Goal: Register for event/course

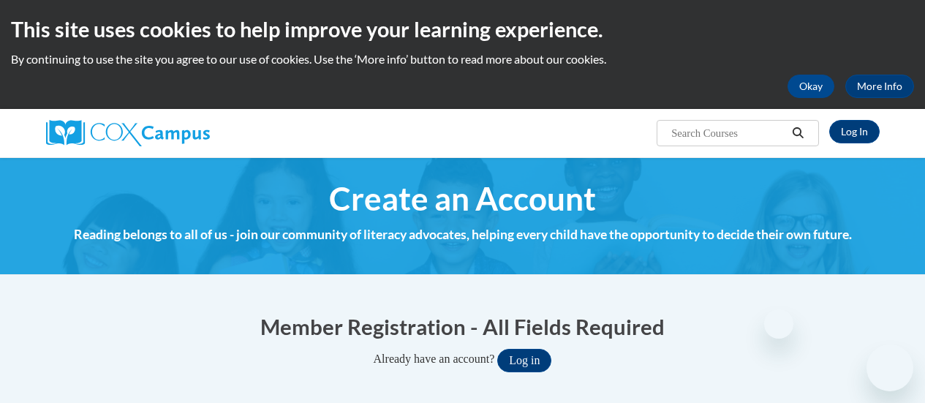
select select "fbf2d438-af2f-41f8-98f1-81c410e29de3"
select select "ad49bcad-a171-4b2e-b99c-48b446064914"
select select "[US_STATE]"
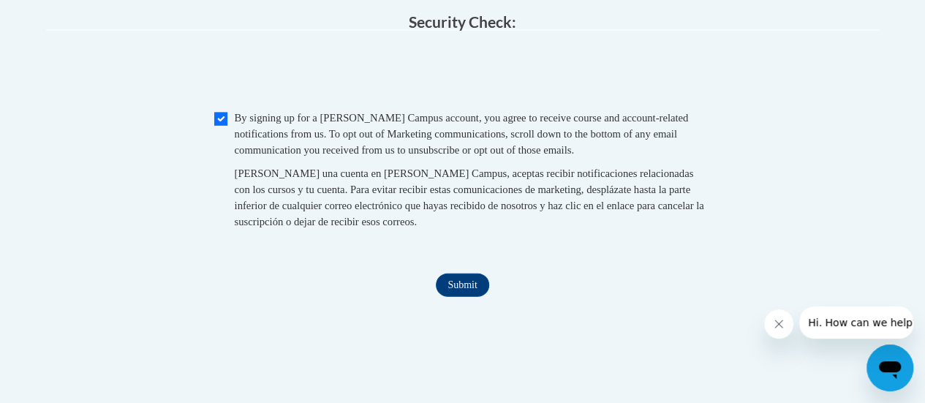
scroll to position [1530, 0]
click at [458, 296] on input "Submit" at bounding box center [462, 284] width 53 height 23
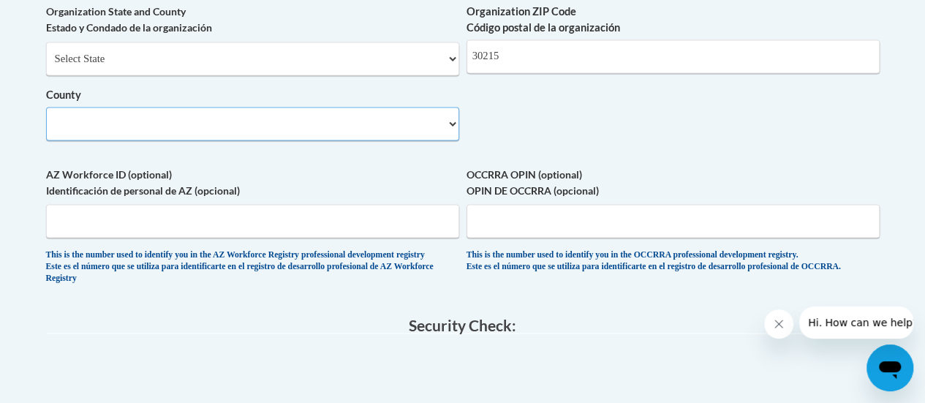
scroll to position [1224, 0]
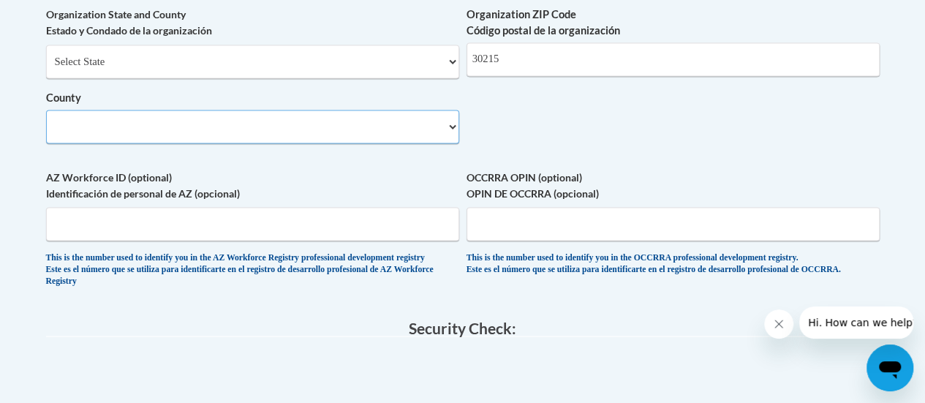
click at [452, 137] on select "County" at bounding box center [252, 127] width 413 height 34
click at [350, 135] on select "County" at bounding box center [252, 127] width 413 height 34
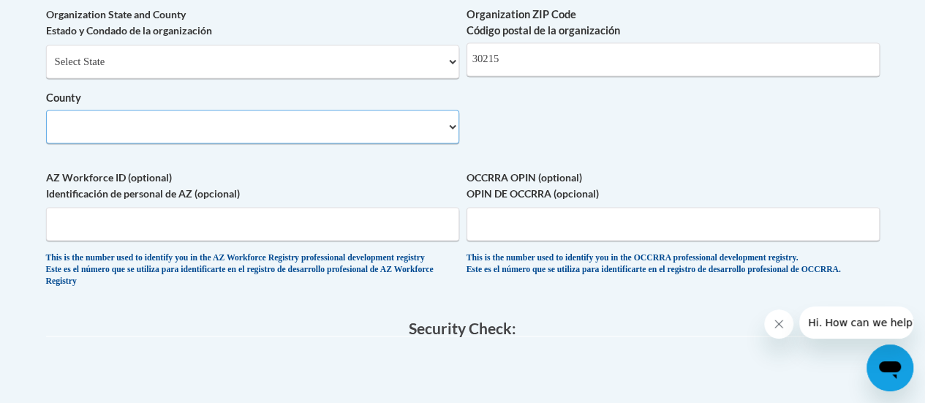
drag, startPoint x: 350, startPoint y: 135, endPoint x: 328, endPoint y: 135, distance: 21.2
click at [328, 135] on select "County" at bounding box center [252, 127] width 413 height 34
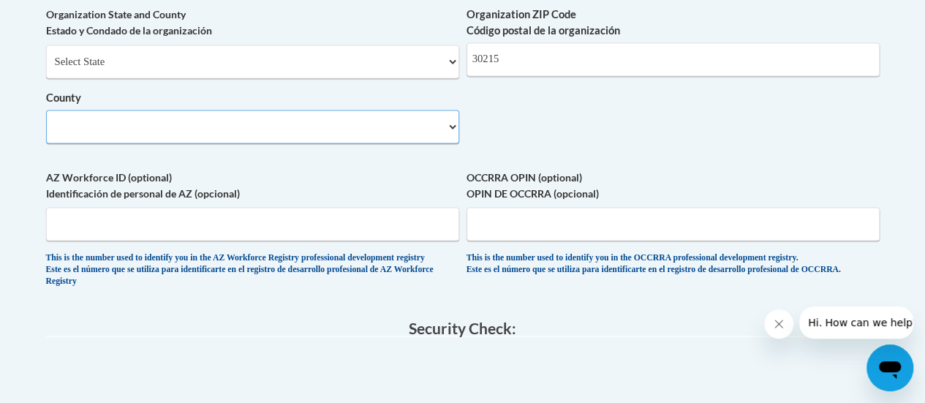
click at [328, 135] on select "County" at bounding box center [252, 127] width 413 height 34
click at [187, 142] on select "County" at bounding box center [252, 127] width 413 height 34
click at [449, 140] on select "County" at bounding box center [252, 127] width 413 height 34
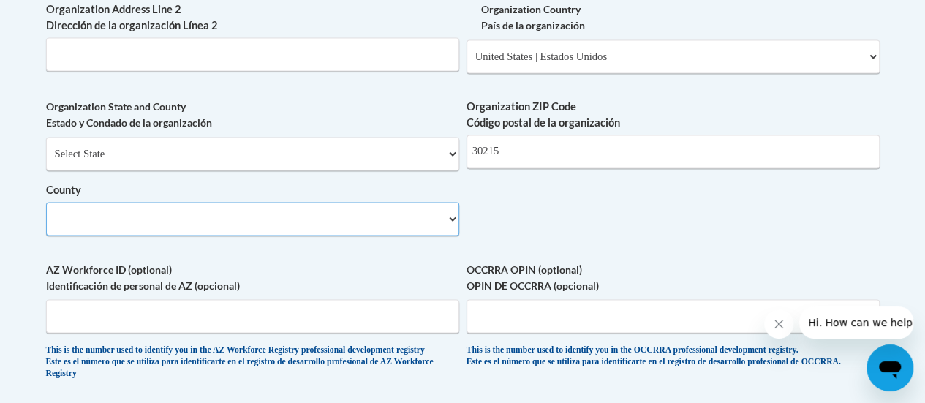
scroll to position [1126, 0]
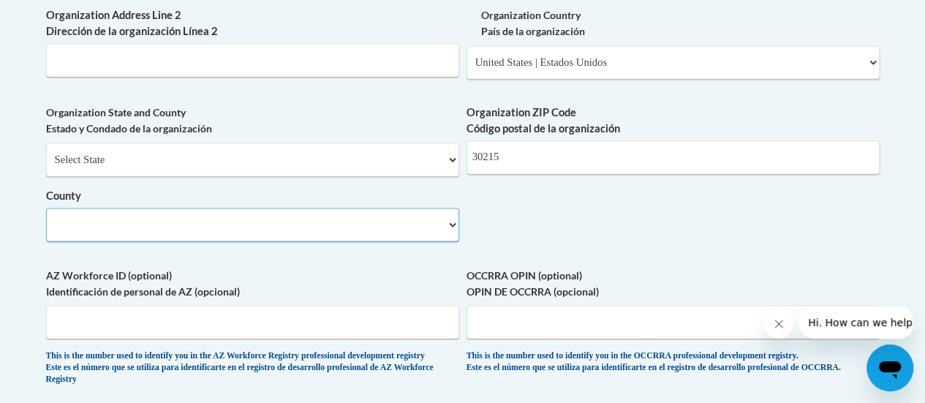
click at [242, 230] on select "County" at bounding box center [252, 225] width 413 height 34
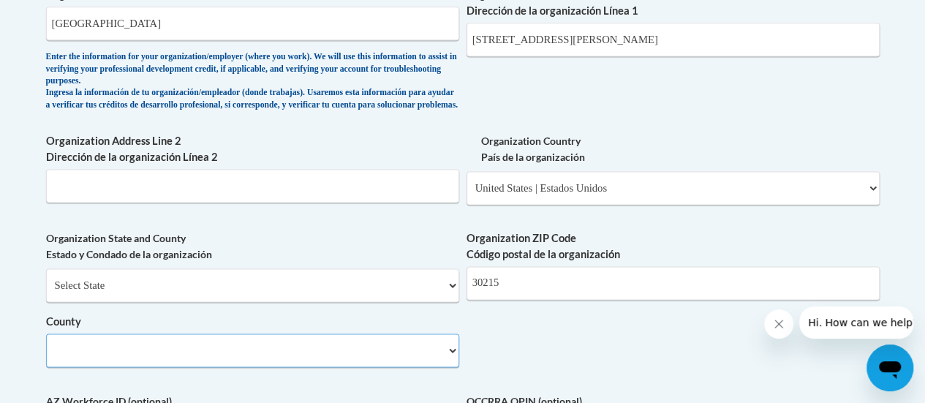
scroll to position [1004, 0]
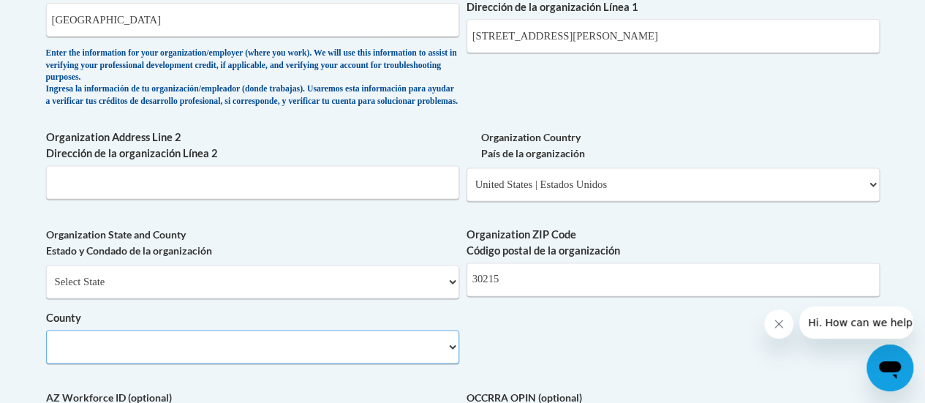
click at [456, 360] on select "County" at bounding box center [252, 347] width 413 height 34
click at [453, 360] on select "County" at bounding box center [252, 347] width 413 height 34
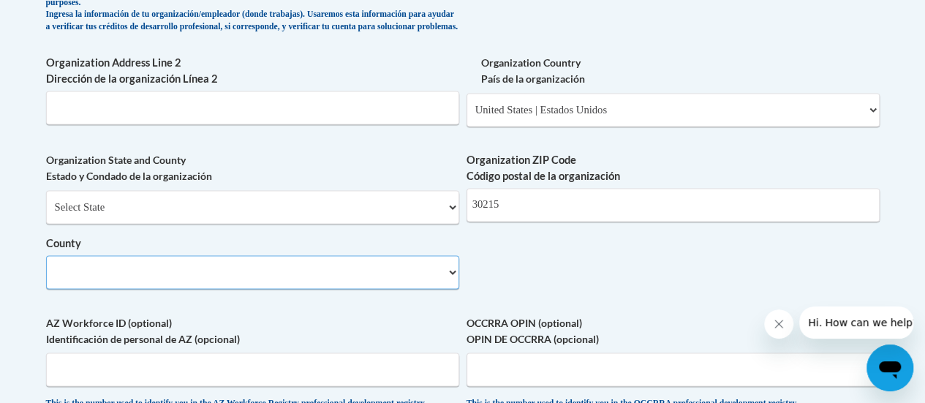
scroll to position [1081, 0]
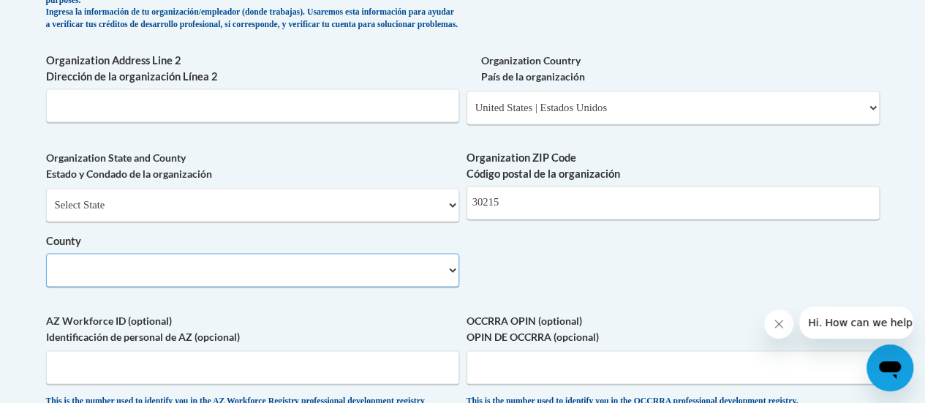
click at [390, 287] on select "County" at bounding box center [252, 270] width 413 height 34
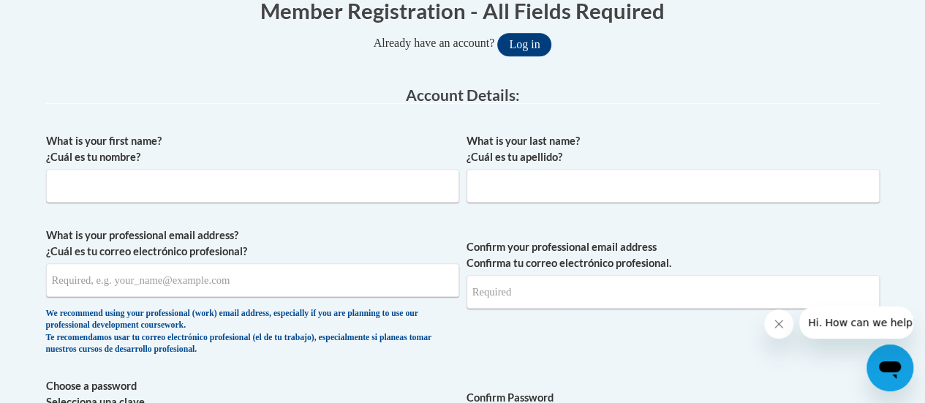
scroll to position [311, 0]
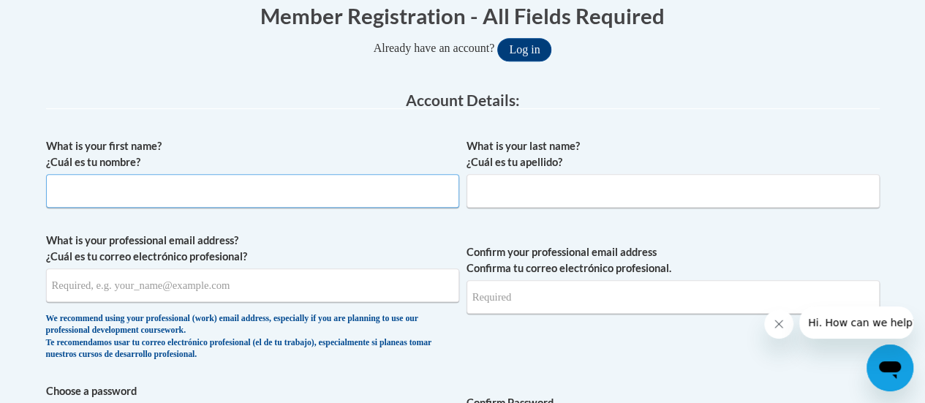
click at [364, 197] on input "What is your first name? ¿Cuál es tu nombre?" at bounding box center [252, 191] width 413 height 34
type input "Kenna"
click at [575, 187] on input "What is your last name? ¿Cuál es tu apellido?" at bounding box center [673, 191] width 413 height 34
type input "K"
type input "[PERSON_NAME]"
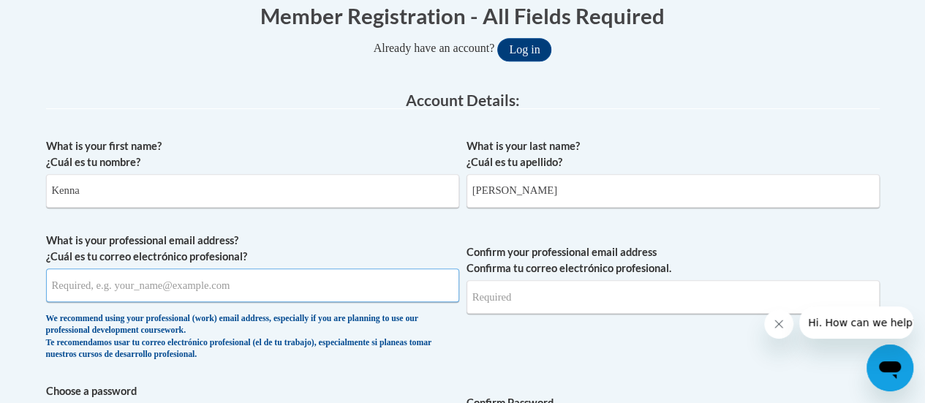
click at [276, 295] on input "What is your professional email address? ¿Cuál es tu correo electrónico profesi…" at bounding box center [252, 285] width 413 height 34
type input "k"
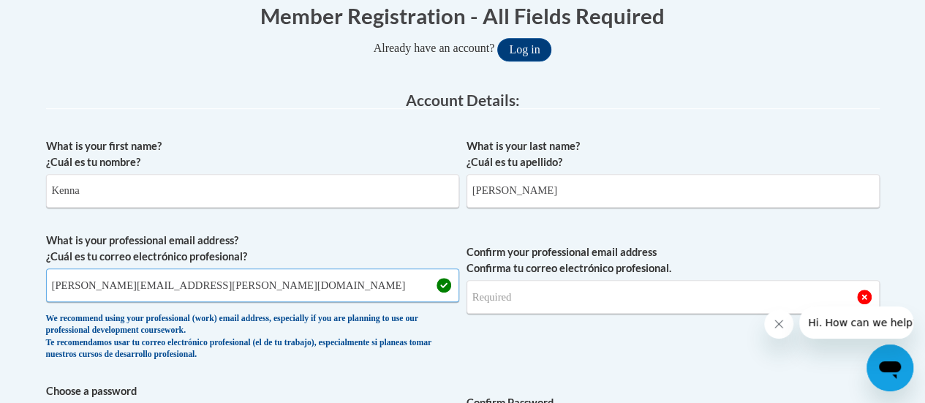
type input "[PERSON_NAME][EMAIL_ADDRESS][PERSON_NAME][DOMAIN_NAME]"
click at [615, 300] on input "Confirm your professional email address Confirma tu correo electrónico profesio…" at bounding box center [673, 297] width 413 height 34
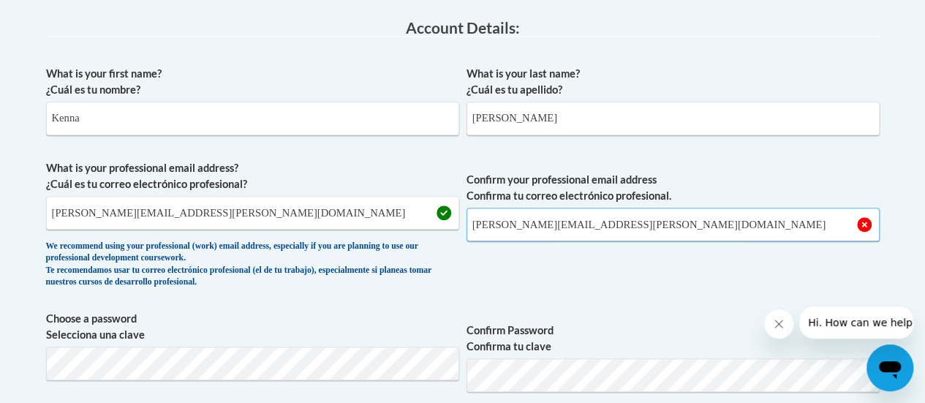
scroll to position [390, 0]
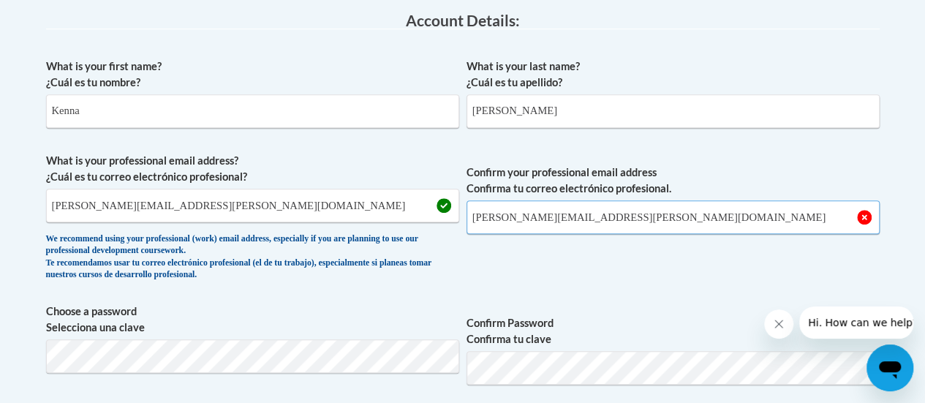
type input "[PERSON_NAME][EMAIL_ADDRESS][PERSON_NAME][DOMAIN_NAME]"
click at [614, 299] on div "What is your first name? ¿Cuál es tu nombre? [PERSON_NAME] What is your last na…" at bounding box center [463, 390] width 834 height 679
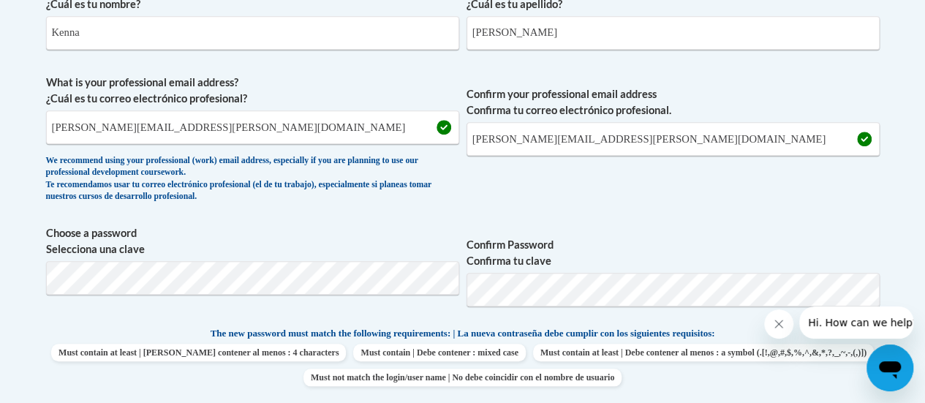
scroll to position [469, 0]
click at [601, 214] on div "What is your first name? ¿Cuál es tu nombre? Kenna What is your last name? ¿Cuá…" at bounding box center [463, 311] width 834 height 679
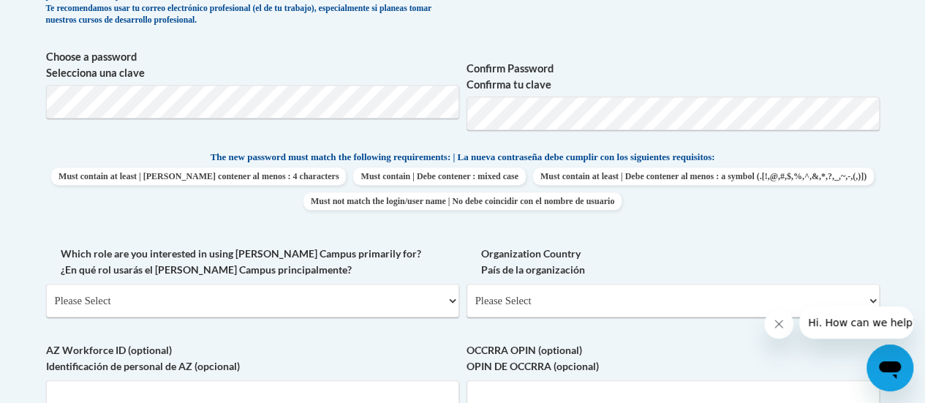
scroll to position [660, 0]
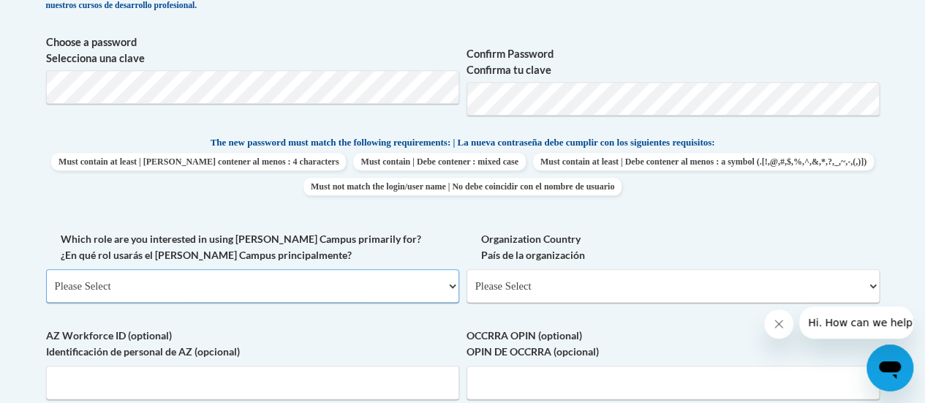
click at [338, 279] on select "Please Select College/University | Colegio/Universidad Community/Nonprofit Part…" at bounding box center [252, 286] width 413 height 34
select select "fbf2d438-af2f-41f8-98f1-81c410e29de3"
click at [46, 269] on select "Please Select College/University | Colegio/Universidad Community/Nonprofit Part…" at bounding box center [252, 286] width 413 height 34
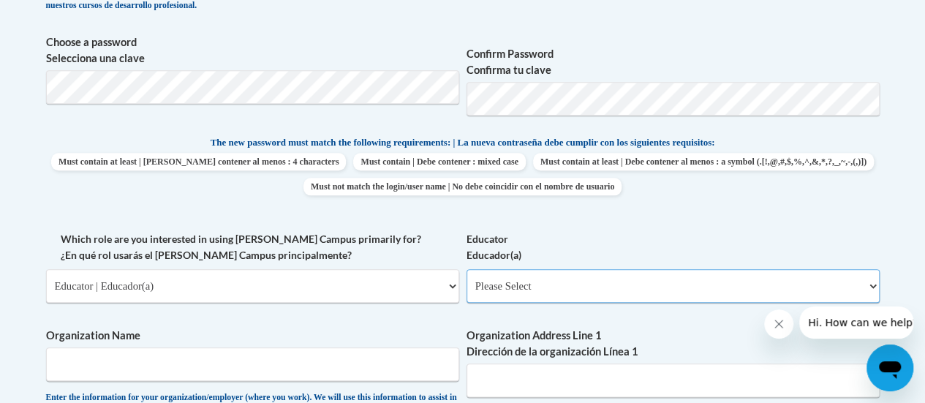
click at [575, 289] on select "Please Select Early Learning/Daycare Teacher/Family Home Care Provider | Maestr…" at bounding box center [673, 286] width 413 height 34
select select "8e40623d-54d0-45cd-9f92-5df65cd3f8cf"
click at [467, 269] on select "Please Select Early Learning/Daycare Teacher/Family Home Care Provider | Maestr…" at bounding box center [673, 286] width 413 height 34
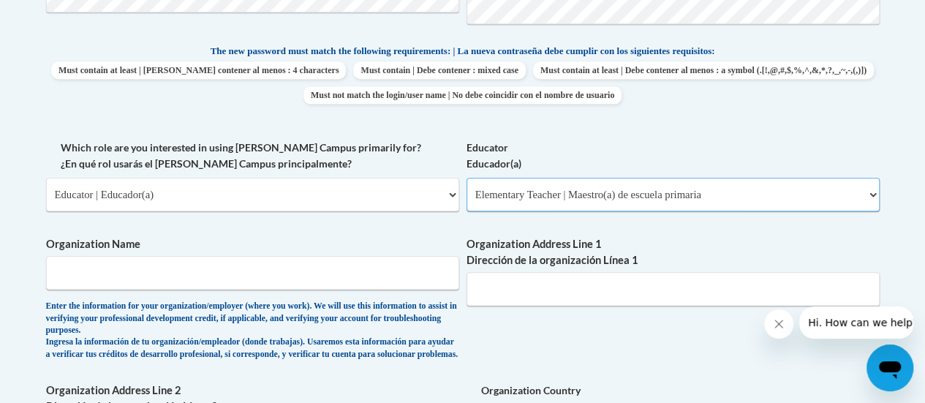
scroll to position [752, 0]
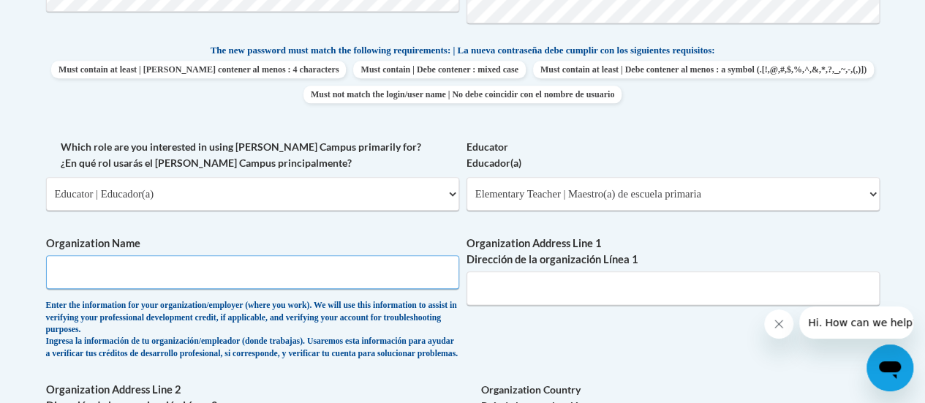
click at [241, 284] on input "Organization Name" at bounding box center [252, 272] width 413 height 34
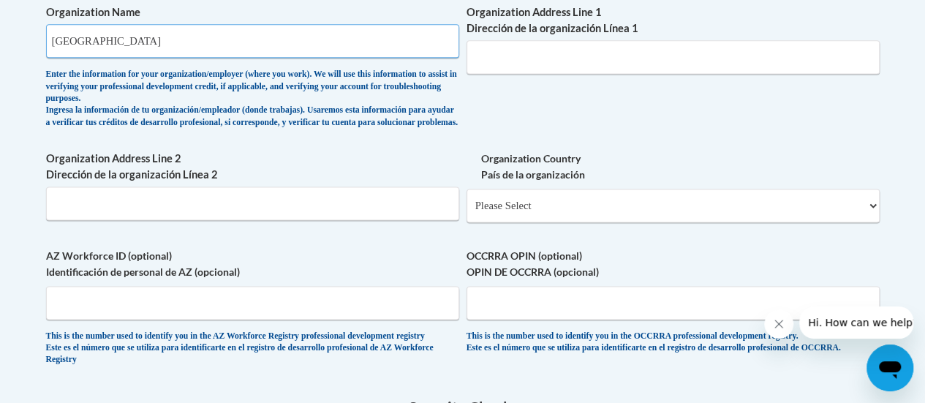
scroll to position [960, 0]
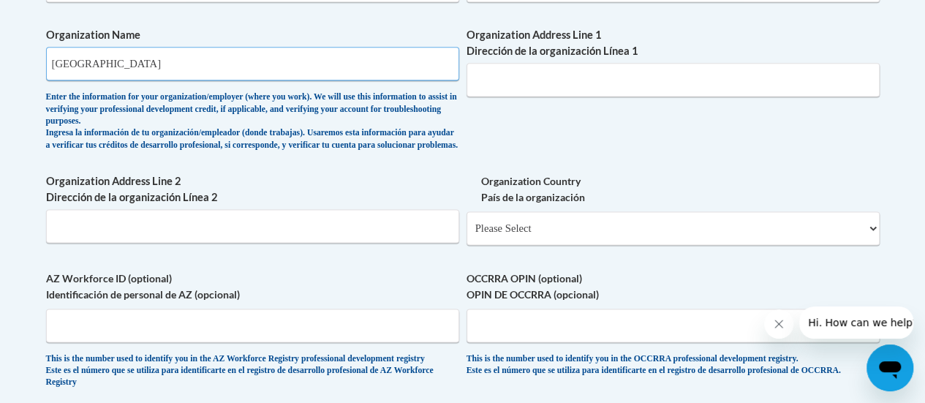
type input "Fayette County Public Schools"
click at [526, 79] on input "Organization Address Line 1 Dirección de la organización Línea 1" at bounding box center [673, 80] width 413 height 34
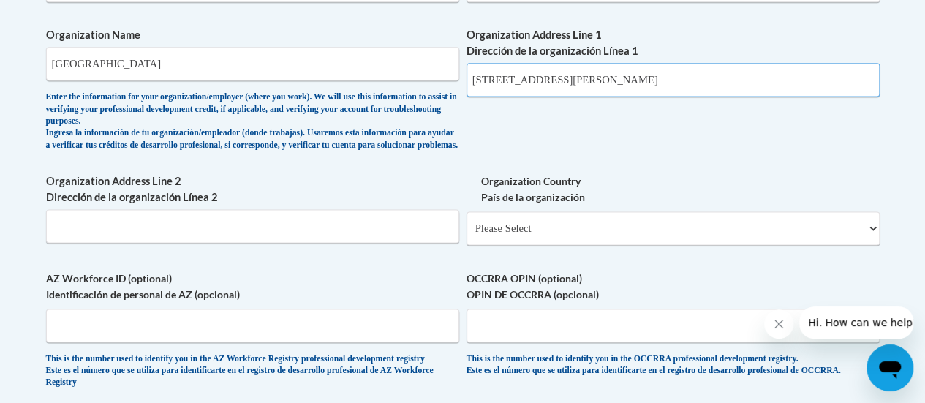
type input "190 Lester Road Fayetteville, GA 30215"
click at [551, 228] on select "Please Select United States | Estados Unidos Outside of the United States | Fue…" at bounding box center [673, 228] width 413 height 34
select select "ad49bcad-a171-4b2e-b99c-48b446064914"
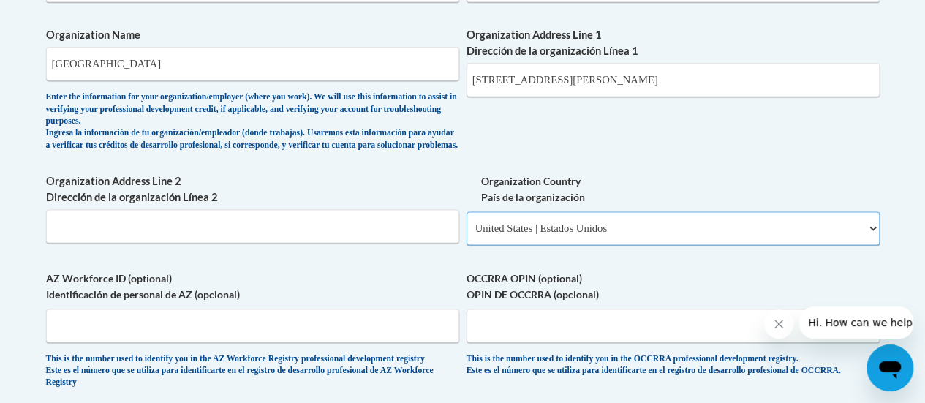
click at [467, 222] on select "Please Select United States | Estados Unidos Outside of the United States | Fue…" at bounding box center [673, 228] width 413 height 34
select select
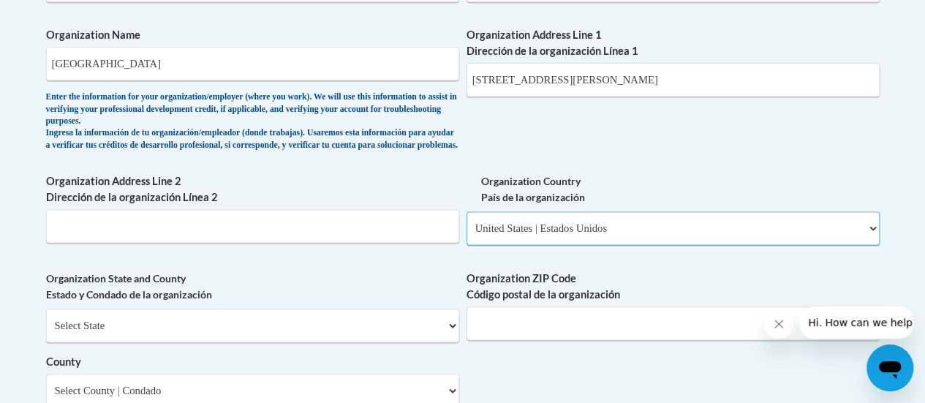
scroll to position [1024, 0]
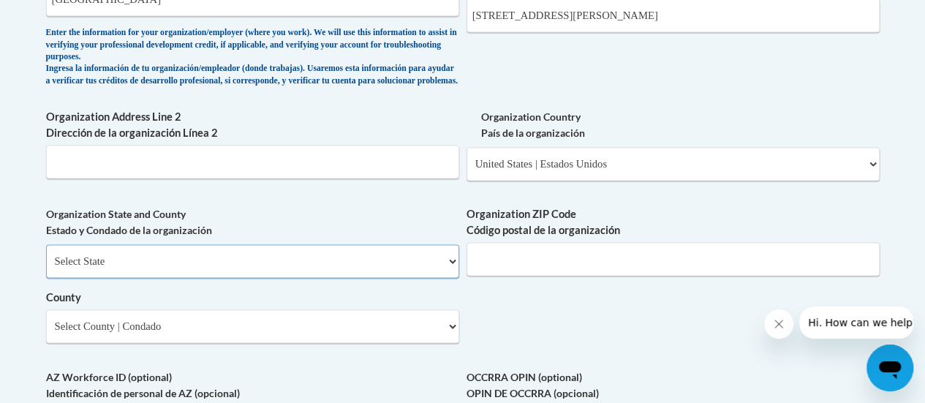
click at [362, 273] on select "Select State Alabama Alaska Arizona Arkansas California Colorado Connecticut De…" at bounding box center [252, 261] width 413 height 34
select select "Georgia"
click at [46, 255] on select "Select State Alabama Alaska Arizona Arkansas California Colorado Connecticut De…" at bounding box center [252, 261] width 413 height 34
click at [211, 333] on select "Select County Appling Atkinson Bacon Baker Baldwin Banks Barrow Bartow Ben Hill…" at bounding box center [252, 326] width 413 height 34
select select "Fayette"
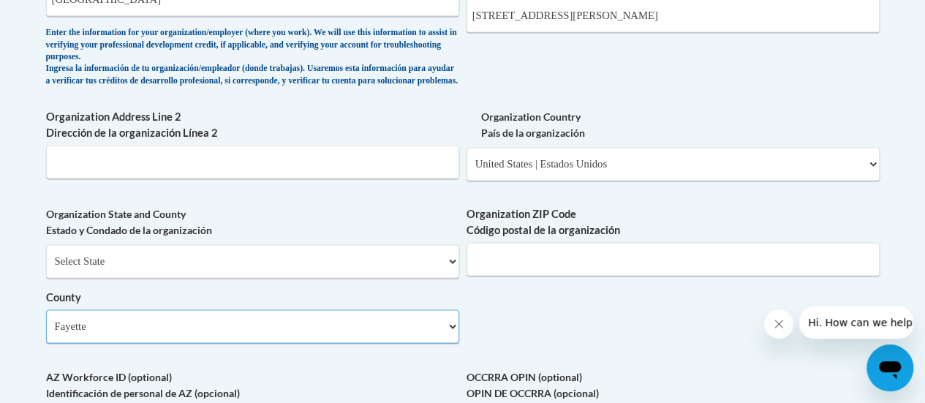
click at [46, 320] on select "Select County Appling Atkinson Bacon Baker Baldwin Banks Barrow Bartow Ben Hill…" at bounding box center [252, 326] width 413 height 34
click at [554, 276] on input "Organization ZIP Code Código postal de la organización" at bounding box center [673, 259] width 413 height 34
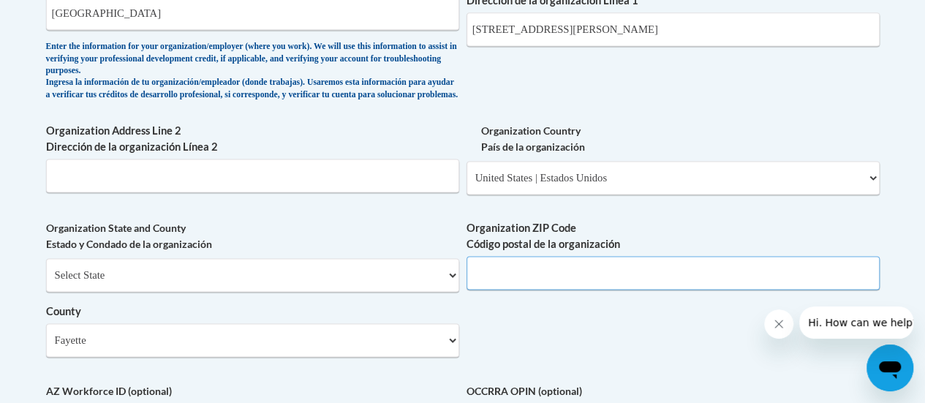
scroll to position [1010, 0]
type input "30215"
drag, startPoint x: 689, startPoint y: 34, endPoint x: 588, endPoint y: 37, distance: 100.9
click at [588, 37] on input "190 Lester Road Fayetteville, GA 30215" at bounding box center [673, 30] width 413 height 34
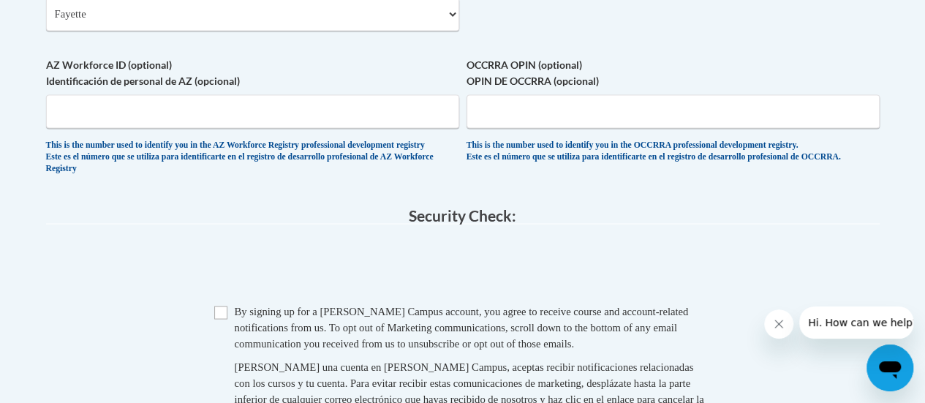
scroll to position [1341, 0]
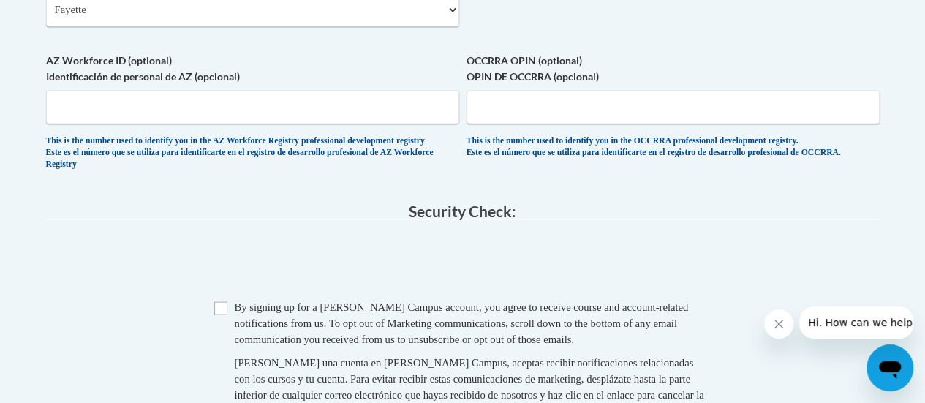
type input "190 Lester Road"
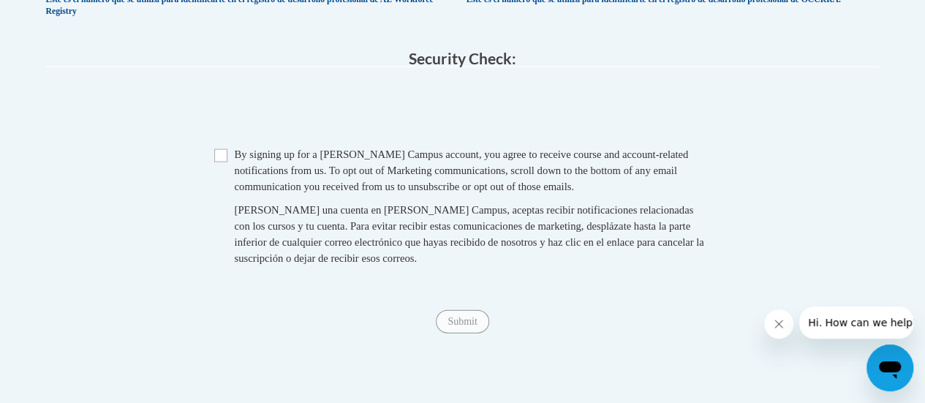
scroll to position [1496, 0]
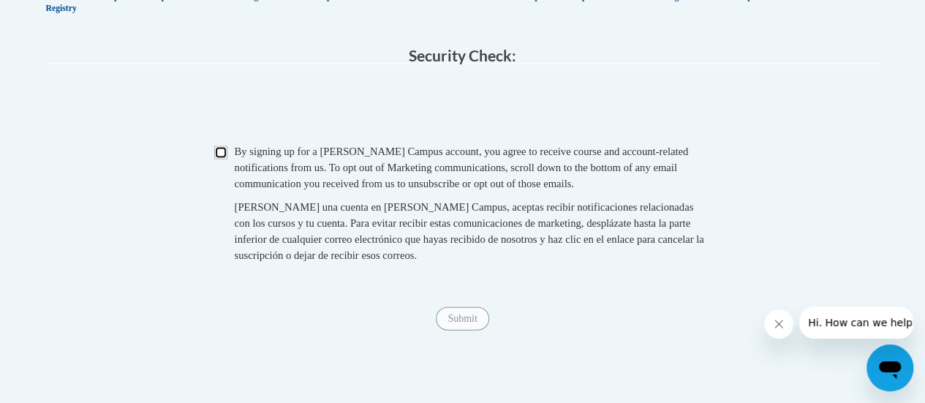
click at [225, 159] on input "Checkbox" at bounding box center [220, 152] width 13 height 13
checkbox input "true"
click at [445, 331] on input "Submit" at bounding box center [462, 318] width 53 height 23
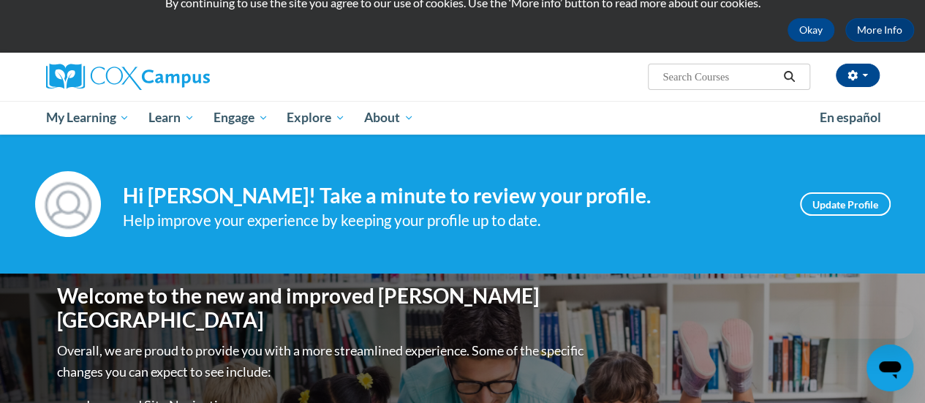
scroll to position [58, 0]
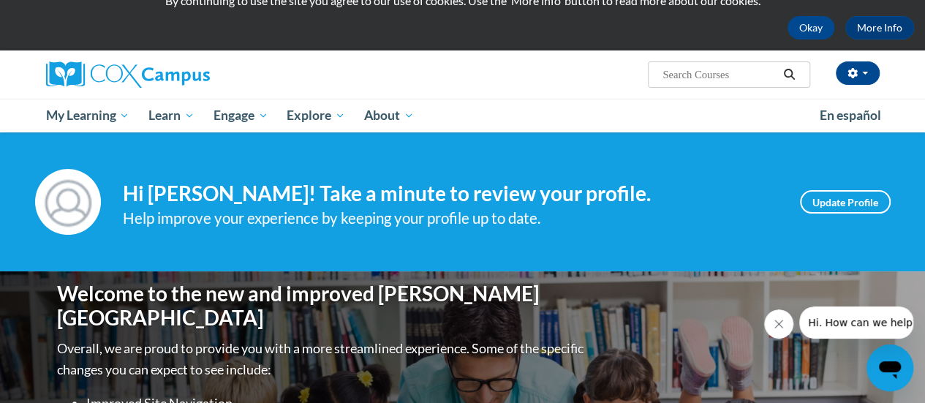
click at [680, 71] on input "Search..." at bounding box center [719, 75] width 117 height 18
type input "GaDoe Dyslexia"
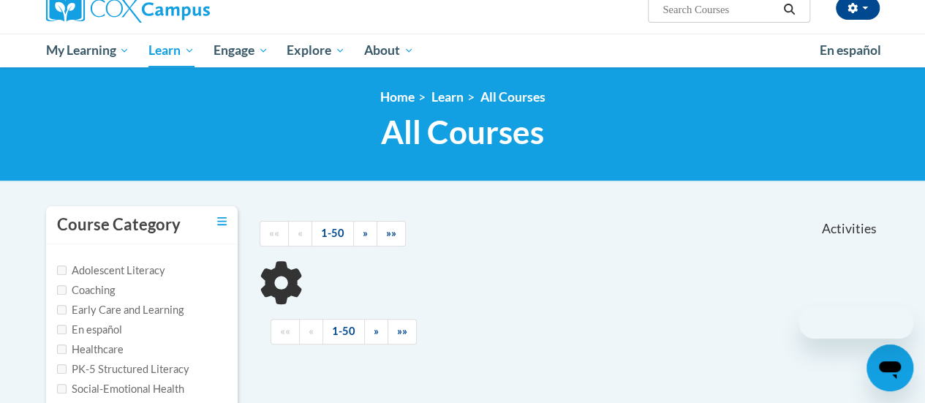
scroll to position [124, 0]
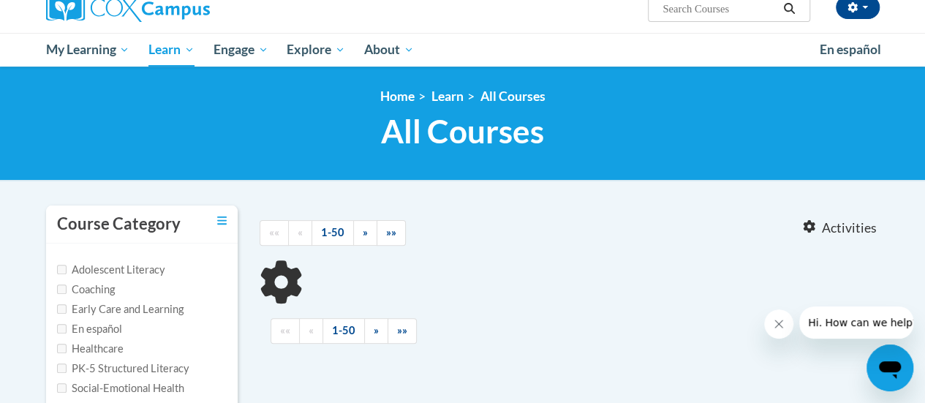
type input "GaDoe Dyslexia"
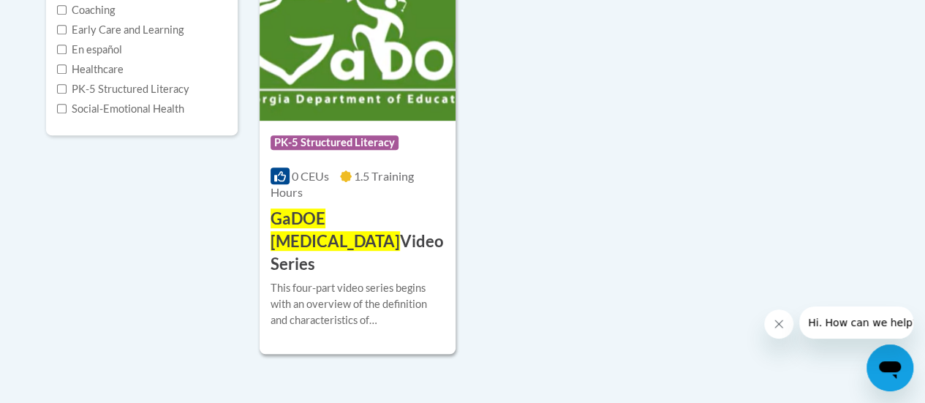
scroll to position [404, 0]
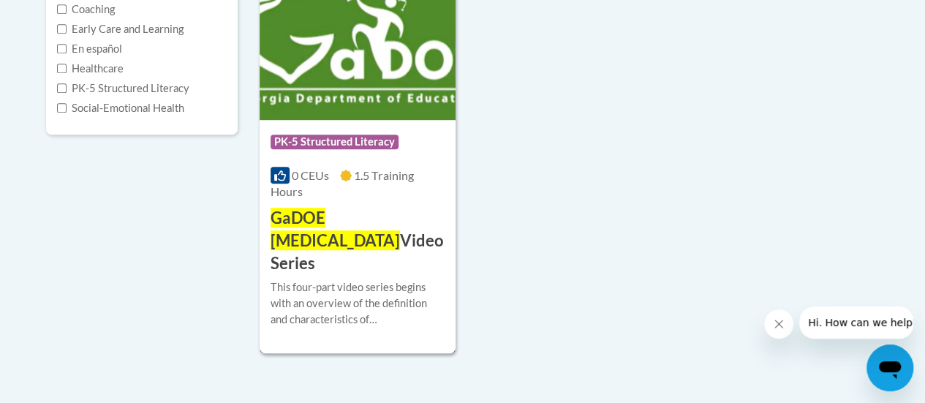
click at [388, 219] on span "GaDOE Dyslexia" at bounding box center [335, 229] width 129 height 42
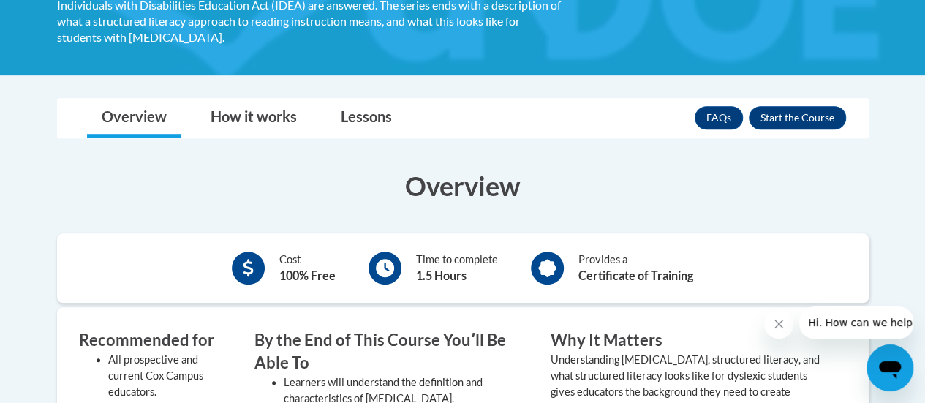
scroll to position [379, 0]
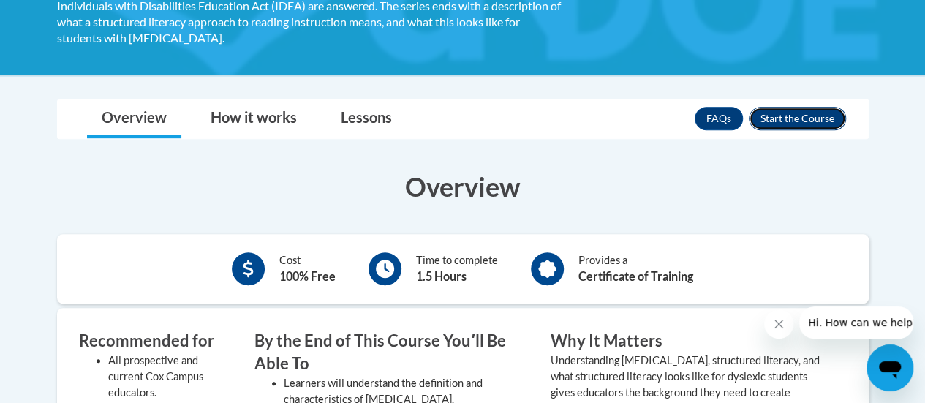
click at [805, 107] on button "Enroll" at bounding box center [797, 118] width 97 height 23
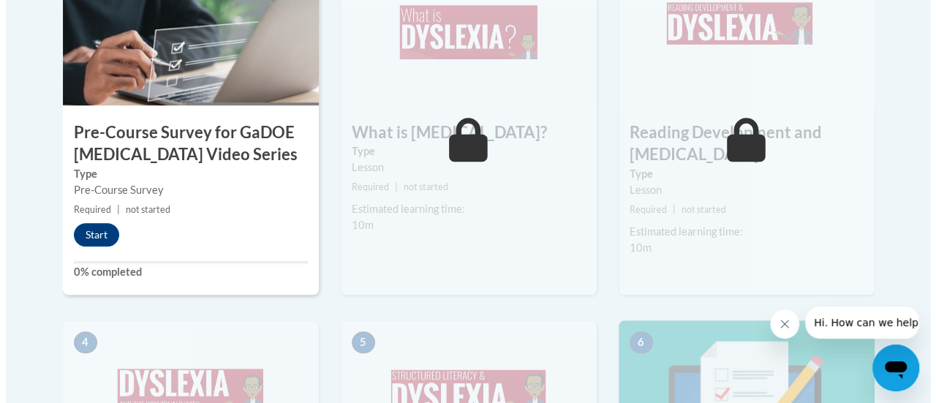
scroll to position [545, 0]
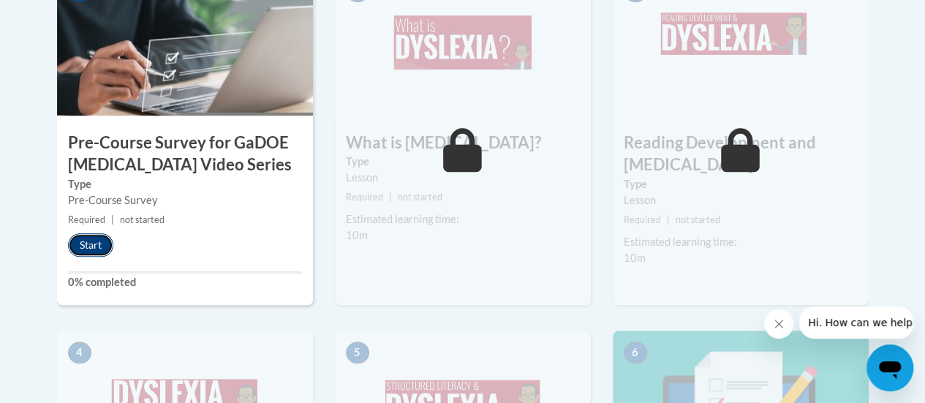
click at [95, 243] on button "Start" at bounding box center [90, 244] width 45 height 23
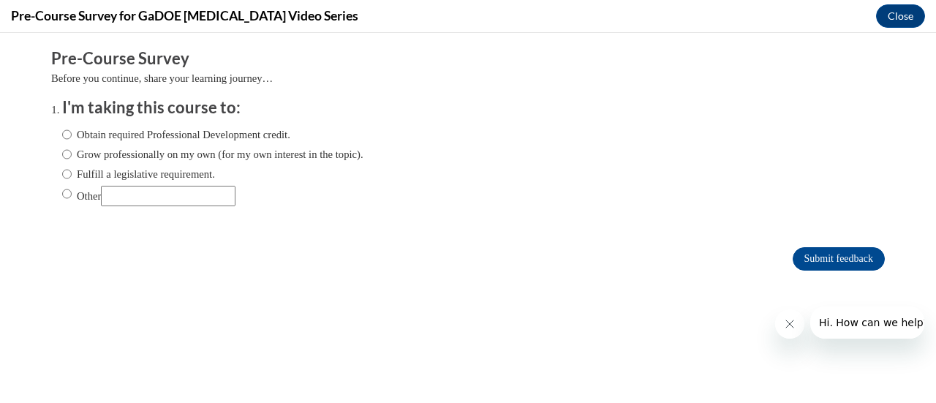
scroll to position [0, 0]
click at [92, 135] on label "Obtain required Professional Development credit." at bounding box center [176, 135] width 228 height 16
click at [72, 135] on input "Obtain required Professional Development credit." at bounding box center [67, 135] width 10 height 16
radio input "true"
click at [819, 258] on input "Submit feedback" at bounding box center [839, 258] width 92 height 23
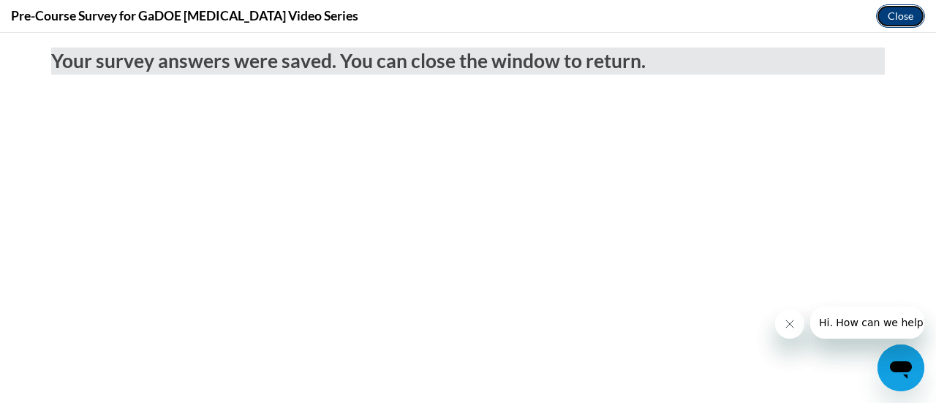
click at [902, 20] on button "Close" at bounding box center [900, 15] width 49 height 23
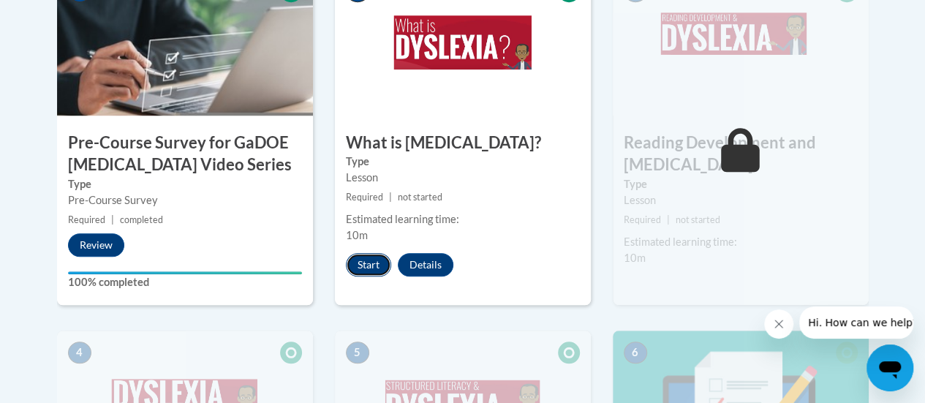
click at [366, 265] on button "Start" at bounding box center [368, 264] width 45 height 23
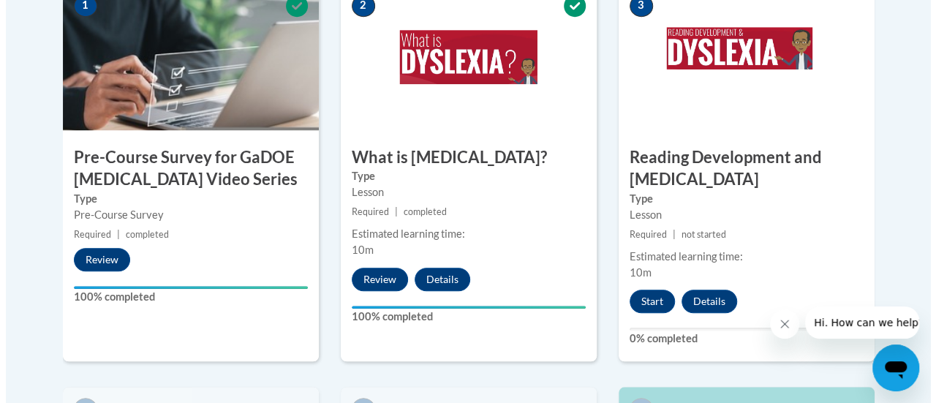
scroll to position [531, 0]
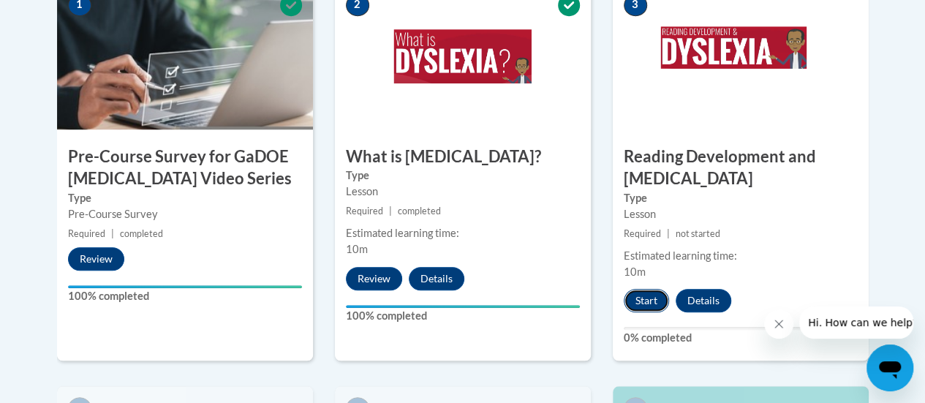
click at [646, 296] on button "Start" at bounding box center [646, 300] width 45 height 23
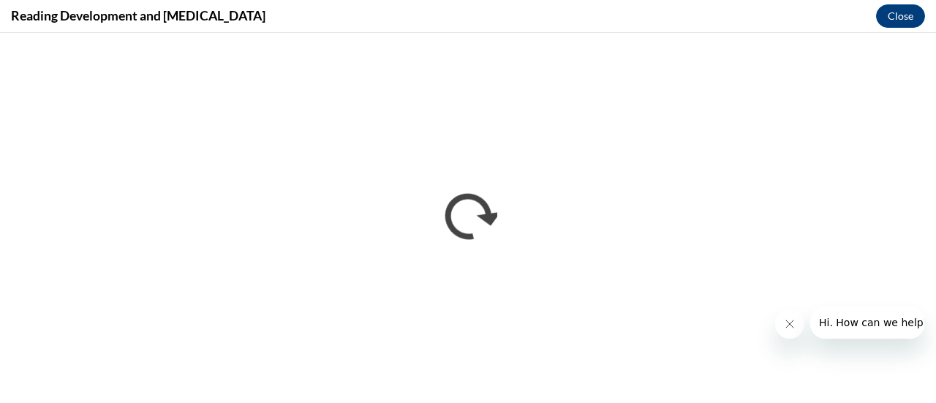
scroll to position [0, 0]
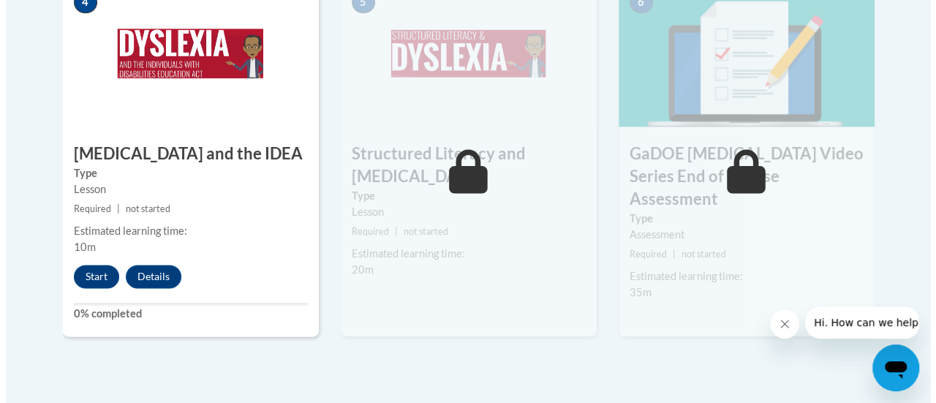
scroll to position [937, 0]
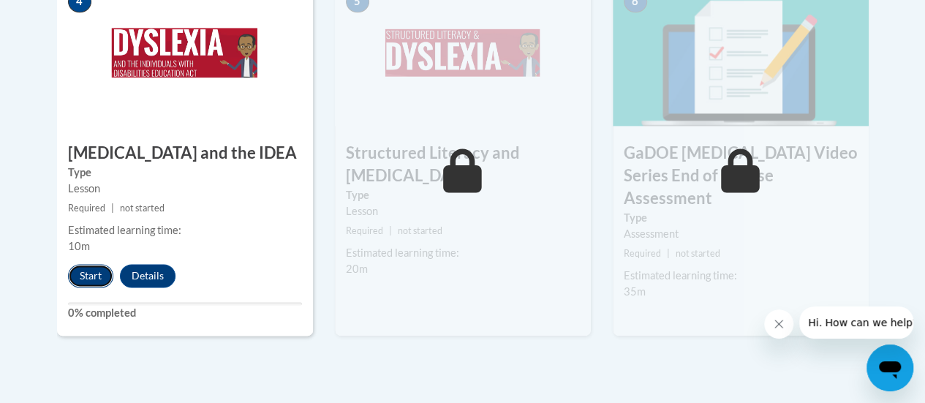
click at [80, 273] on button "Start" at bounding box center [90, 275] width 45 height 23
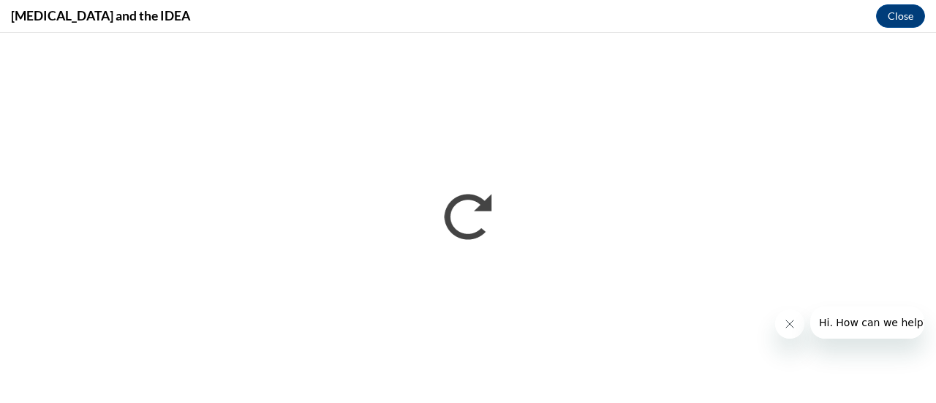
scroll to position [0, 0]
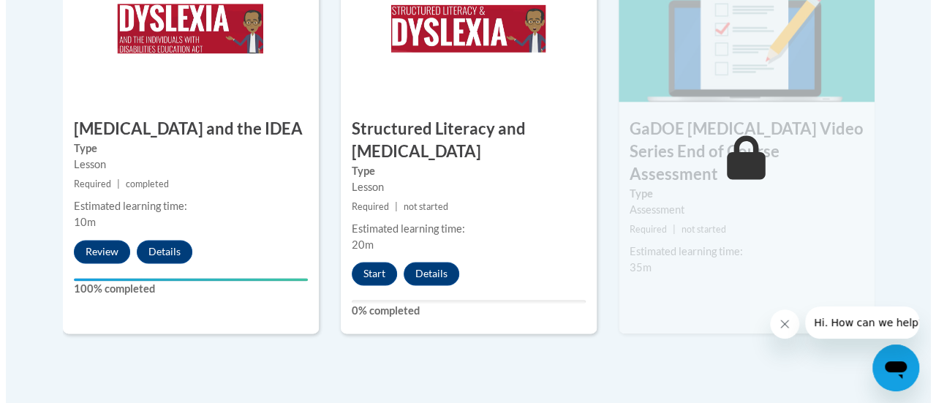
scroll to position [965, 0]
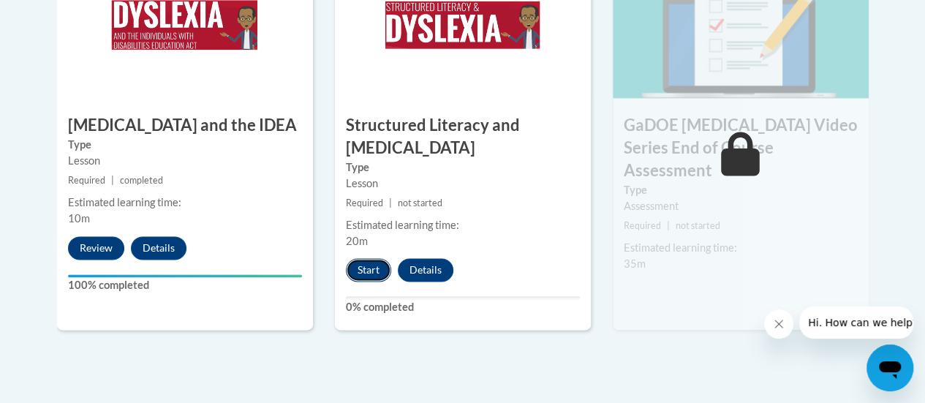
click at [373, 271] on button "Start" at bounding box center [368, 269] width 45 height 23
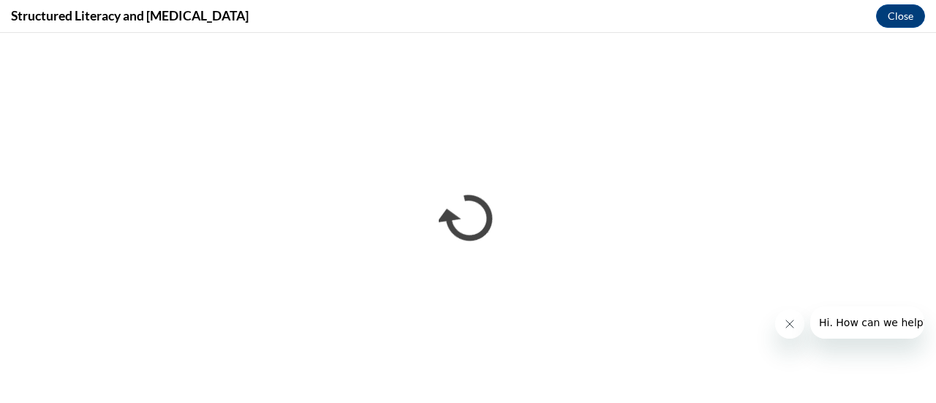
scroll to position [0, 0]
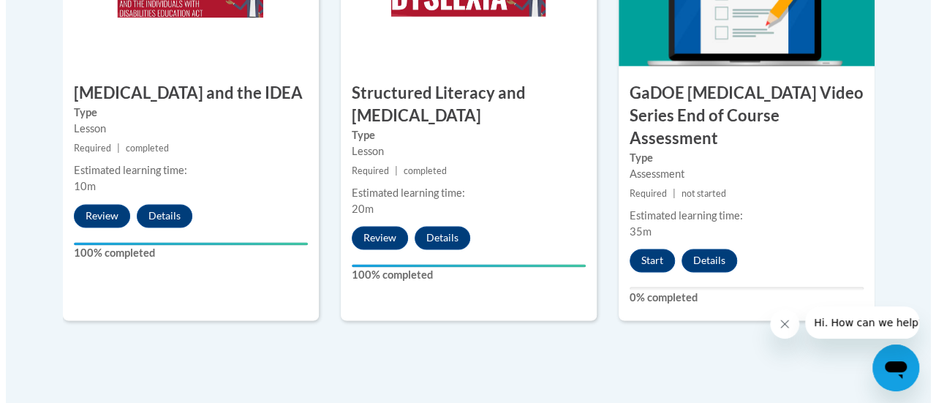
scroll to position [995, 0]
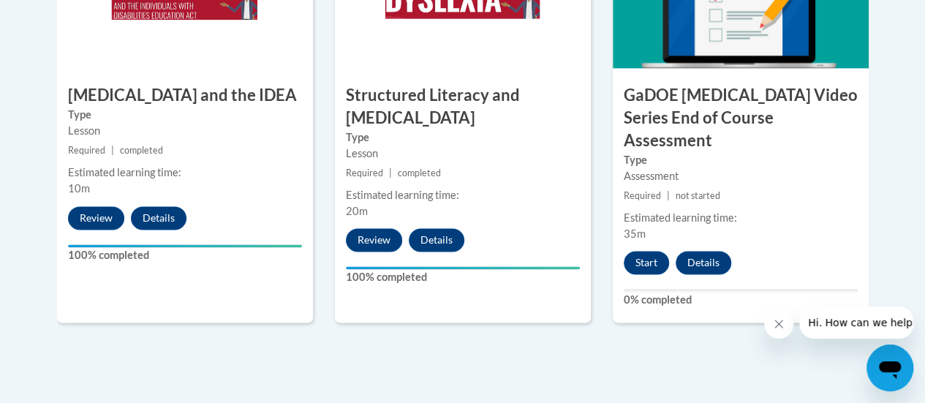
click at [651, 251] on button "Start" at bounding box center [646, 262] width 45 height 23
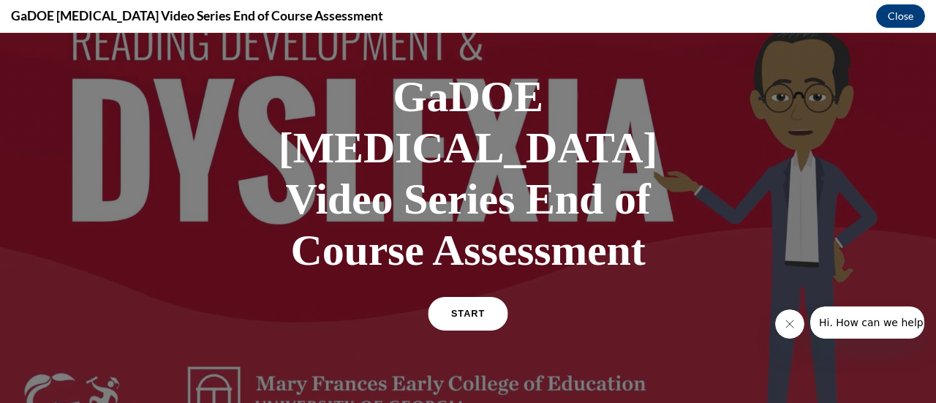
scroll to position [67, 0]
click at [488, 298] on link "START" at bounding box center [468, 315] width 80 height 34
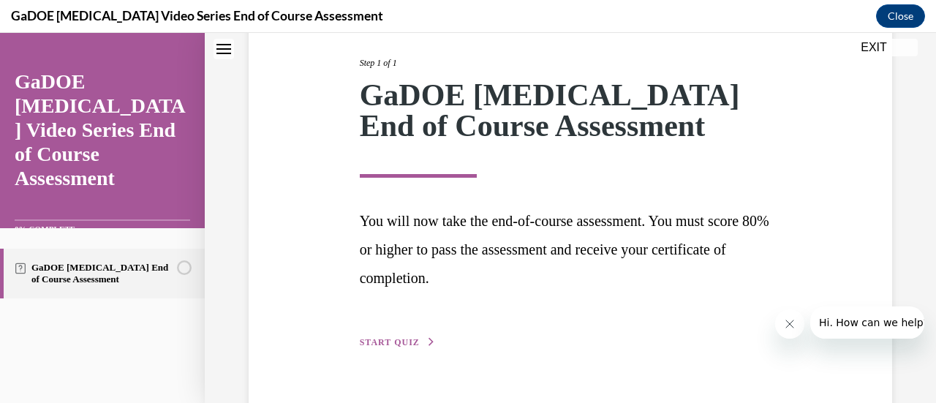
scroll to position [215, 0]
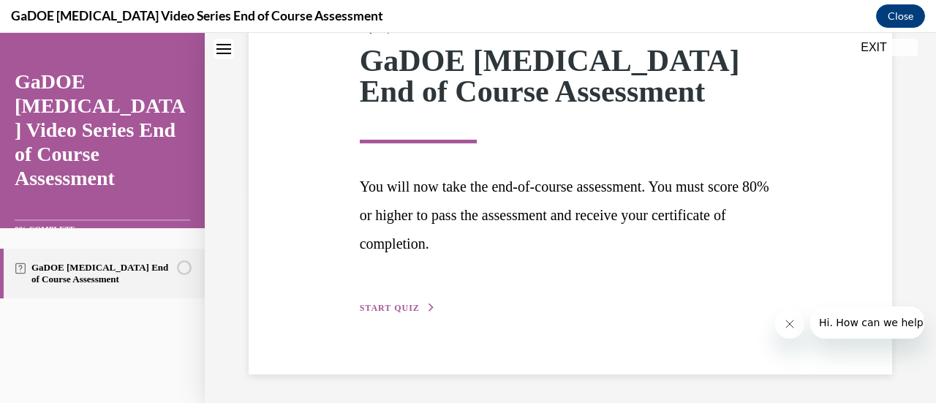
click at [409, 312] on button "START QUIZ" at bounding box center [398, 307] width 76 height 13
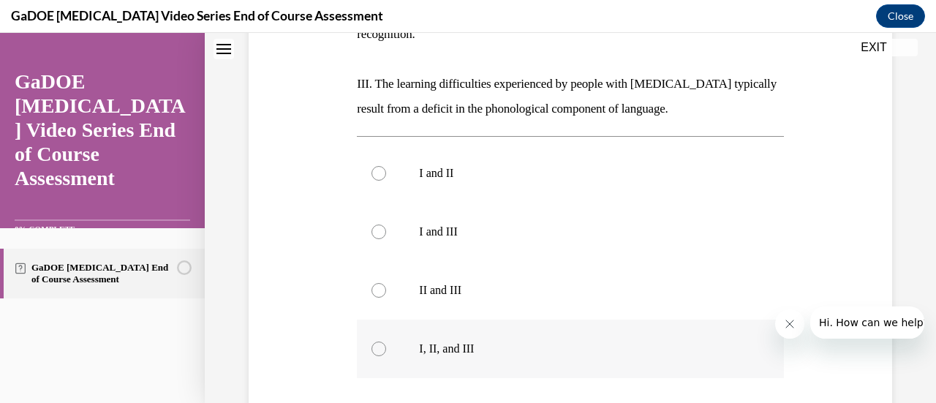
scroll to position [407, 0]
click at [416, 319] on label "I, II, and III" at bounding box center [570, 348] width 426 height 58
click at [386, 341] on input "I, II, and III" at bounding box center [378, 348] width 15 height 15
radio input "true"
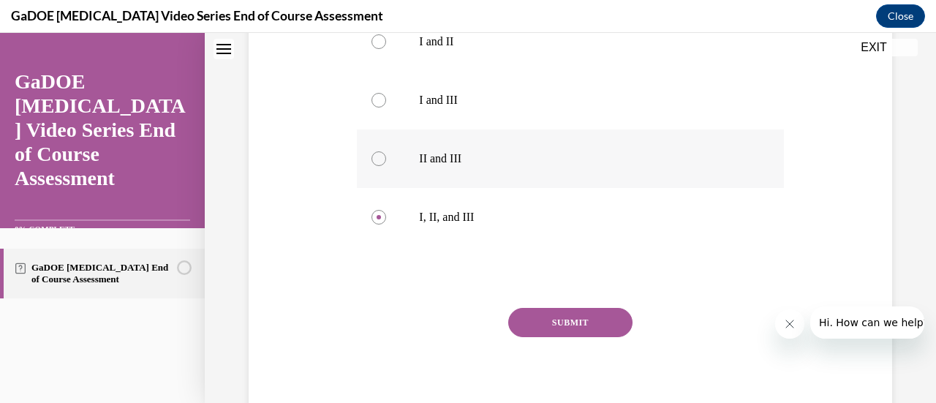
scroll to position [566, 0]
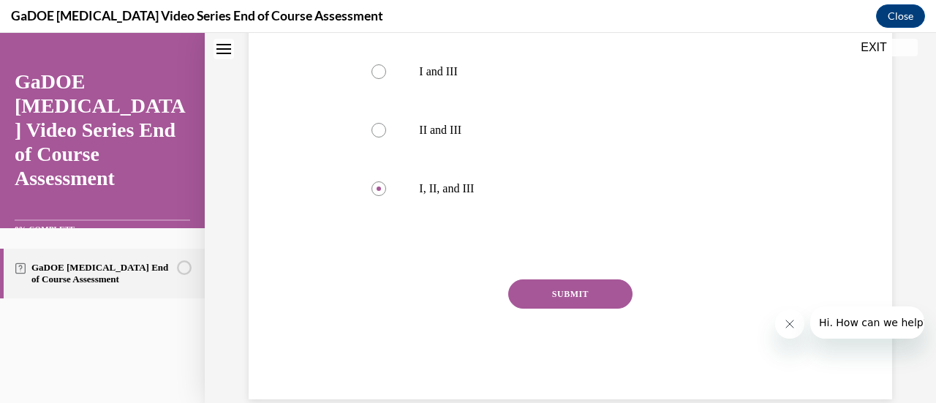
click at [590, 279] on button "SUBMIT" at bounding box center [570, 293] width 124 height 29
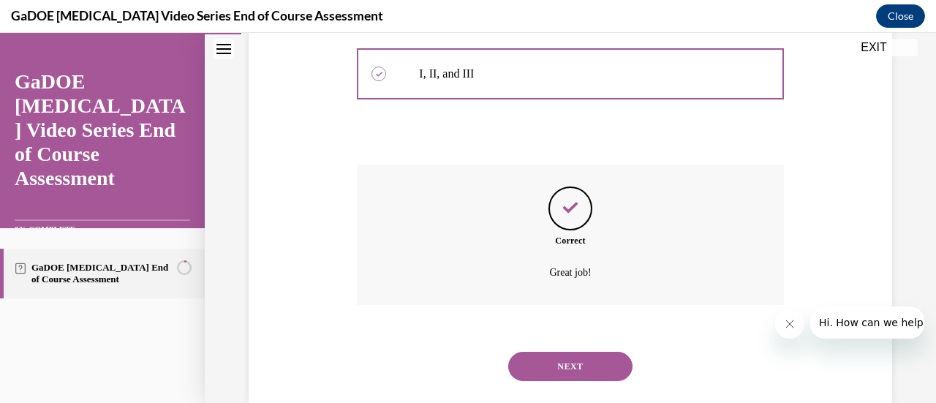
scroll to position [684, 0]
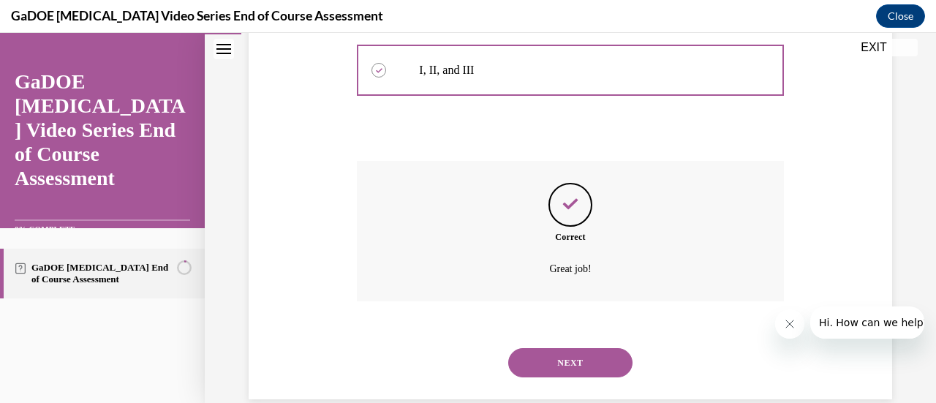
click at [556, 348] on button "NEXT" at bounding box center [570, 362] width 124 height 29
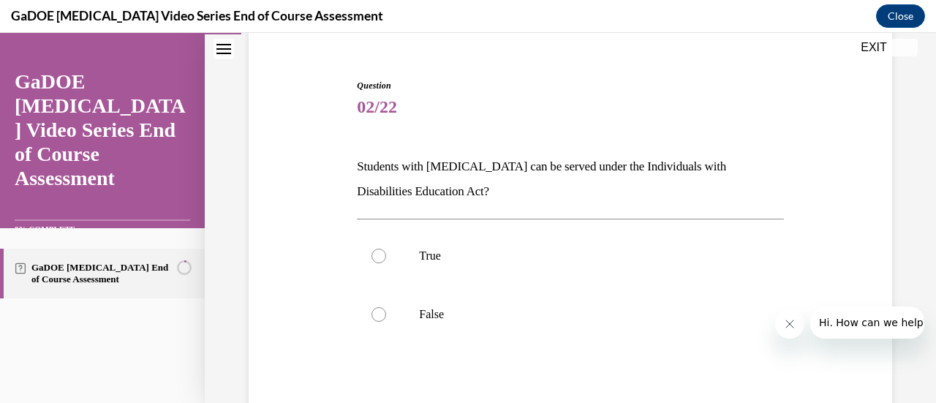
scroll to position [127, 0]
click at [426, 257] on p "True" at bounding box center [583, 253] width 328 height 15
click at [386, 257] on input "True" at bounding box center [378, 253] width 15 height 15
radio input "true"
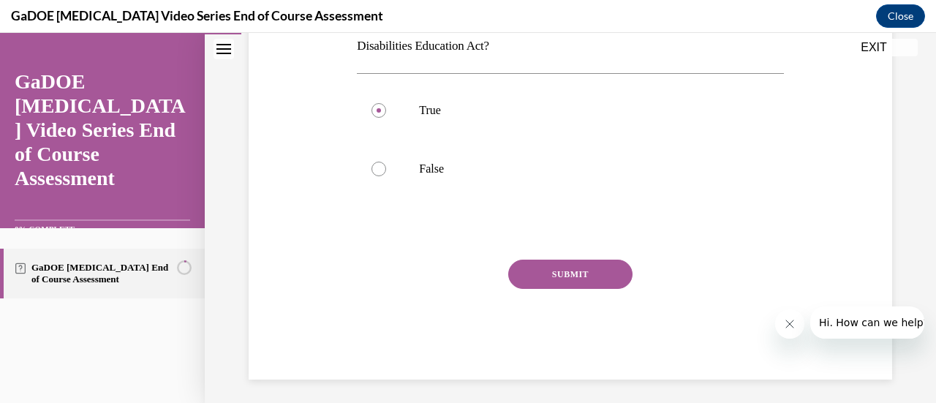
scroll to position [275, 0]
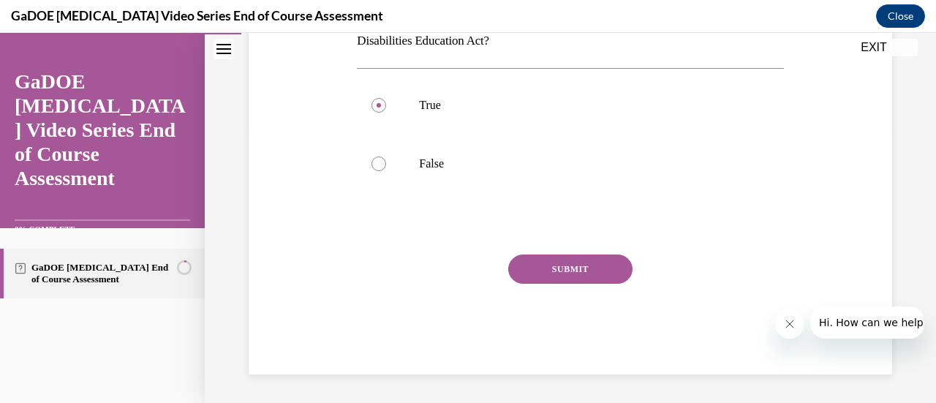
click at [578, 282] on button "SUBMIT" at bounding box center [570, 268] width 124 height 29
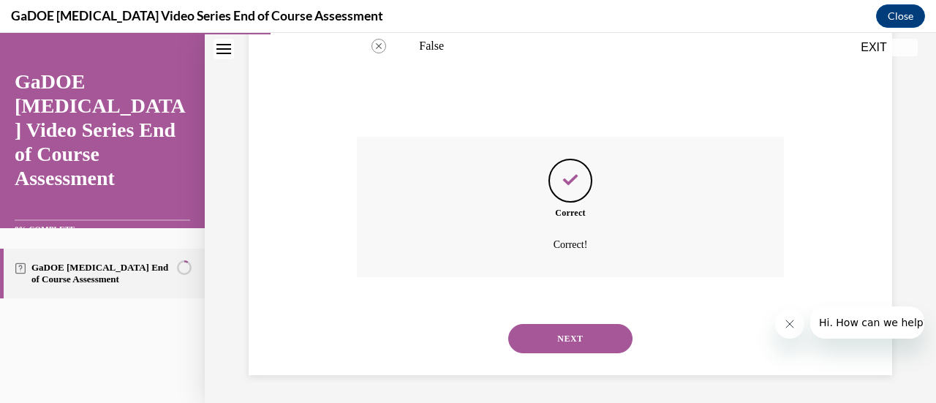
scroll to position [393, 0]
click at [559, 337] on button "NEXT" at bounding box center [570, 337] width 124 height 29
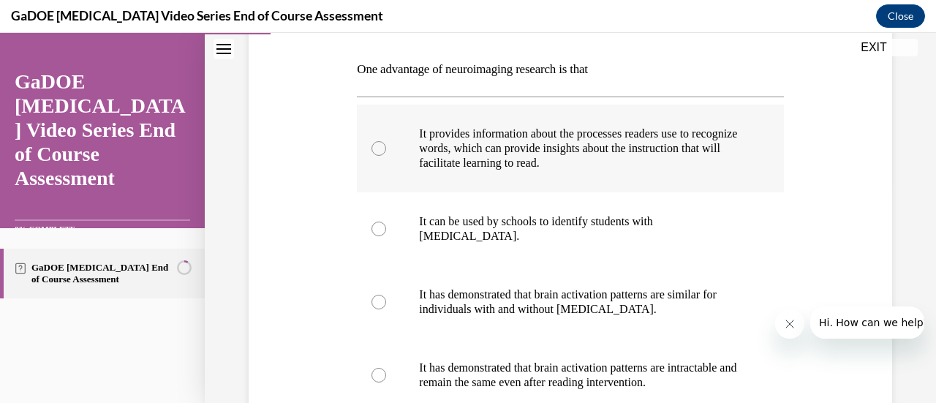
scroll to position [206, 0]
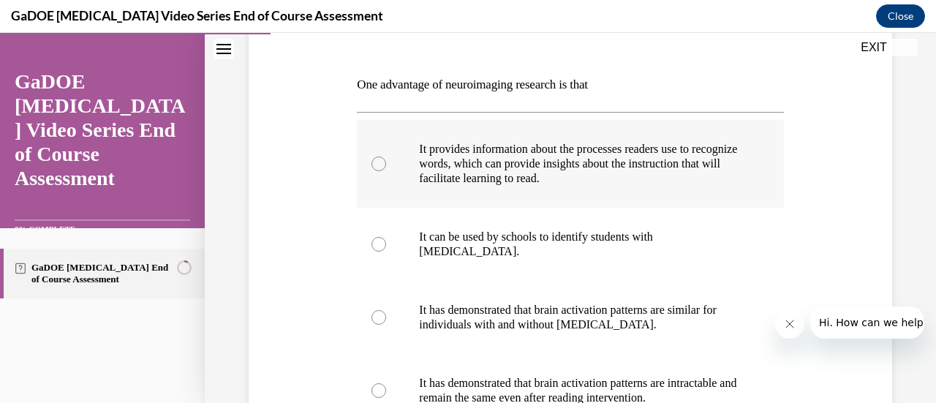
click at [692, 178] on p "It provides information about the processes readers use to recognize words, whi…" at bounding box center [583, 164] width 328 height 44
click at [386, 171] on input "It provides information about the processes readers use to recognize words, whi…" at bounding box center [378, 163] width 15 height 15
radio input "true"
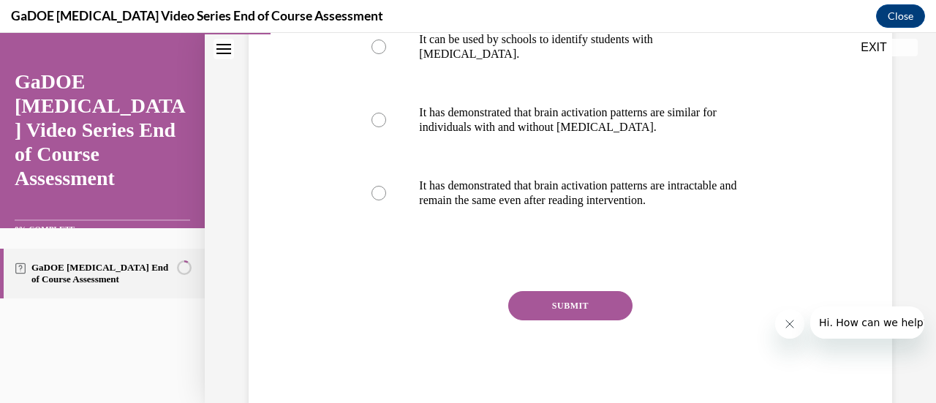
scroll to position [415, 0]
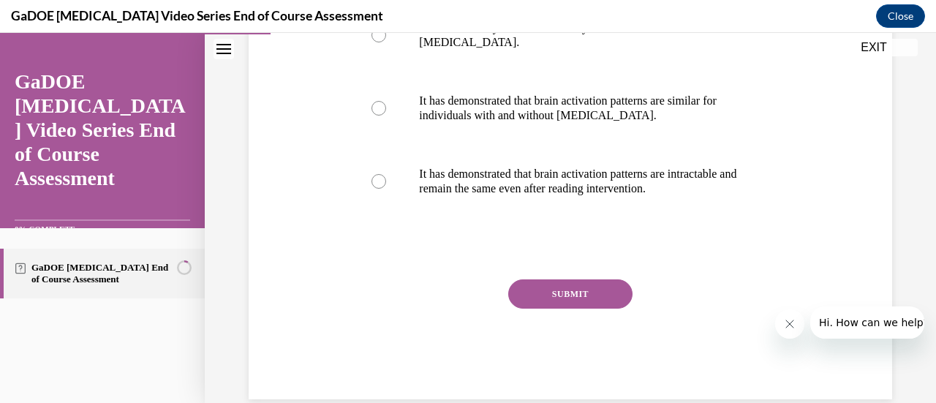
click at [597, 298] on button "SUBMIT" at bounding box center [570, 293] width 124 height 29
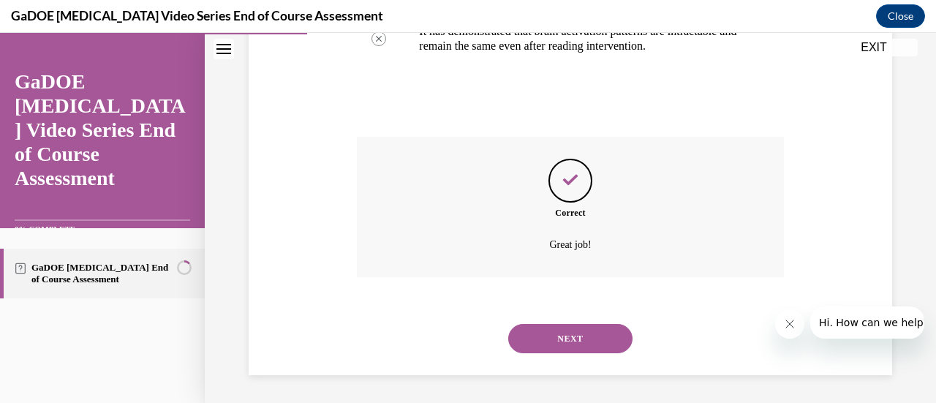
scroll to position [559, 0]
click at [578, 328] on button "NEXT" at bounding box center [570, 337] width 124 height 29
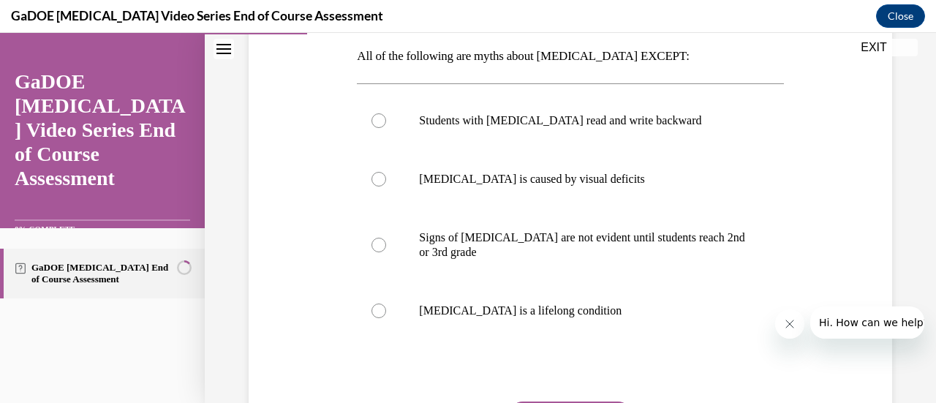
scroll to position [248, 0]
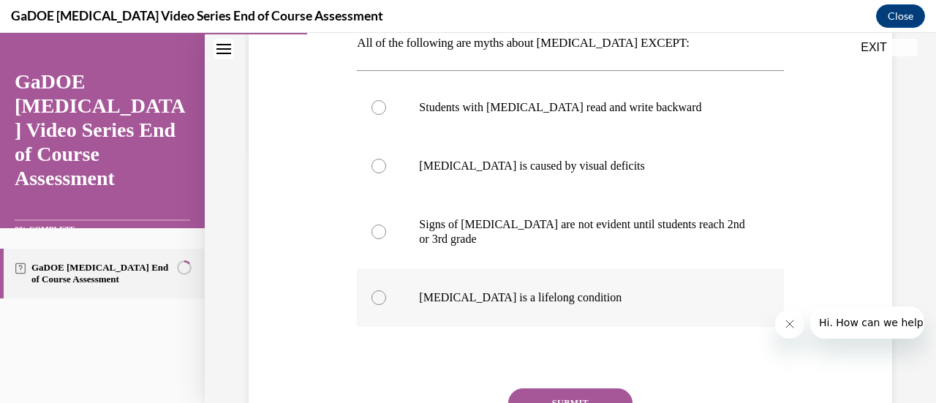
click at [630, 296] on p "Dyslexia is a lifelong condition" at bounding box center [583, 297] width 328 height 15
click at [386, 296] on input "Dyslexia is a lifelong condition" at bounding box center [378, 297] width 15 height 15
radio input "true"
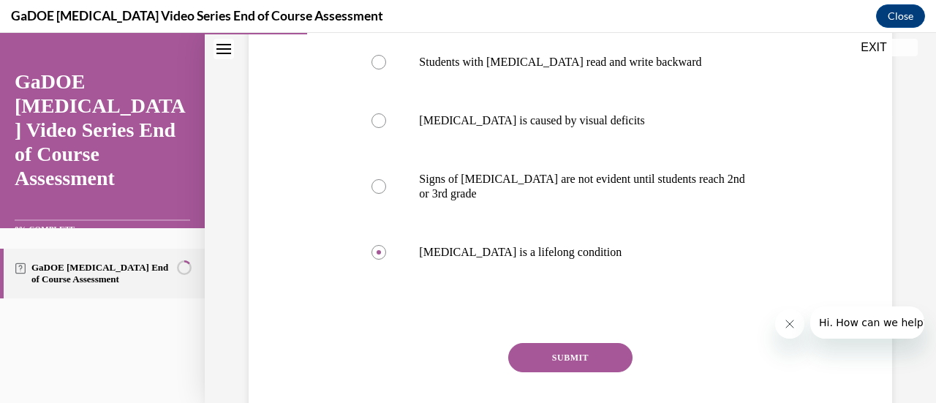
click at [585, 354] on button "SUBMIT" at bounding box center [570, 357] width 124 height 29
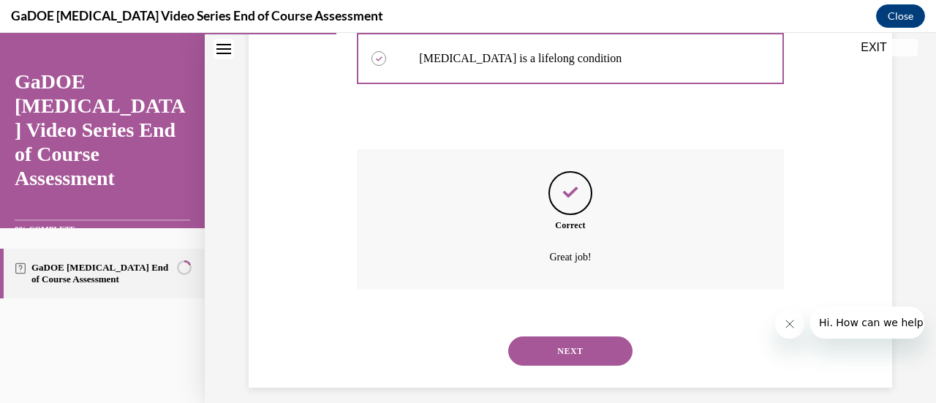
scroll to position [500, 0]
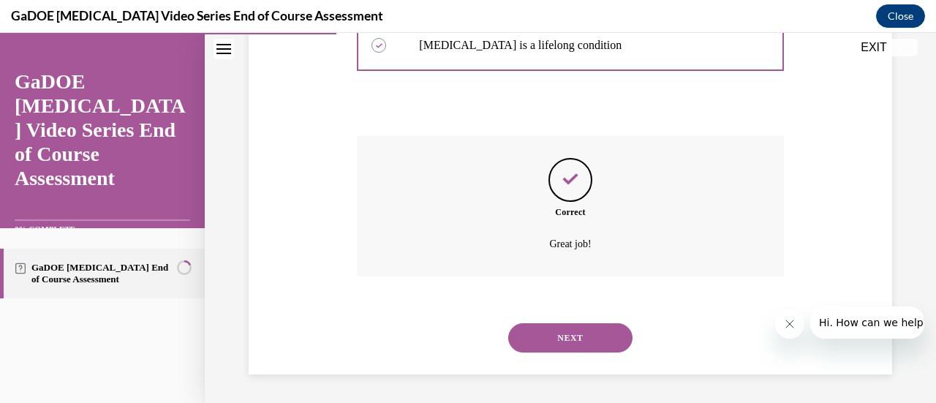
click at [582, 339] on button "NEXT" at bounding box center [570, 337] width 124 height 29
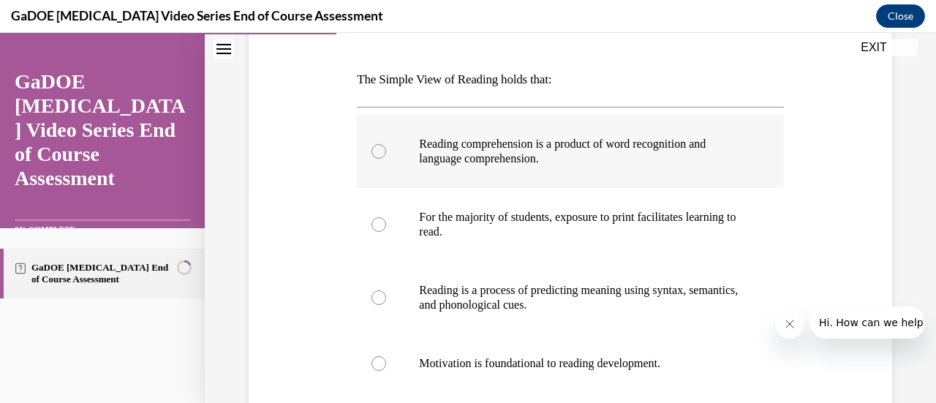
scroll to position [212, 0]
click at [717, 165] on p "Reading comprehension is a product of word recognition and language comprehensi…" at bounding box center [583, 150] width 328 height 29
click at [386, 158] on input "Reading comprehension is a product of word recognition and language comprehensi…" at bounding box center [378, 150] width 15 height 15
radio input "true"
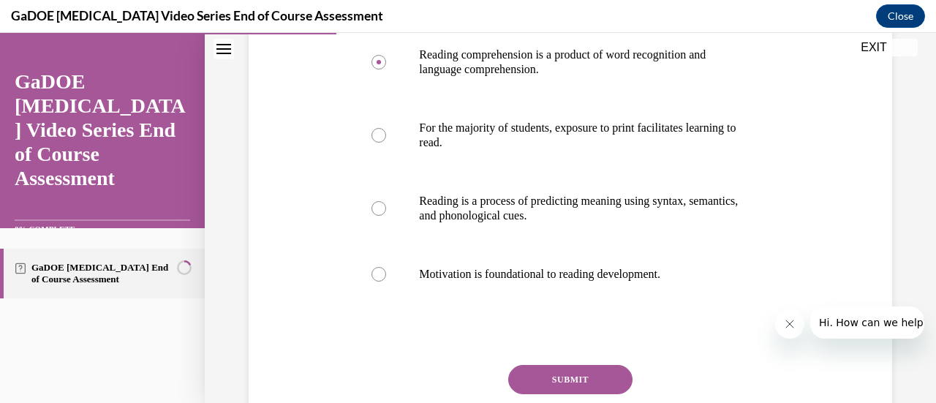
scroll to position [301, 0]
click at [591, 375] on button "SUBMIT" at bounding box center [570, 378] width 124 height 29
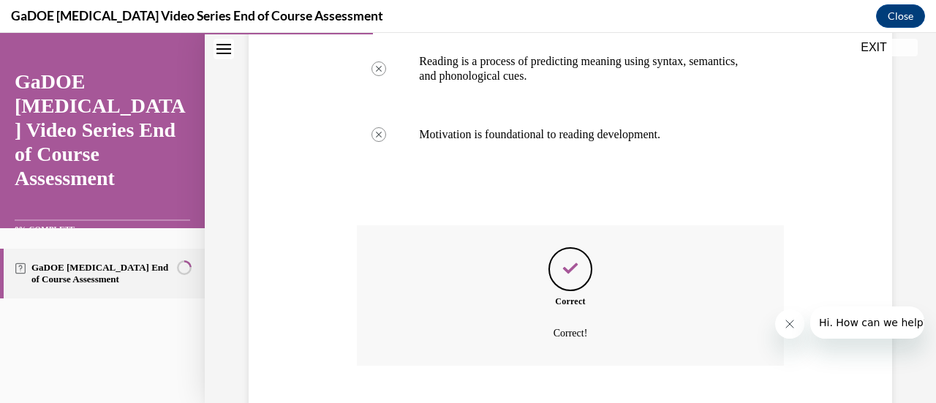
scroll to position [529, 0]
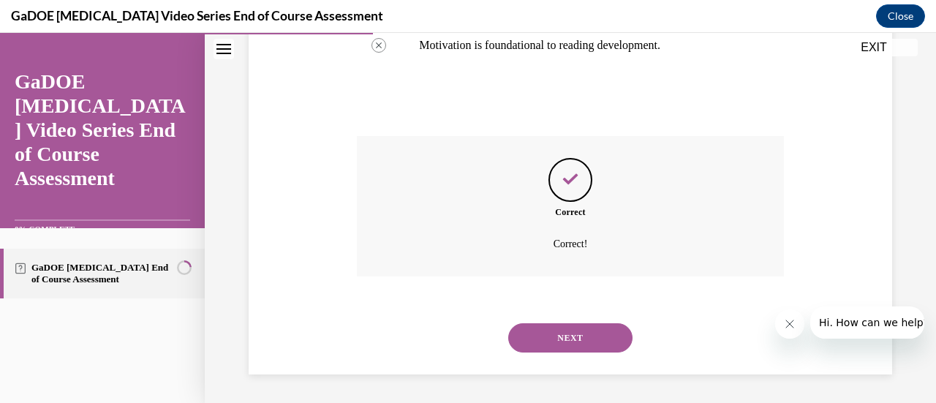
click at [548, 330] on button "NEXT" at bounding box center [570, 337] width 124 height 29
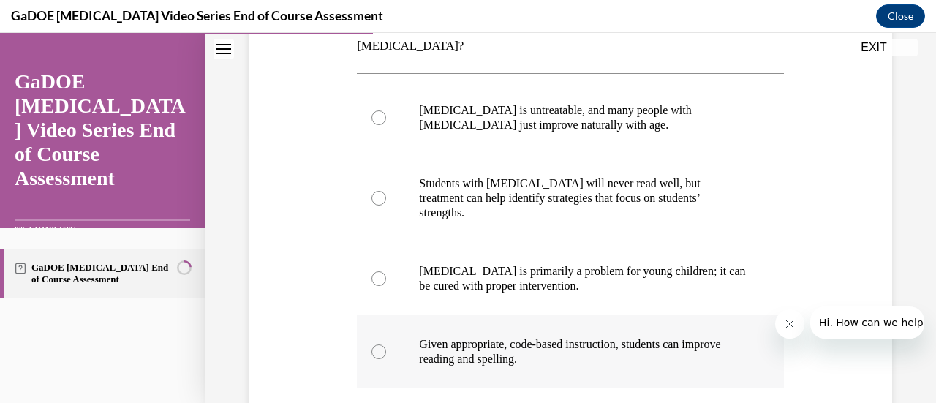
scroll to position [271, 0]
click at [652, 336] on p "Given appropriate, code-based instruction, students can improve reading and spe…" at bounding box center [583, 350] width 328 height 29
click at [386, 344] on input "Given appropriate, code-based instruction, students can improve reading and spe…" at bounding box center [378, 351] width 15 height 15
radio input "true"
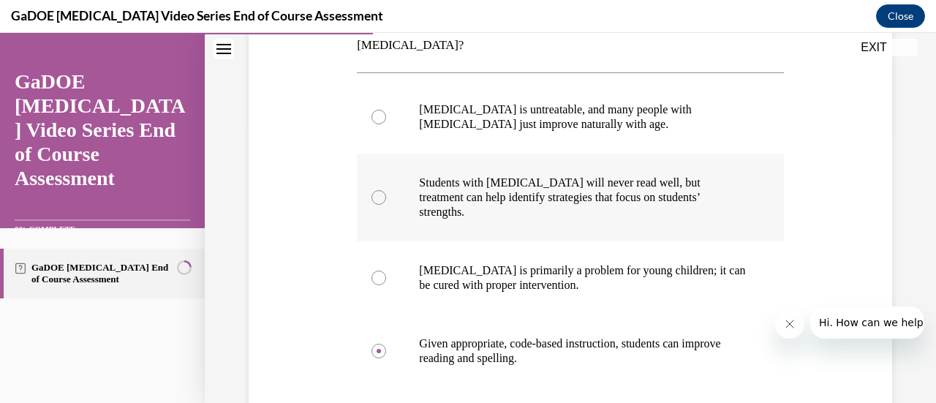
scroll to position [377, 0]
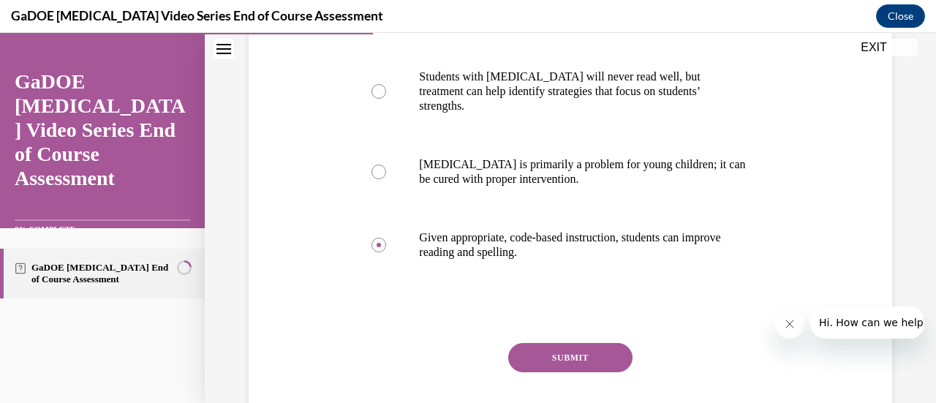
click at [563, 343] on button "SUBMIT" at bounding box center [570, 357] width 124 height 29
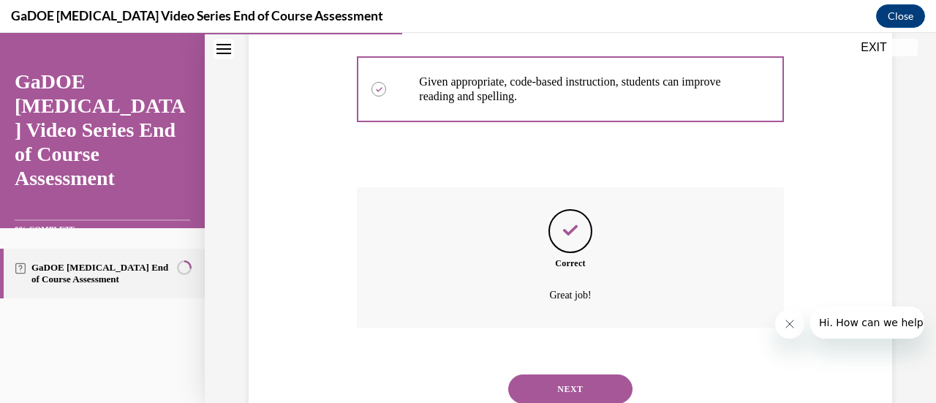
scroll to position [544, 0]
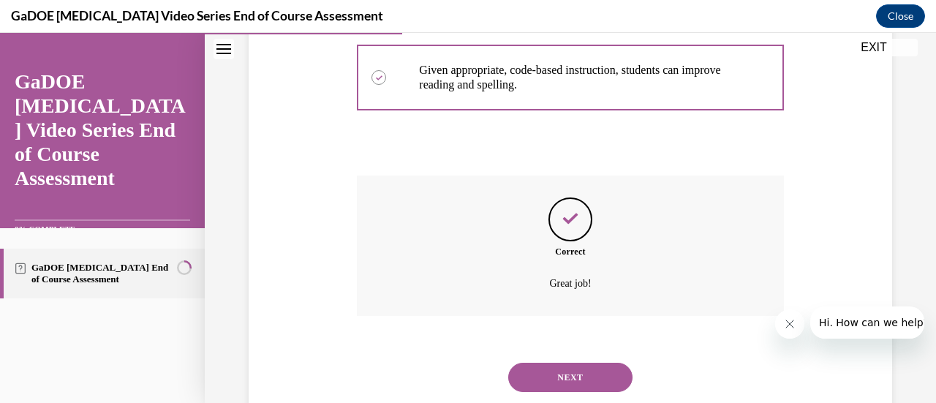
click at [583, 363] on button "NEXT" at bounding box center [570, 377] width 124 height 29
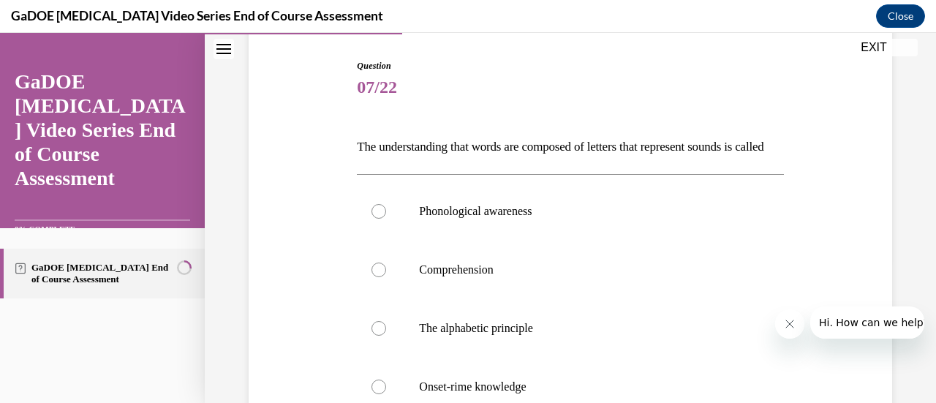
scroll to position [141, 0]
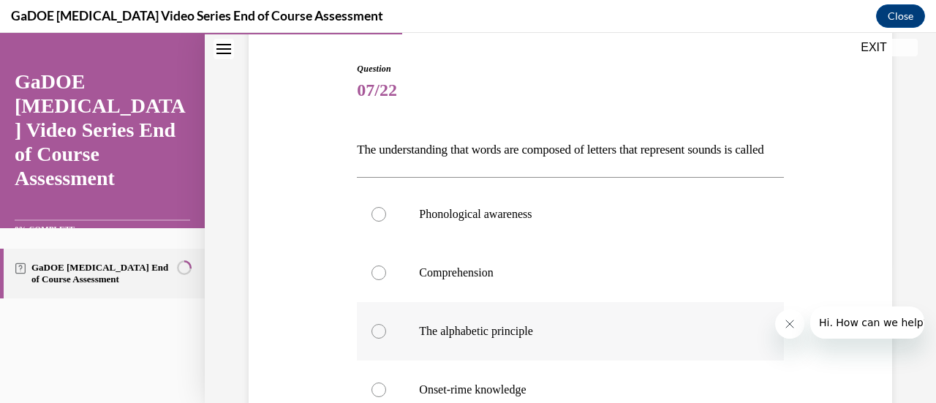
click at [507, 339] on p "The alphabetic principle" at bounding box center [583, 331] width 328 height 15
click at [386, 339] on input "The alphabetic principle" at bounding box center [378, 331] width 15 height 15
radio input "true"
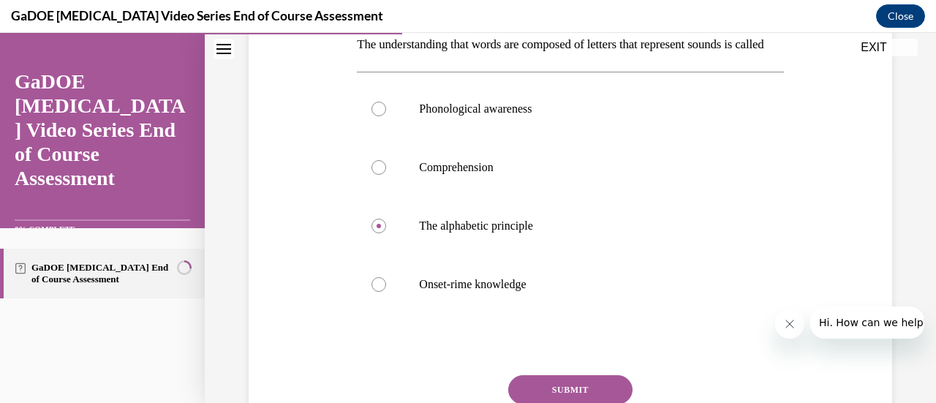
scroll to position [325, 0]
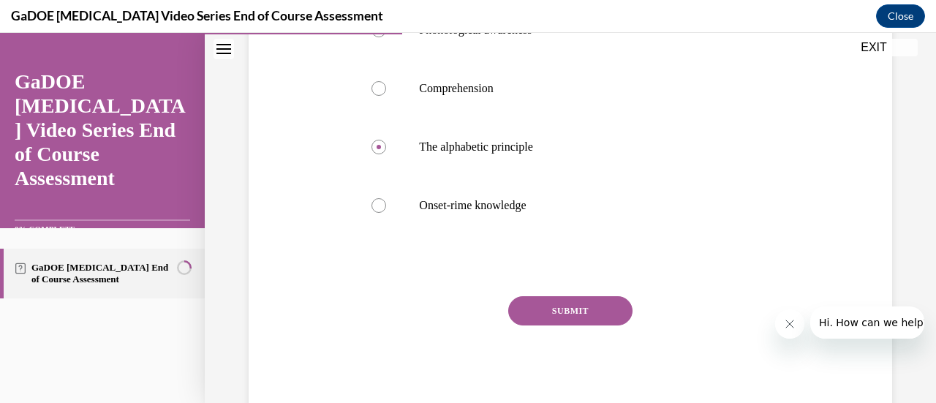
click at [553, 325] on button "SUBMIT" at bounding box center [570, 310] width 124 height 29
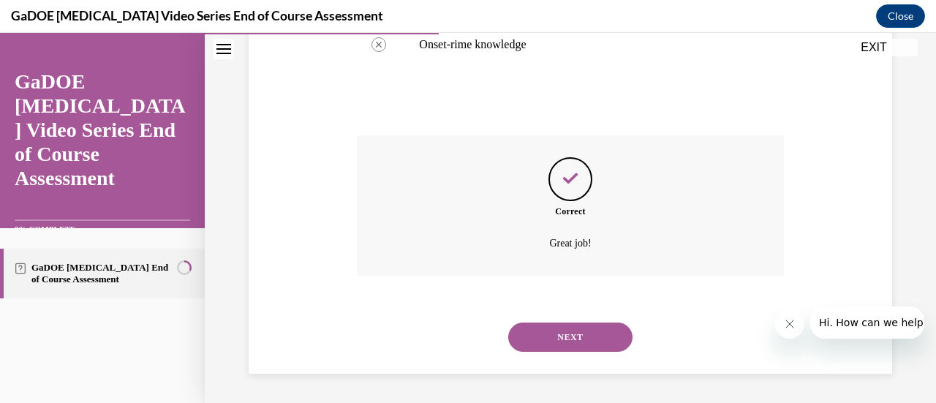
scroll to position [510, 0]
click at [559, 341] on button "NEXT" at bounding box center [570, 336] width 124 height 29
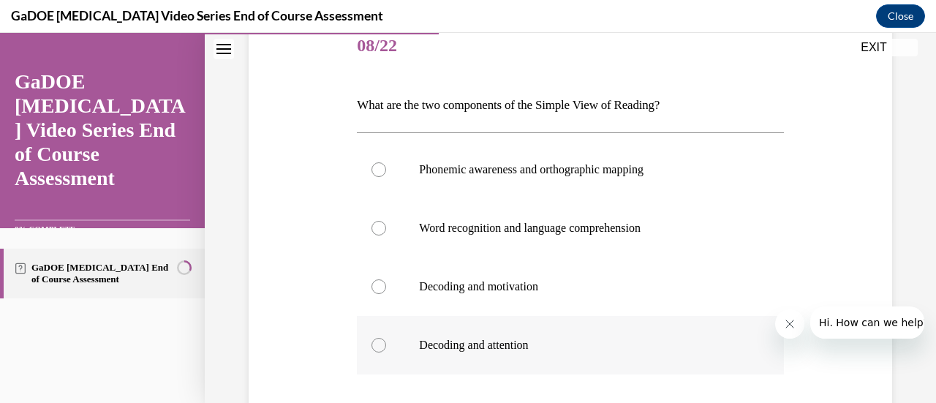
scroll to position [179, 0]
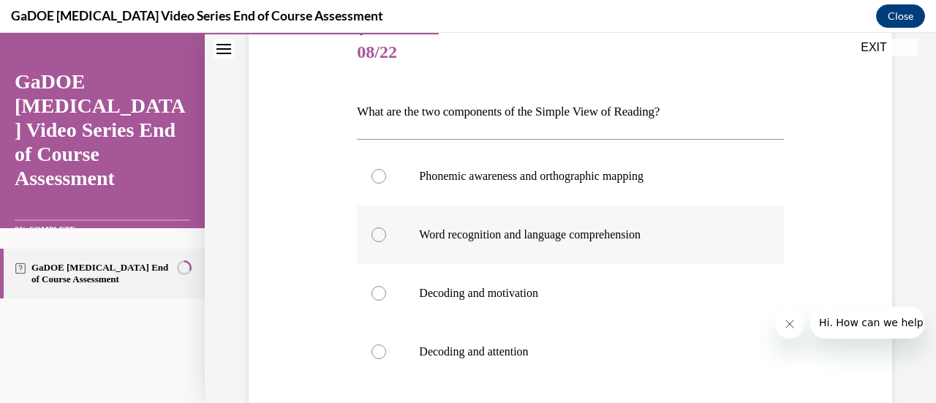
click at [635, 244] on label "Word recognition and language comprehension" at bounding box center [570, 234] width 426 height 58
click at [386, 242] on input "Word recognition and language comprehension" at bounding box center [378, 234] width 15 height 15
radio input "true"
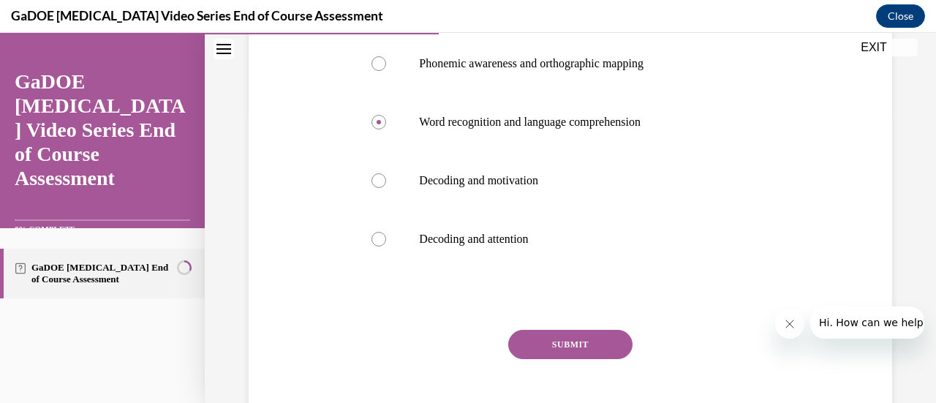
click at [584, 346] on button "SUBMIT" at bounding box center [570, 344] width 124 height 29
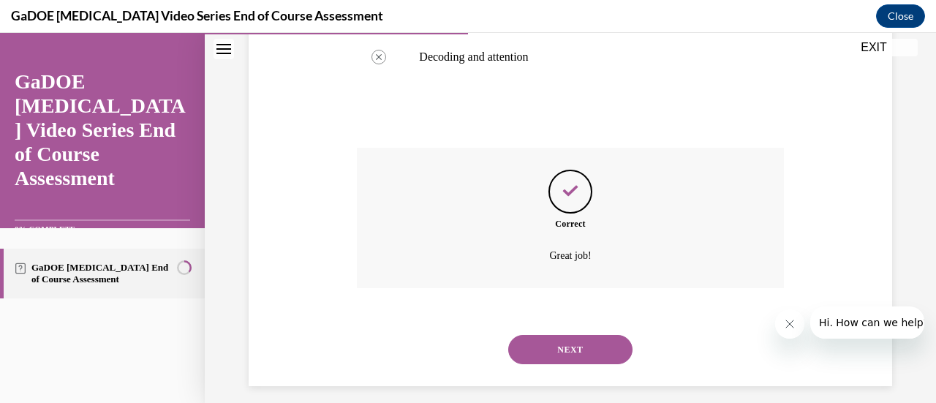
scroll to position [486, 0]
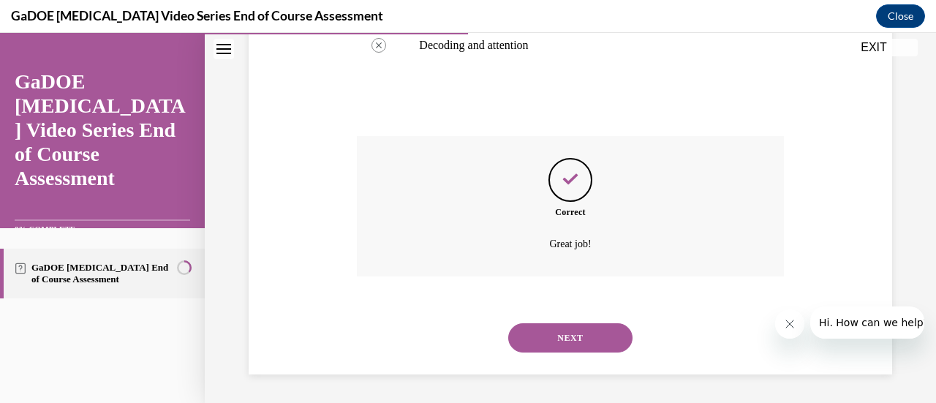
click at [584, 346] on button "NEXT" at bounding box center [570, 337] width 124 height 29
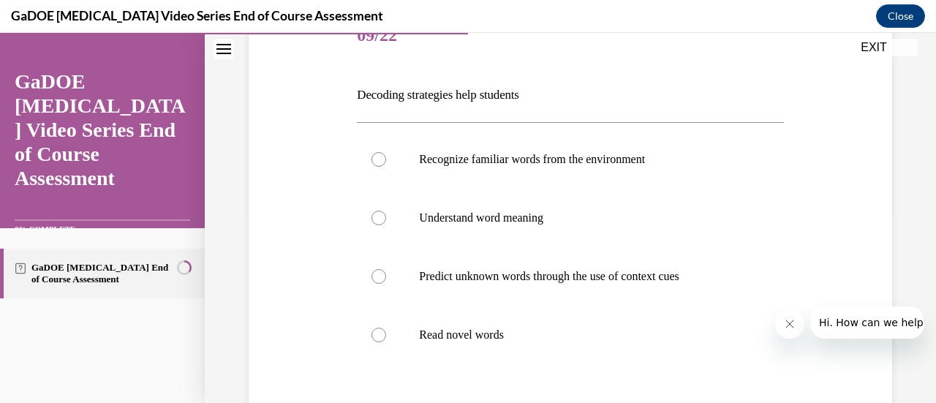
scroll to position [197, 0]
click at [630, 223] on p "Understand word meaning" at bounding box center [583, 217] width 328 height 15
click at [386, 223] on input "Understand word meaning" at bounding box center [378, 217] width 15 height 15
radio input "true"
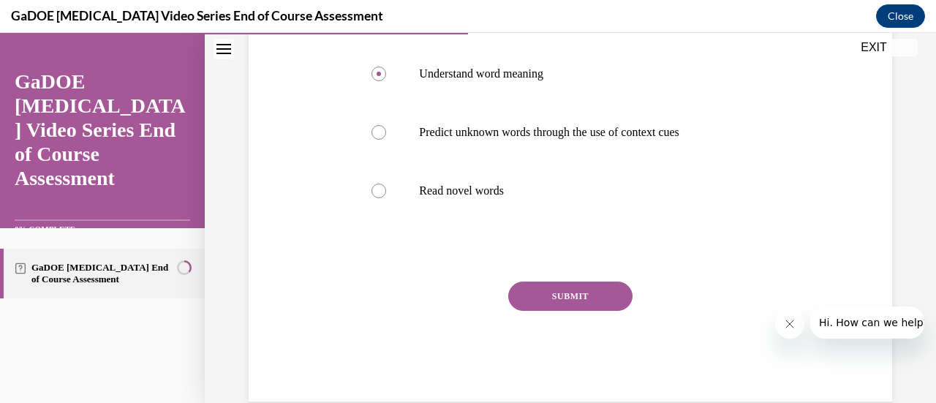
click at [586, 286] on button "SUBMIT" at bounding box center [570, 296] width 124 height 29
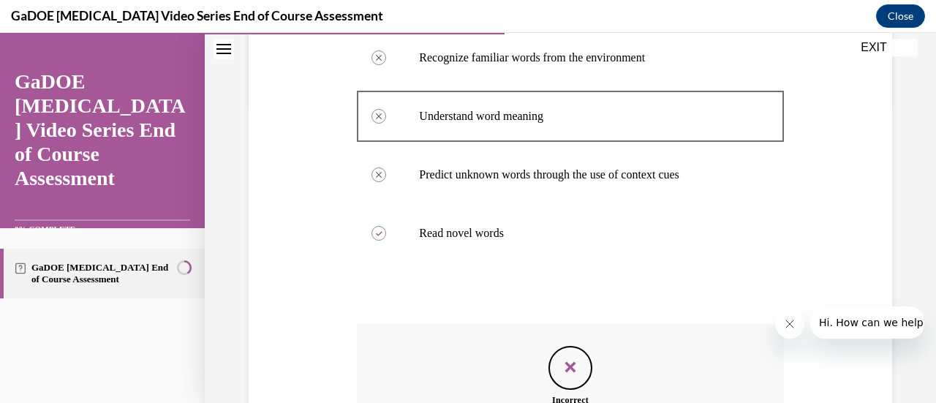
scroll to position [464, 0]
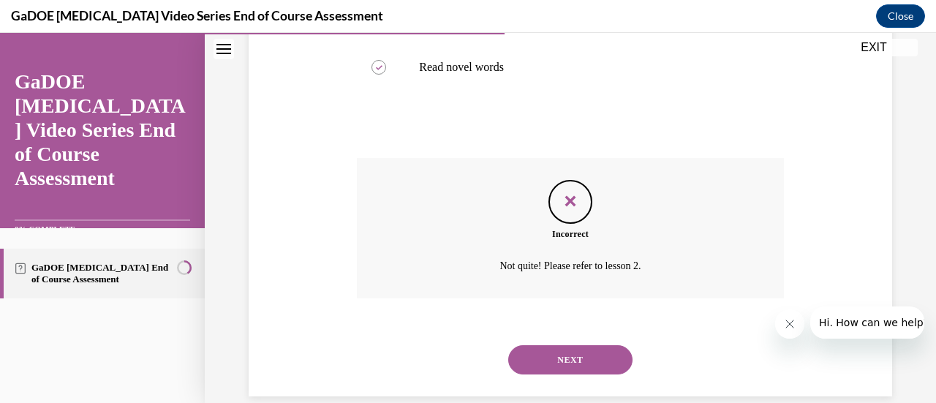
click at [570, 368] on button "NEXT" at bounding box center [570, 359] width 124 height 29
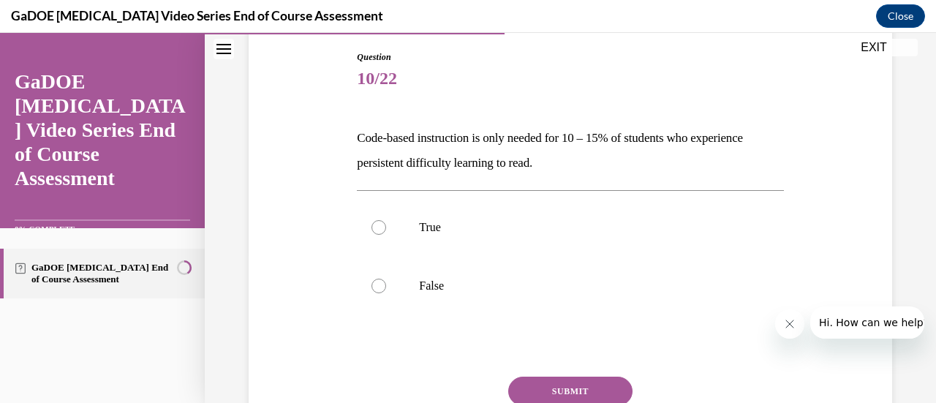
scroll to position [156, 0]
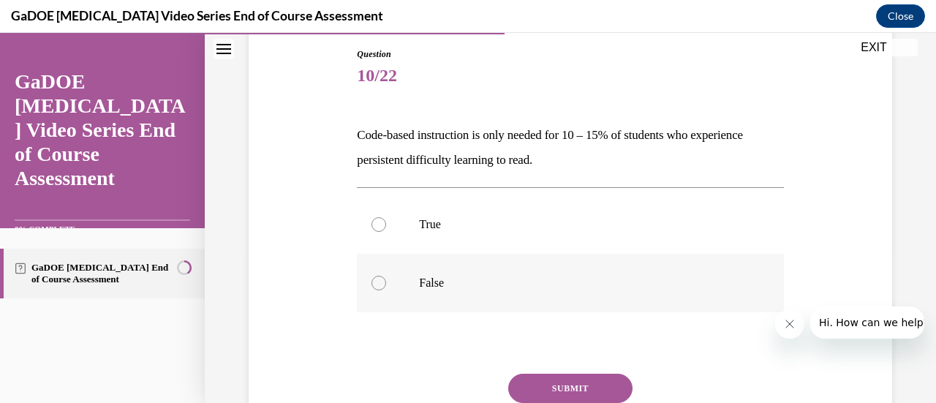
click at [373, 279] on div at bounding box center [378, 283] width 15 height 15
click at [373, 279] on input "False" at bounding box center [378, 283] width 15 height 15
radio input "true"
click at [553, 384] on button "SUBMIT" at bounding box center [570, 388] width 124 height 29
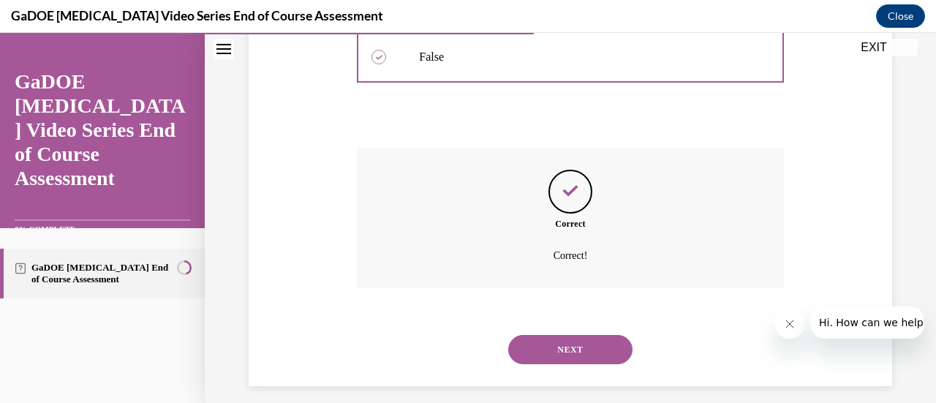
scroll to position [393, 0]
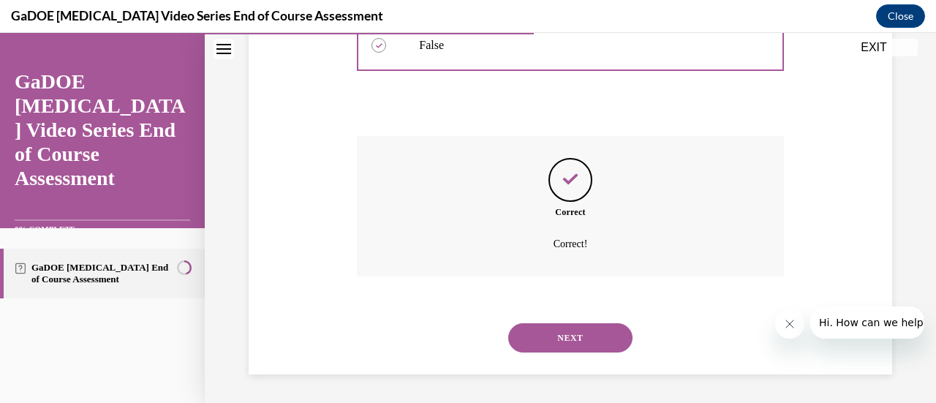
click at [575, 347] on button "NEXT" at bounding box center [570, 337] width 124 height 29
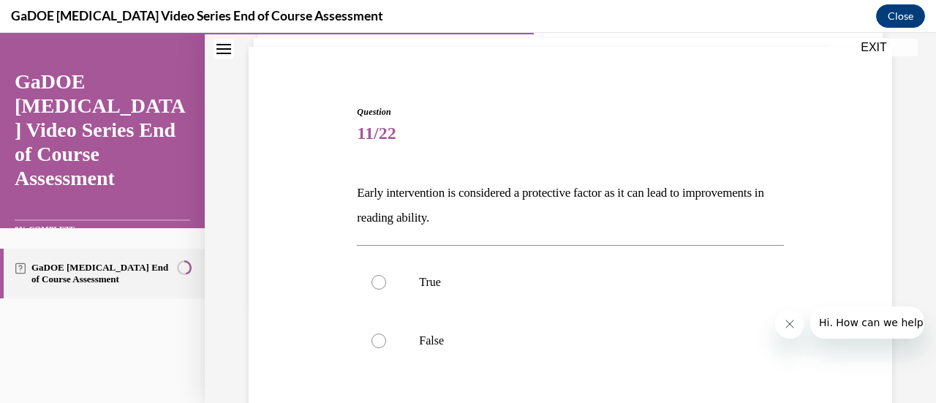
scroll to position [107, 0]
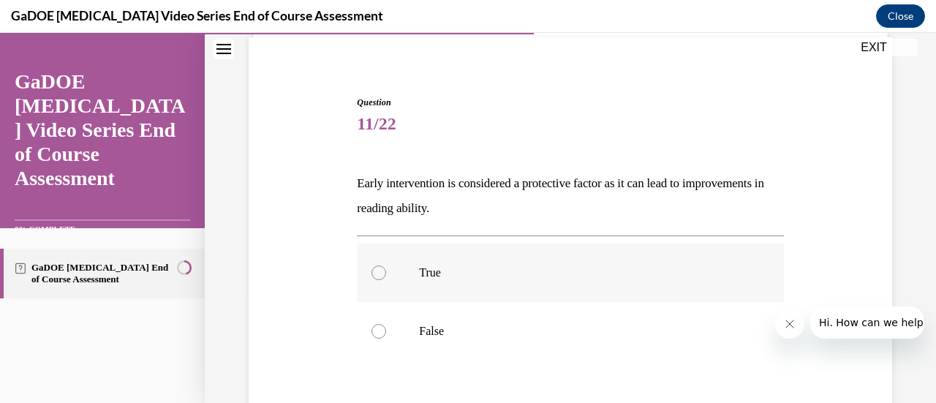
click at [455, 279] on label "True" at bounding box center [570, 272] width 426 height 58
click at [386, 279] on input "True" at bounding box center [378, 272] width 15 height 15
radio input "true"
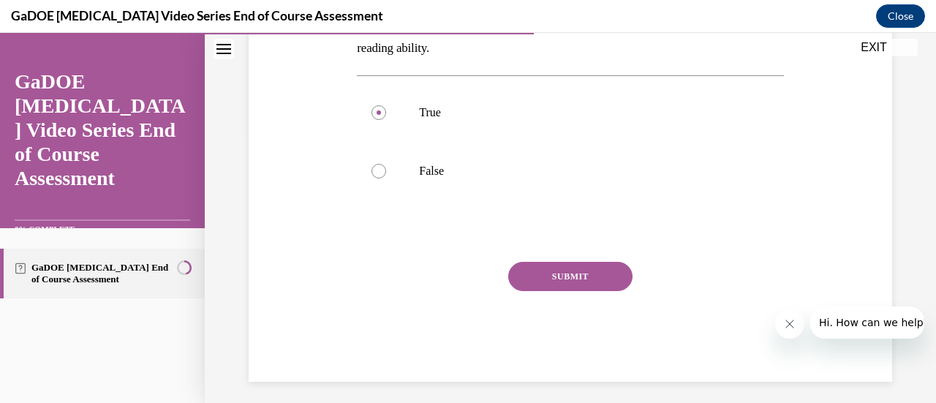
click at [553, 280] on button "SUBMIT" at bounding box center [570, 276] width 124 height 29
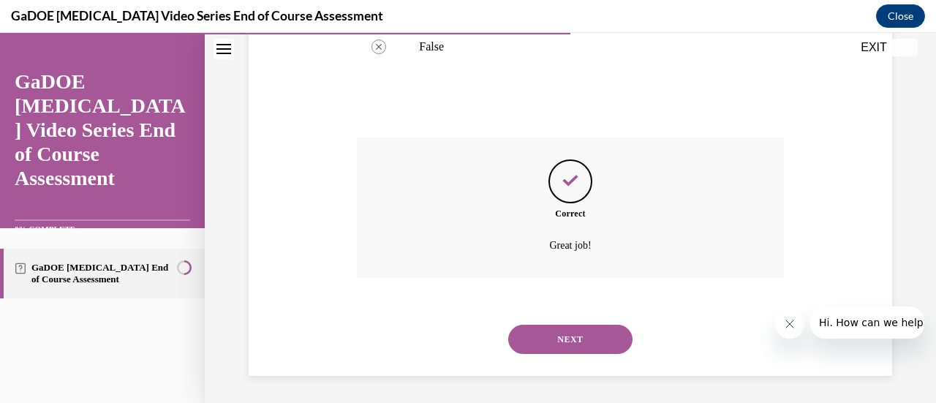
scroll to position [393, 0]
click at [572, 333] on button "NEXT" at bounding box center [570, 337] width 124 height 29
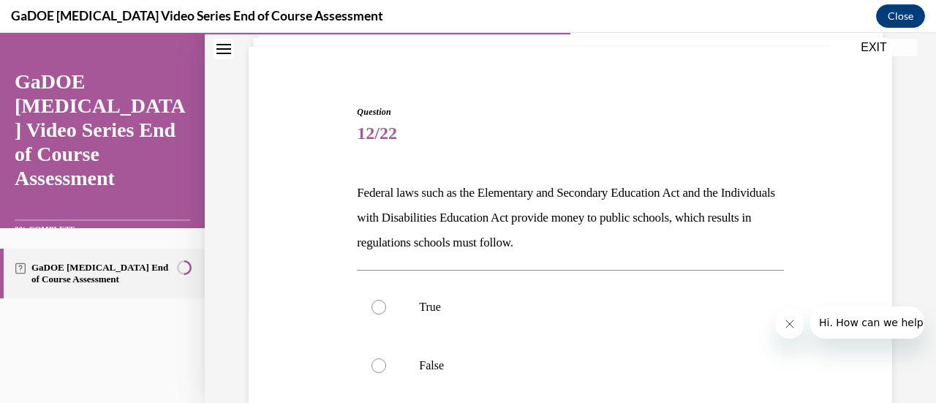
scroll to position [110, 0]
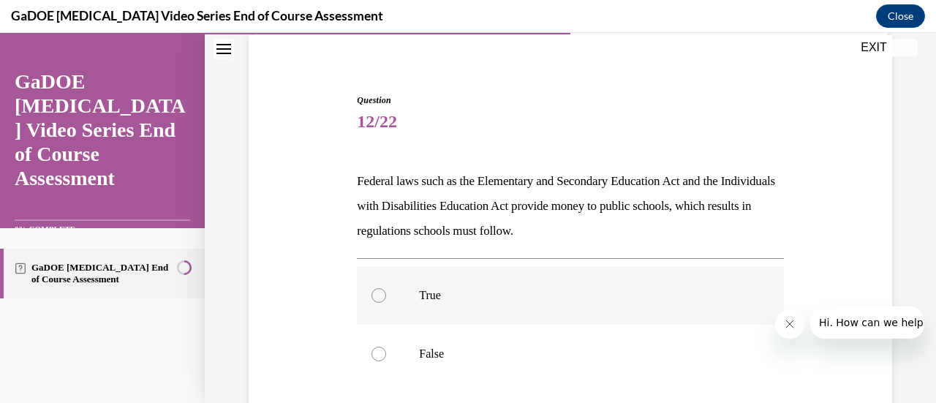
click at [491, 299] on p "True" at bounding box center [583, 295] width 328 height 15
click at [386, 299] on input "True" at bounding box center [378, 295] width 15 height 15
radio input "true"
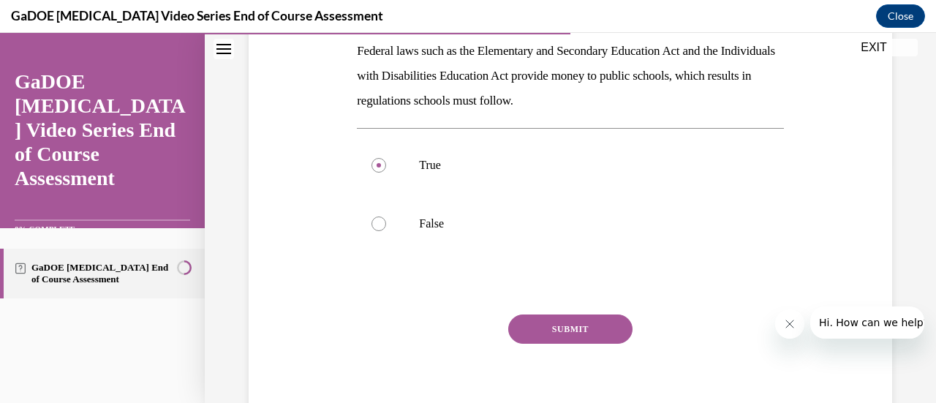
click at [573, 332] on button "SUBMIT" at bounding box center [570, 328] width 124 height 29
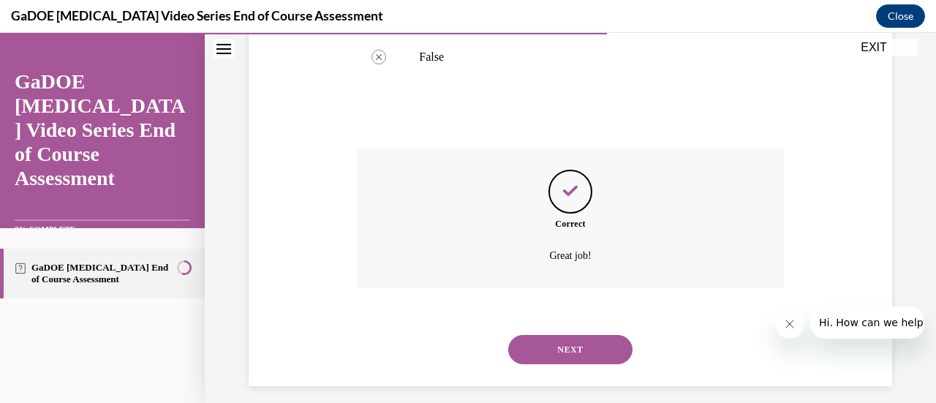
scroll to position [418, 0]
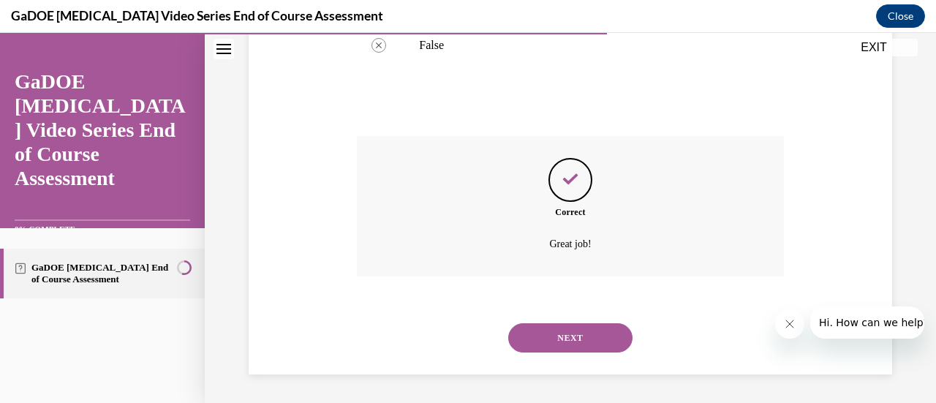
click at [554, 339] on button "NEXT" at bounding box center [570, 337] width 124 height 29
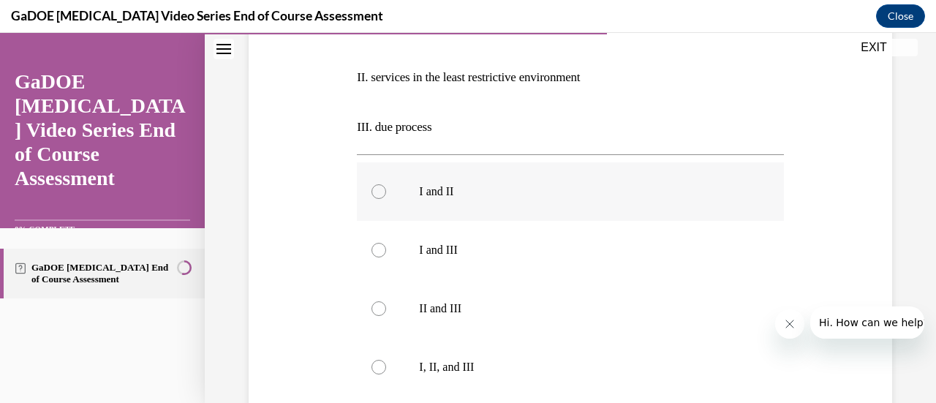
scroll to position [339, 0]
click at [461, 352] on label "I, II, and III" at bounding box center [570, 366] width 426 height 58
click at [386, 359] on input "I, II, and III" at bounding box center [378, 366] width 15 height 15
radio input "true"
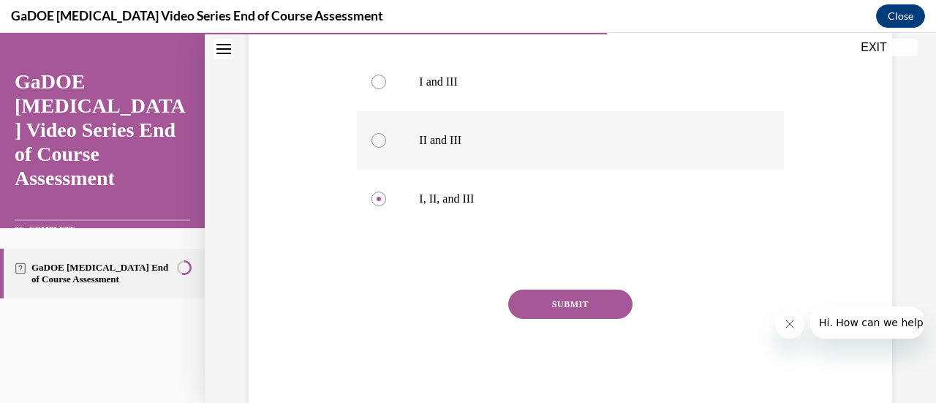
scroll to position [541, 0]
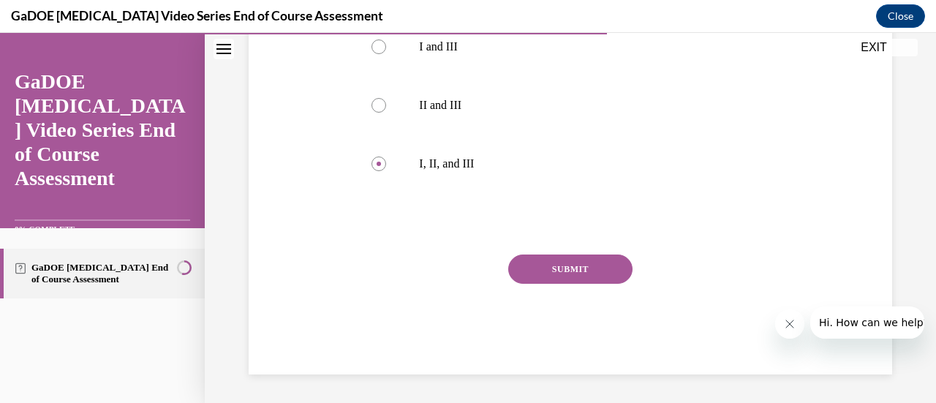
click at [581, 275] on button "SUBMIT" at bounding box center [570, 268] width 124 height 29
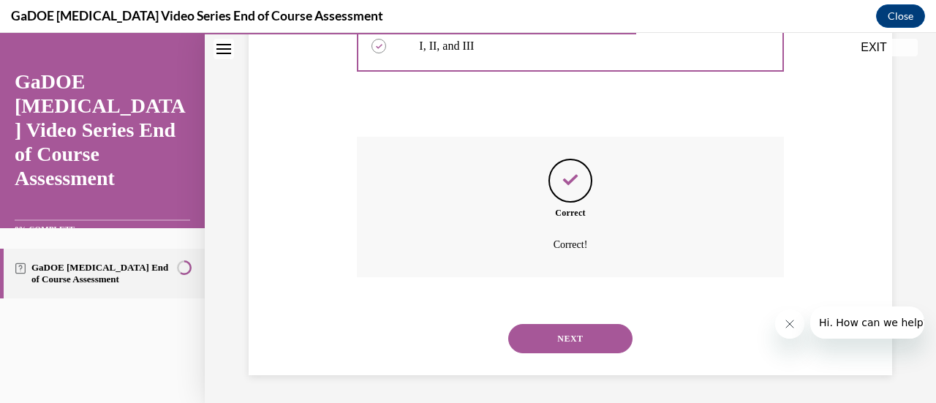
scroll to position [660, 0]
click at [563, 339] on button "NEXT" at bounding box center [570, 337] width 124 height 29
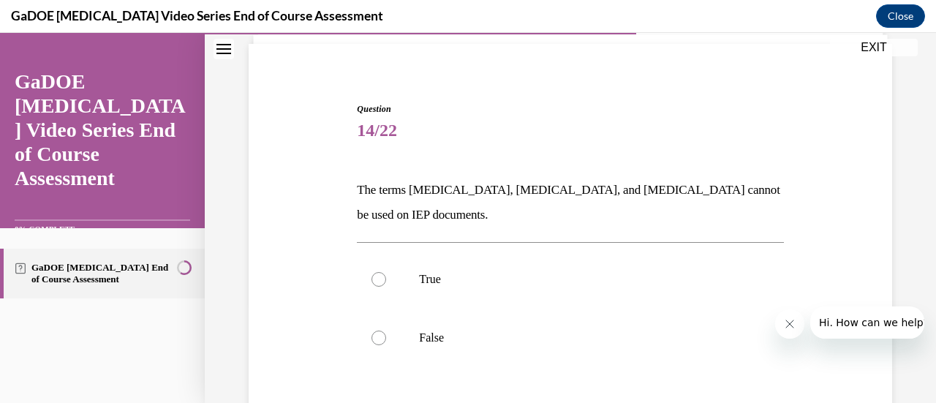
scroll to position [102, 0]
click at [563, 339] on p "False" at bounding box center [583, 336] width 328 height 15
click at [386, 339] on input "False" at bounding box center [378, 336] width 15 height 15
radio input "true"
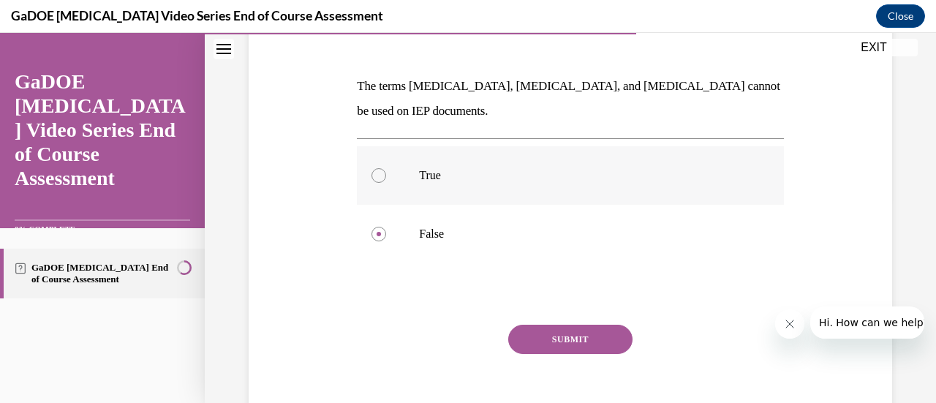
scroll to position [207, 0]
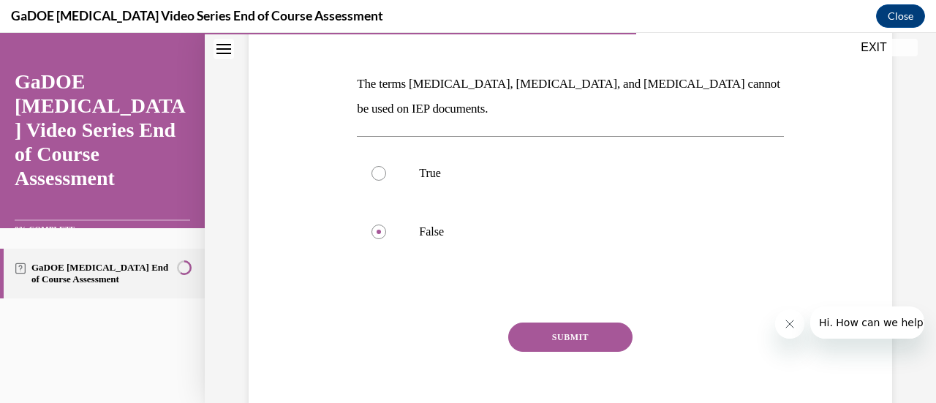
click at [554, 334] on button "SUBMIT" at bounding box center [570, 336] width 124 height 29
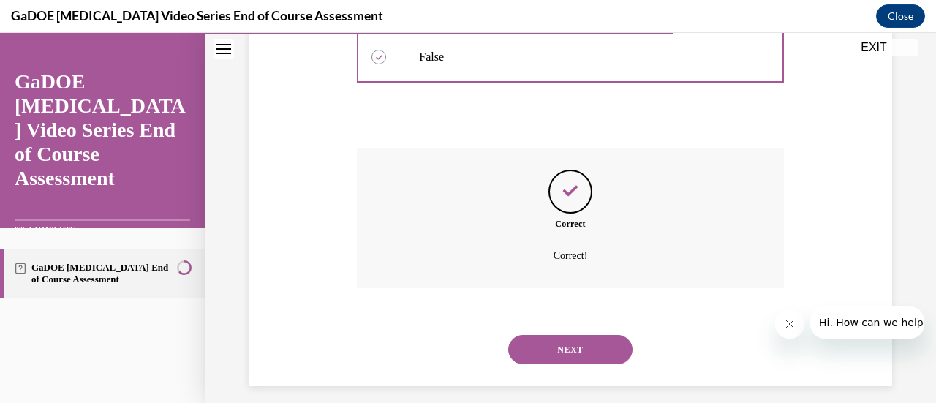
scroll to position [393, 0]
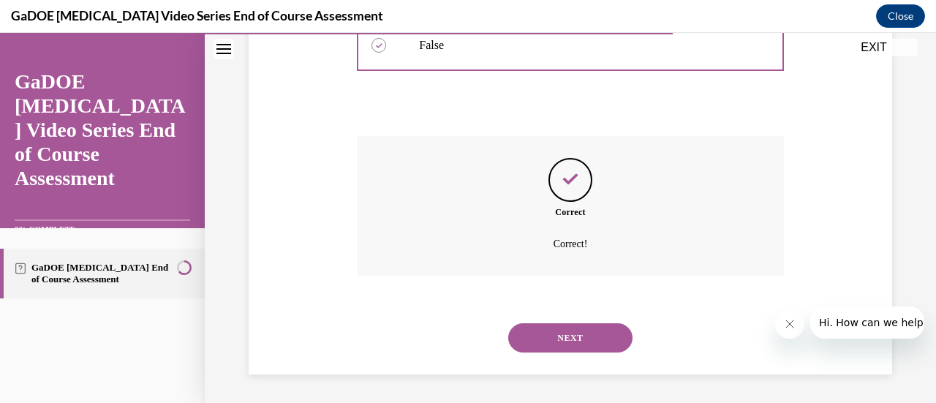
click at [567, 328] on button "NEXT" at bounding box center [570, 337] width 124 height 29
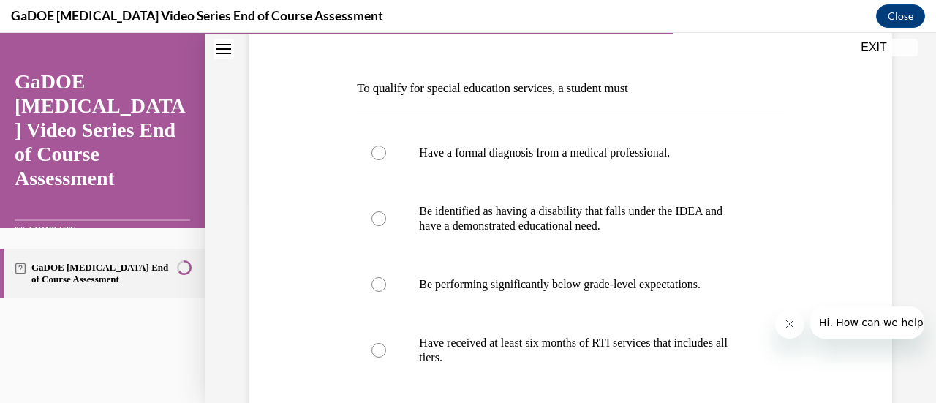
scroll to position [227, 0]
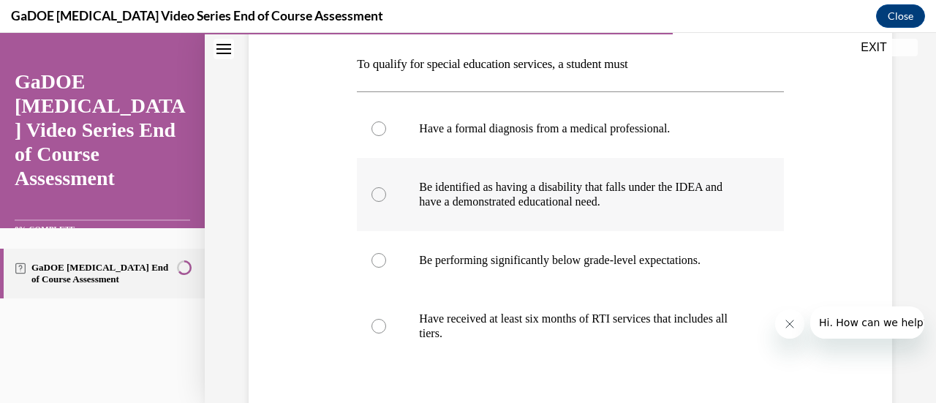
click at [647, 204] on p "Be identified as having a disability that falls under the IDEA and have a demon…" at bounding box center [583, 194] width 328 height 29
click at [386, 202] on input "Be identified as having a disability that falls under the IDEA and have a demon…" at bounding box center [378, 194] width 15 height 15
radio input "true"
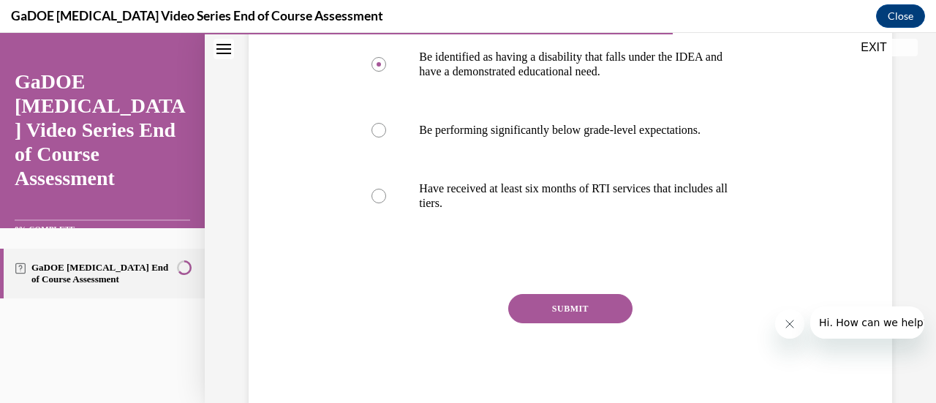
click at [597, 317] on button "SUBMIT" at bounding box center [570, 308] width 124 height 29
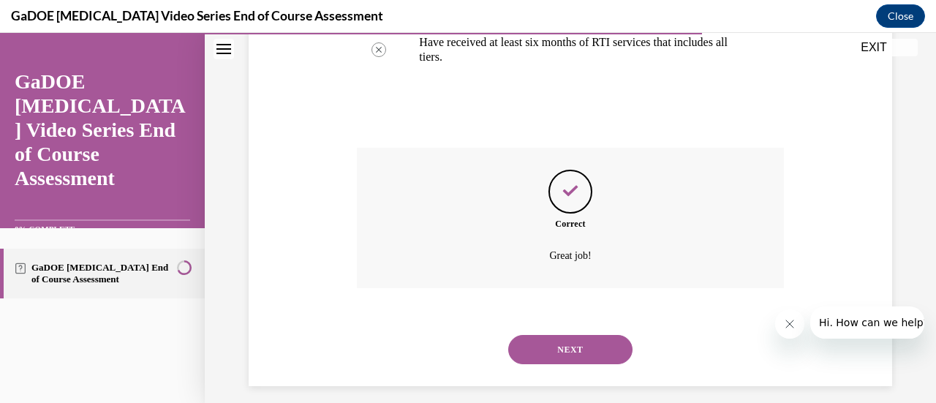
scroll to position [515, 0]
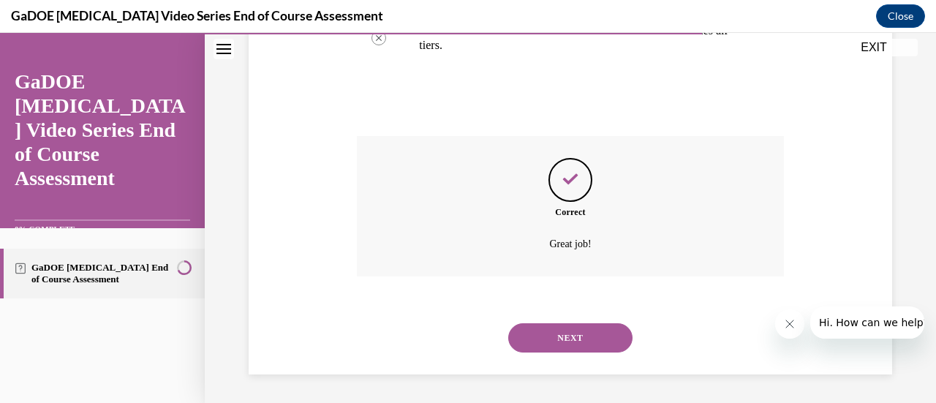
click at [552, 345] on button "NEXT" at bounding box center [570, 337] width 124 height 29
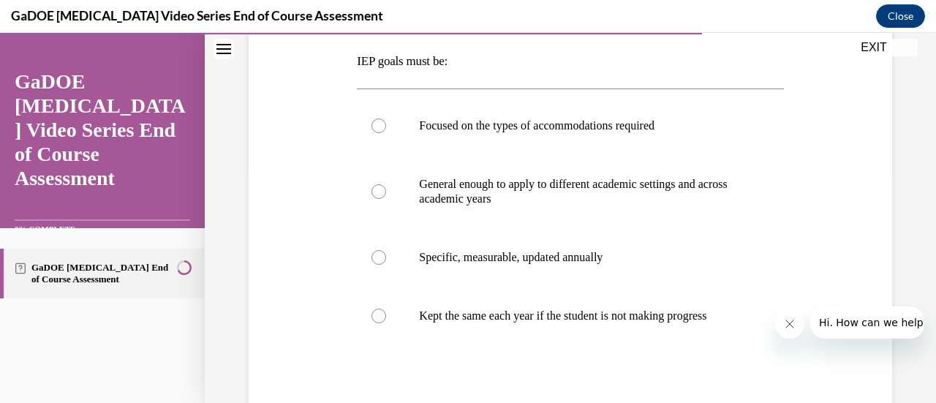
scroll to position [230, 0]
click at [579, 259] on p "Specific, measurable, updated annually" at bounding box center [583, 256] width 328 height 15
click at [386, 259] on input "Specific, measurable, updated annually" at bounding box center [378, 256] width 15 height 15
radio input "true"
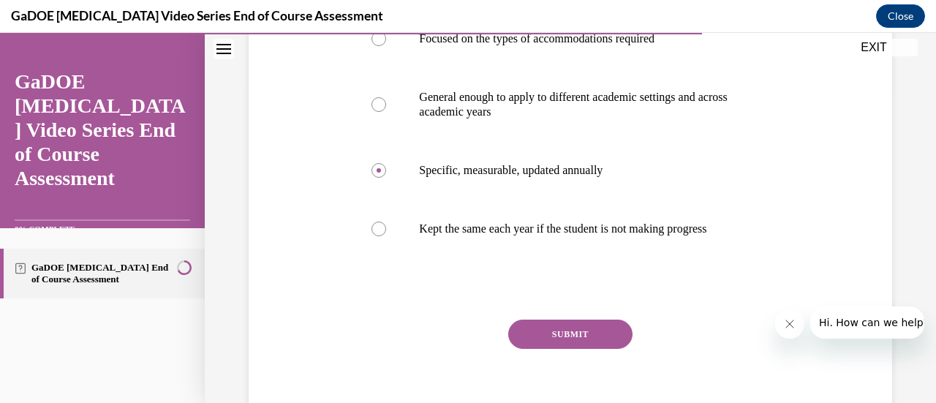
scroll to position [322, 0]
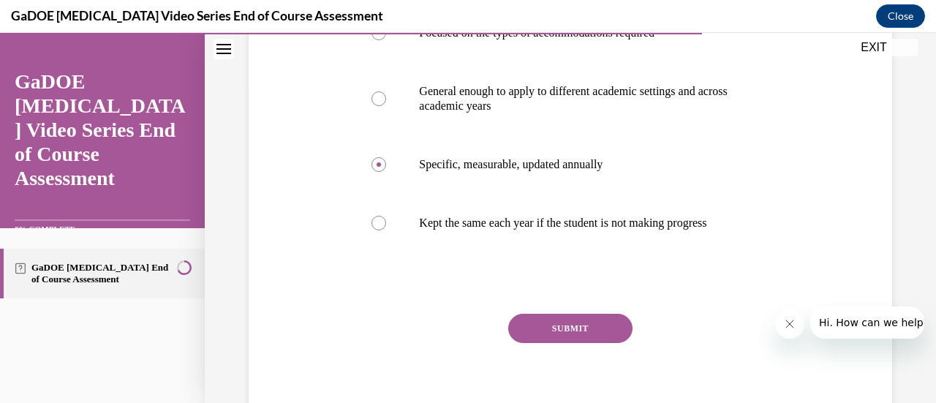
click at [562, 357] on div "SUBMIT" at bounding box center [570, 350] width 426 height 73
click at [562, 343] on button "SUBMIT" at bounding box center [570, 328] width 124 height 29
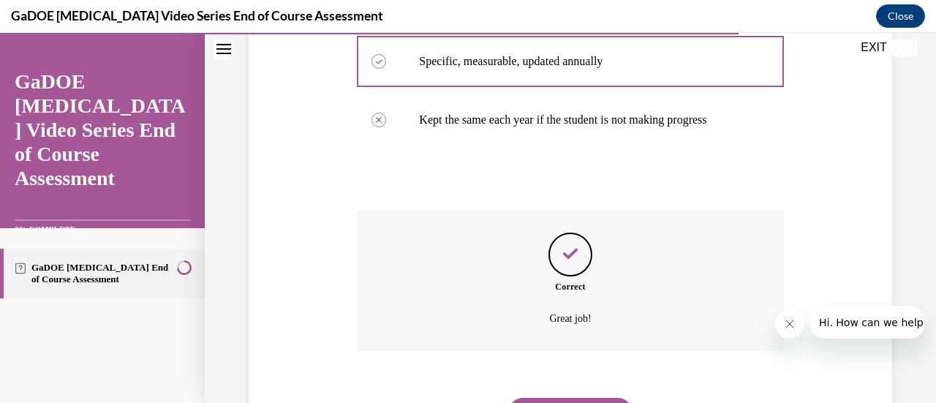
scroll to position [515, 0]
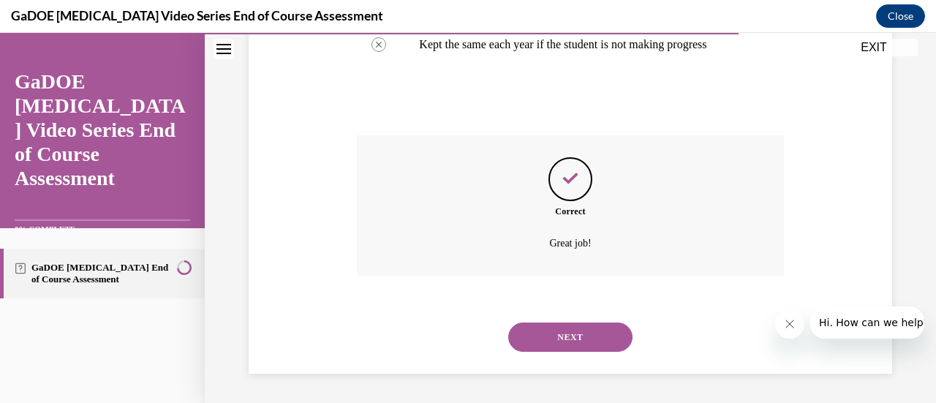
click at [562, 343] on button "NEXT" at bounding box center [570, 336] width 124 height 29
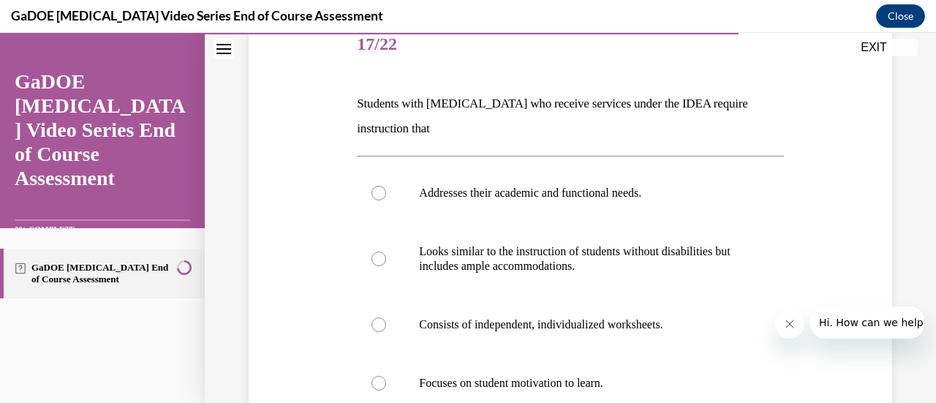
scroll to position [181, 0]
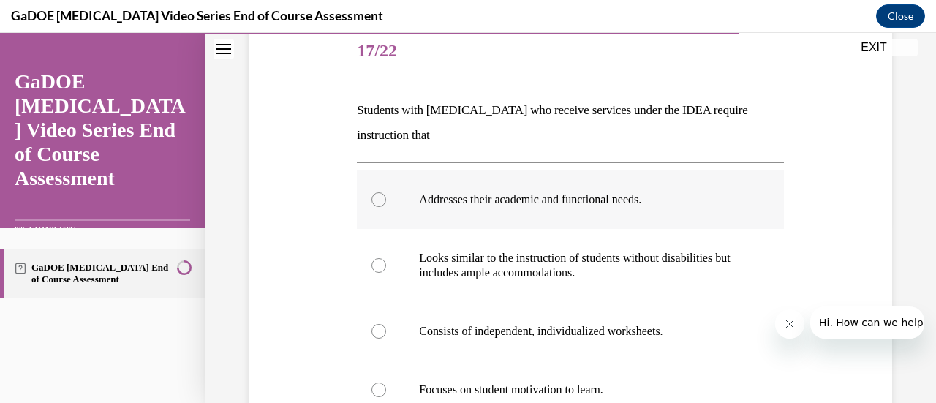
click at [569, 194] on p "Addresses their academic and functional needs." at bounding box center [583, 199] width 328 height 15
click at [386, 194] on input "Addresses their academic and functional needs." at bounding box center [378, 199] width 15 height 15
radio input "true"
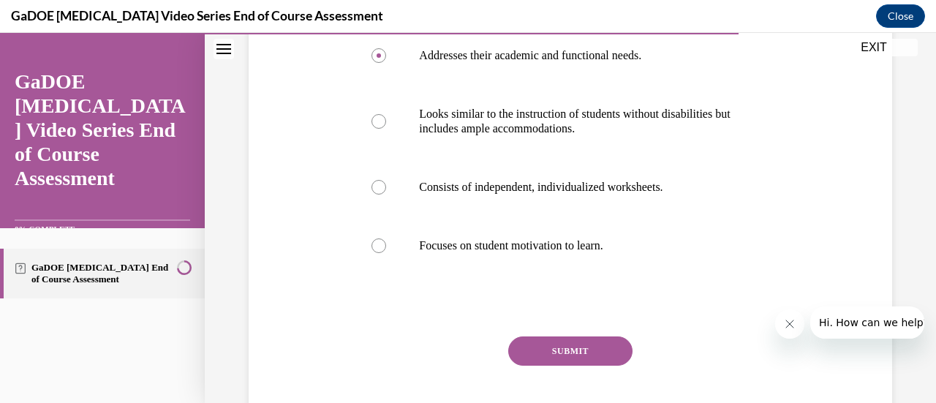
scroll to position [329, 0]
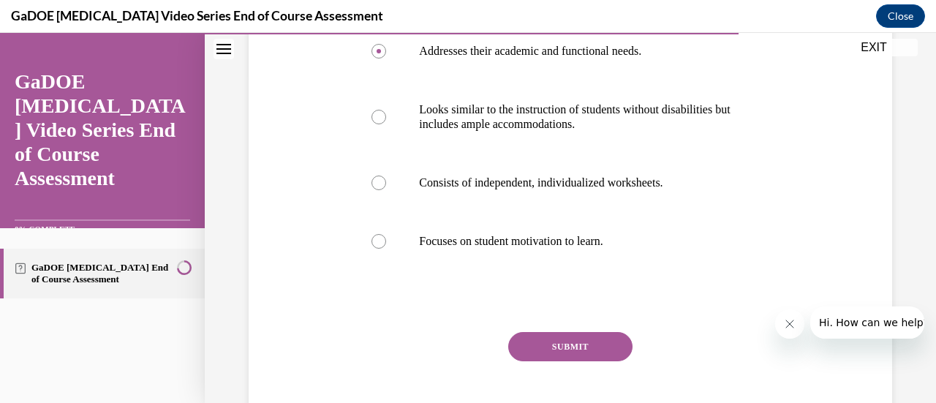
click at [547, 346] on button "SUBMIT" at bounding box center [570, 346] width 124 height 29
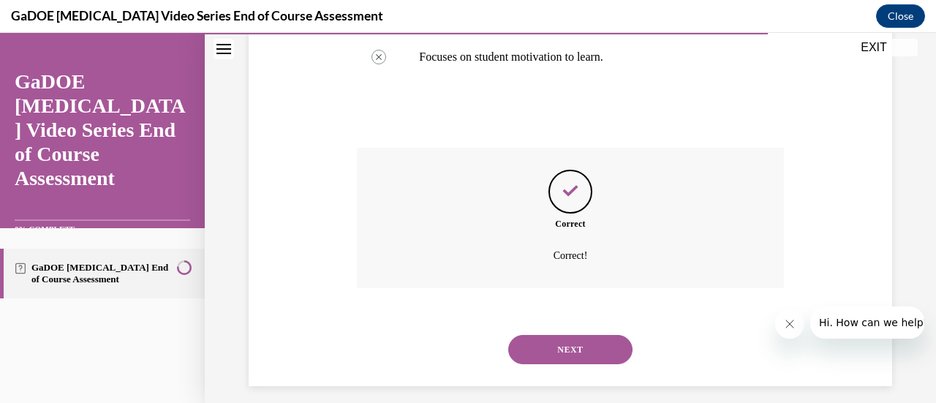
scroll to position [525, 0]
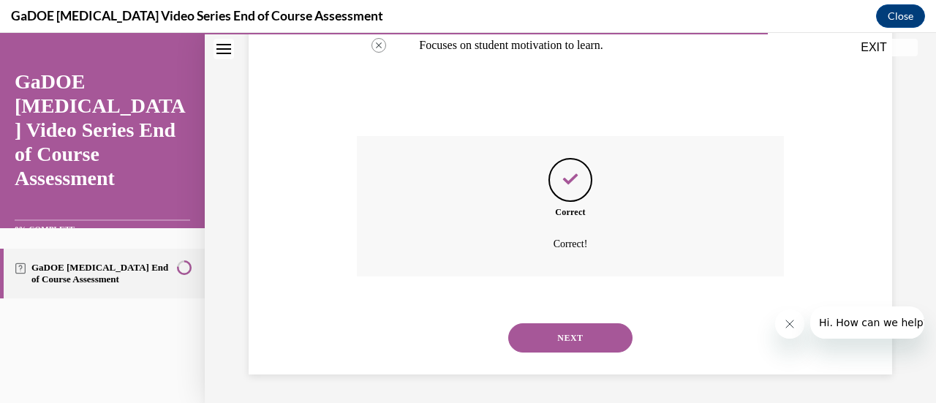
click at [547, 346] on button "NEXT" at bounding box center [570, 337] width 124 height 29
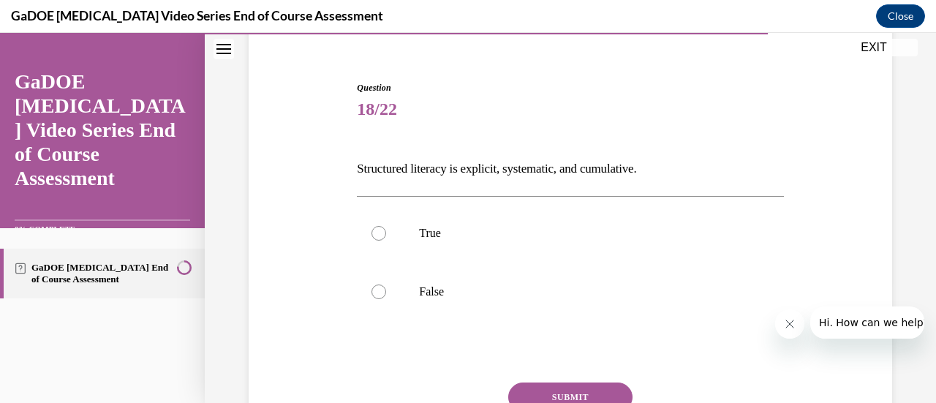
scroll to position [124, 0]
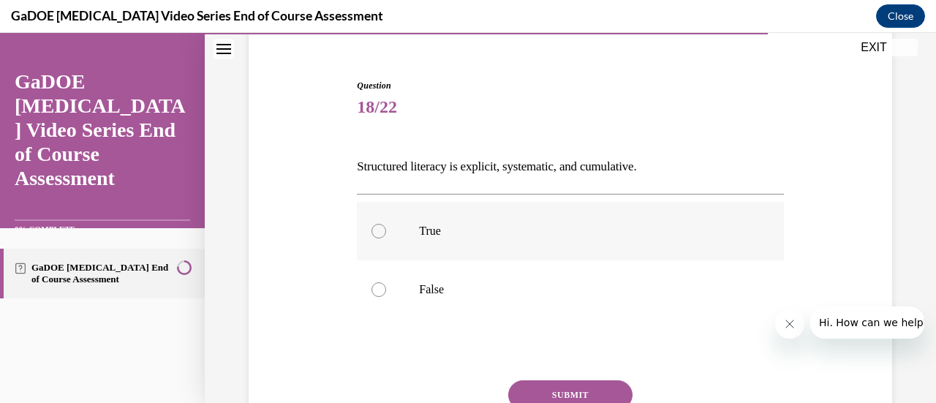
click at [475, 233] on p "True" at bounding box center [583, 231] width 328 height 15
click at [386, 233] on input "True" at bounding box center [378, 231] width 15 height 15
radio input "true"
click at [582, 389] on button "SUBMIT" at bounding box center [570, 394] width 124 height 29
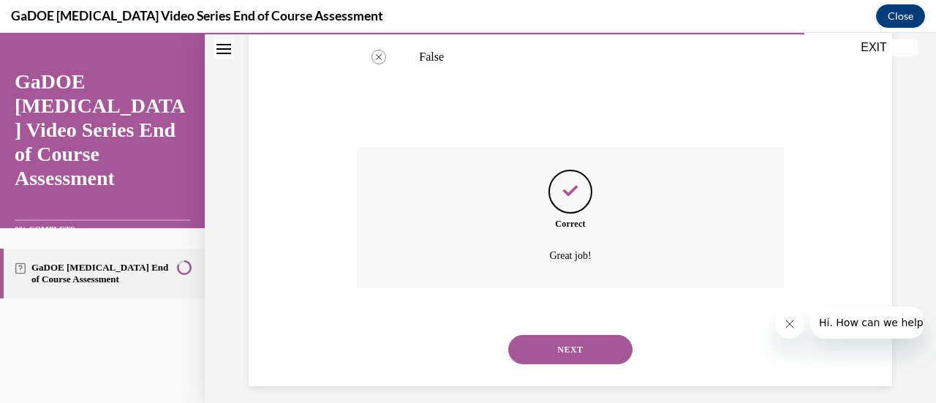
scroll to position [369, 0]
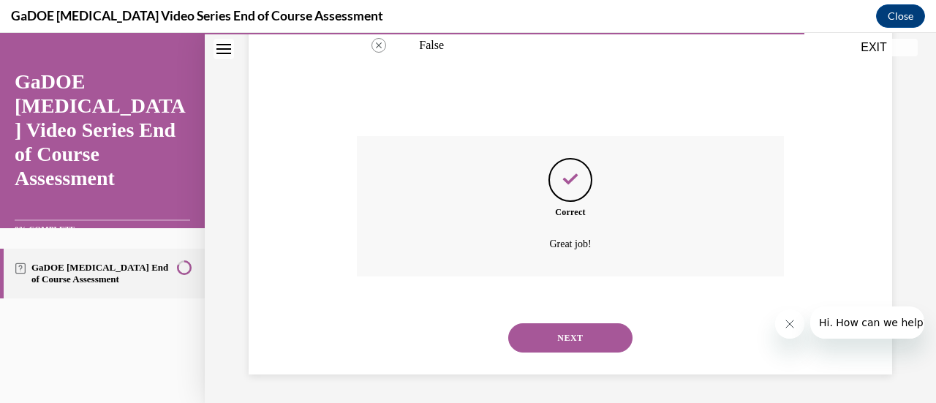
click at [575, 334] on button "NEXT" at bounding box center [570, 337] width 124 height 29
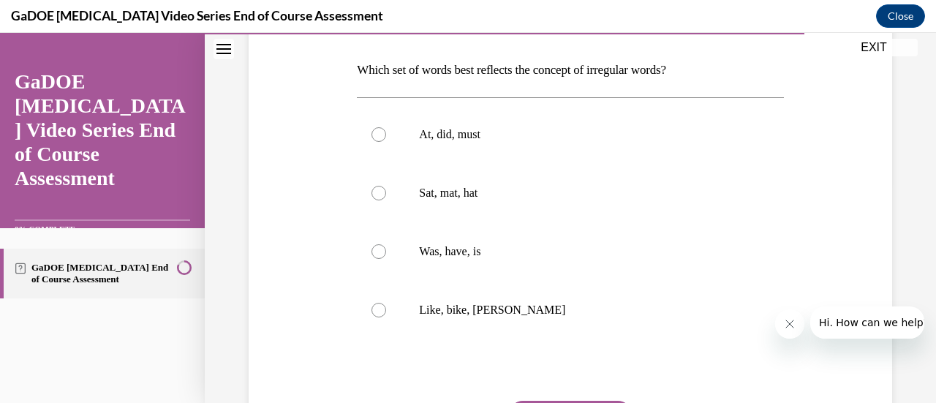
scroll to position [230, 0]
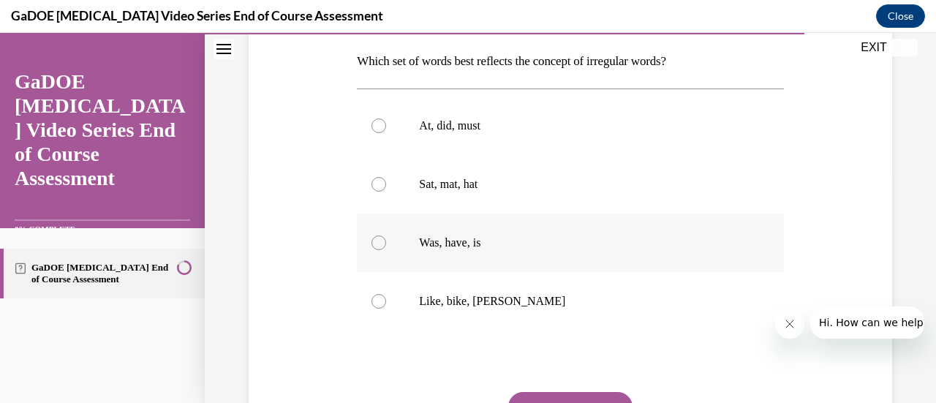
click at [539, 265] on label "Was, have, is" at bounding box center [570, 243] width 426 height 58
click at [386, 250] on input "Was, have, is" at bounding box center [378, 242] width 15 height 15
radio input "true"
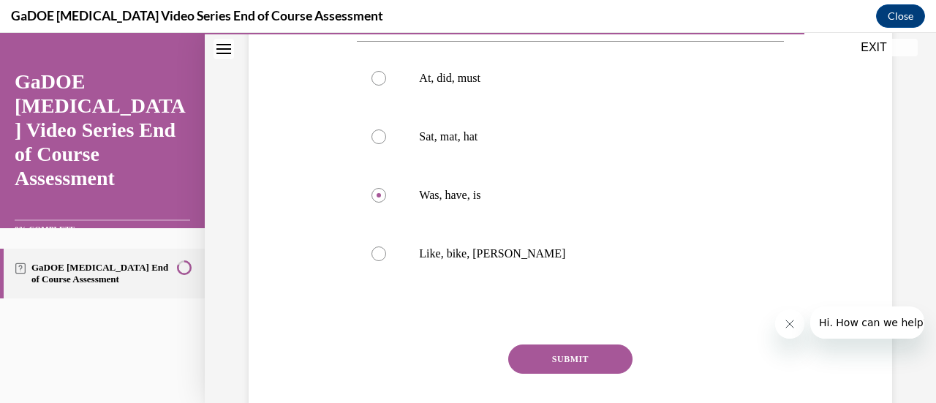
click at [551, 368] on button "SUBMIT" at bounding box center [570, 358] width 124 height 29
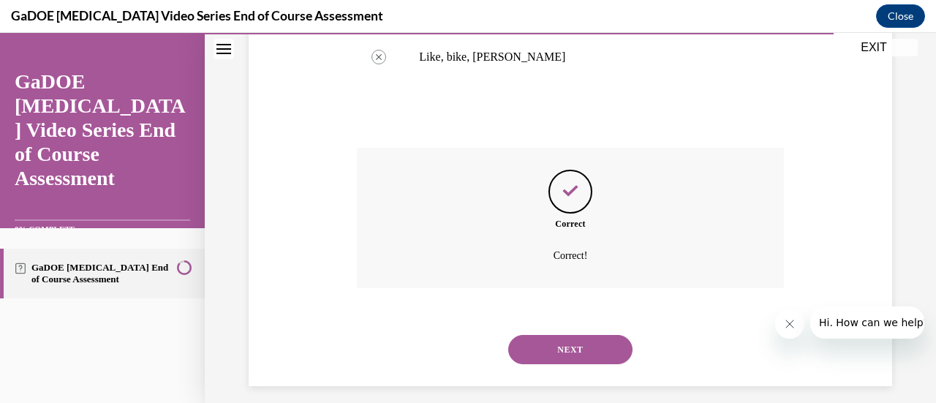
scroll to position [486, 0]
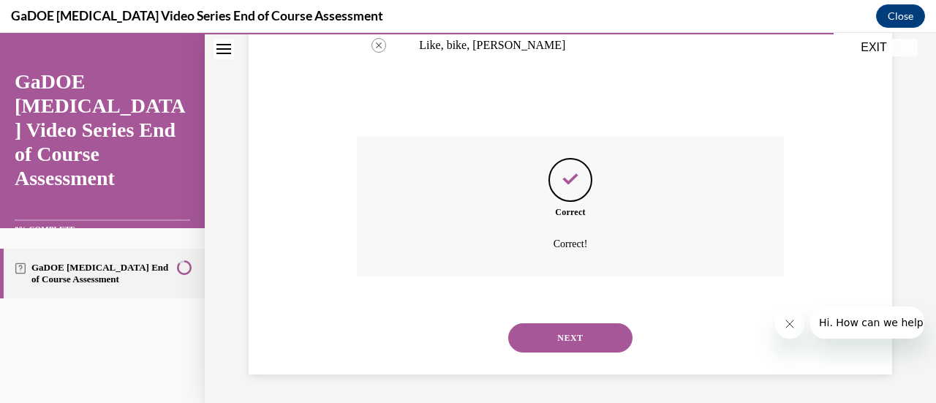
click at [581, 328] on button "NEXT" at bounding box center [570, 337] width 124 height 29
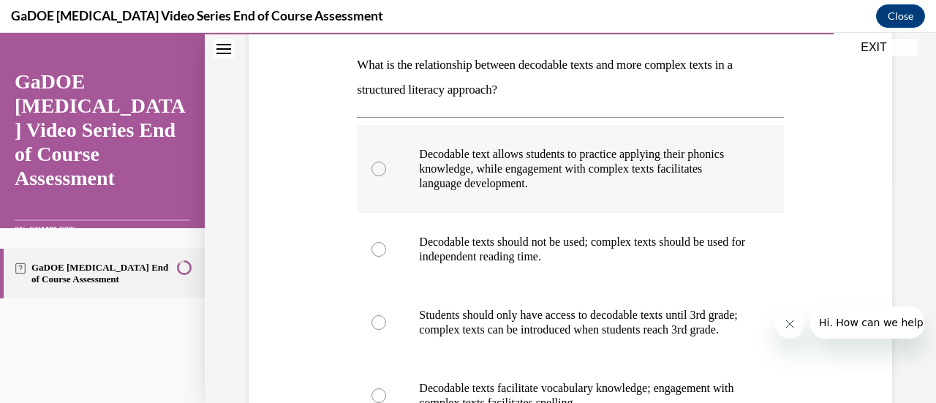
scroll to position [193, 0]
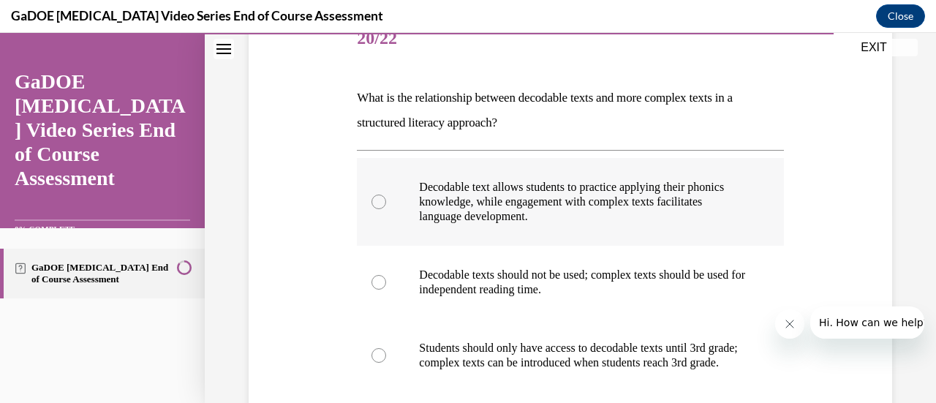
click at [570, 207] on p "Decodable text allows students to practice applying their phonics knowledge, wh…" at bounding box center [583, 202] width 328 height 44
click at [386, 207] on input "Decodable text allows students to practice applying their phonics knowledge, wh…" at bounding box center [378, 202] width 15 height 15
radio input "true"
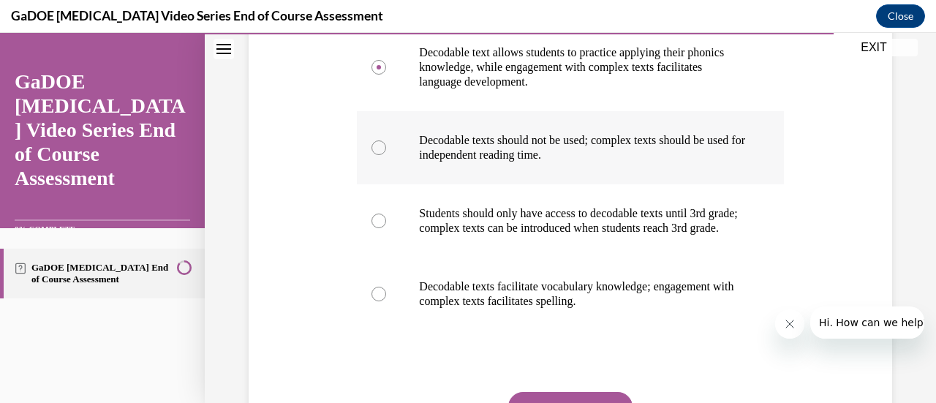
scroll to position [329, 0]
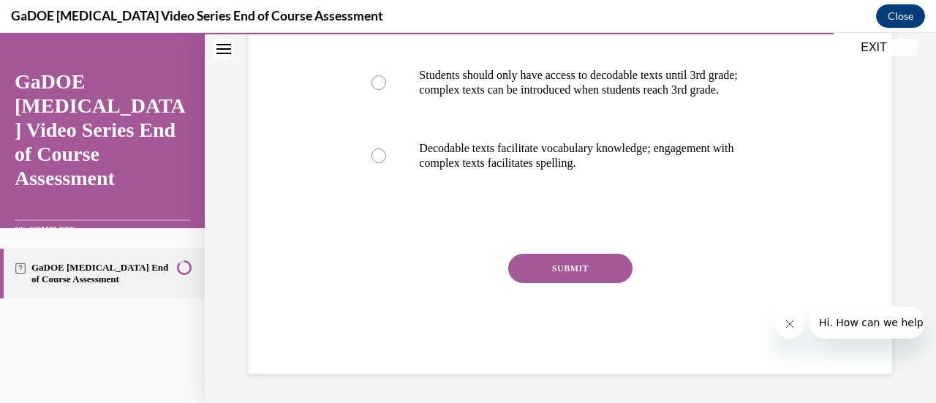
click at [594, 283] on button "SUBMIT" at bounding box center [570, 268] width 124 height 29
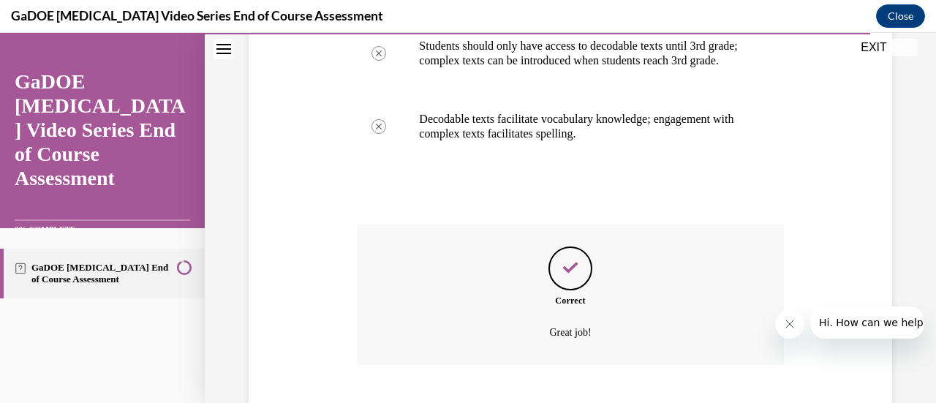
scroll to position [598, 0]
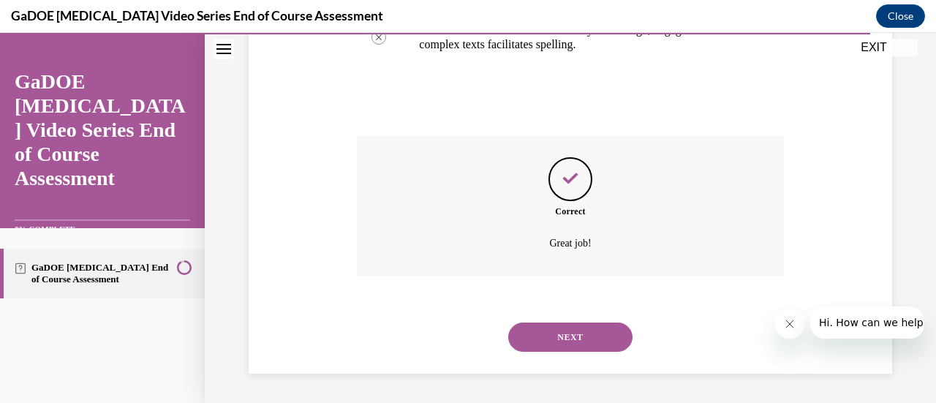
click at [565, 330] on button "NEXT" at bounding box center [570, 336] width 124 height 29
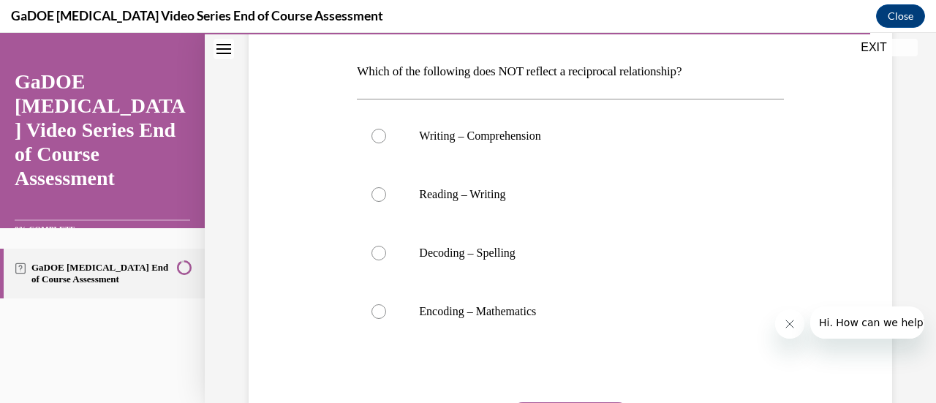
scroll to position [220, 0]
click at [681, 288] on label "Encoding – Mathematics" at bounding box center [570, 311] width 426 height 58
click at [386, 303] on input "Encoding – Mathematics" at bounding box center [378, 310] width 15 height 15
radio input "true"
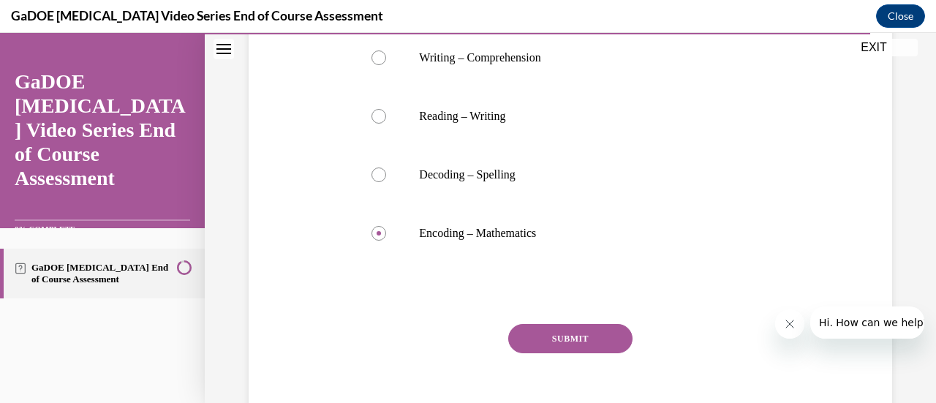
click at [601, 336] on button "SUBMIT" at bounding box center [570, 338] width 124 height 29
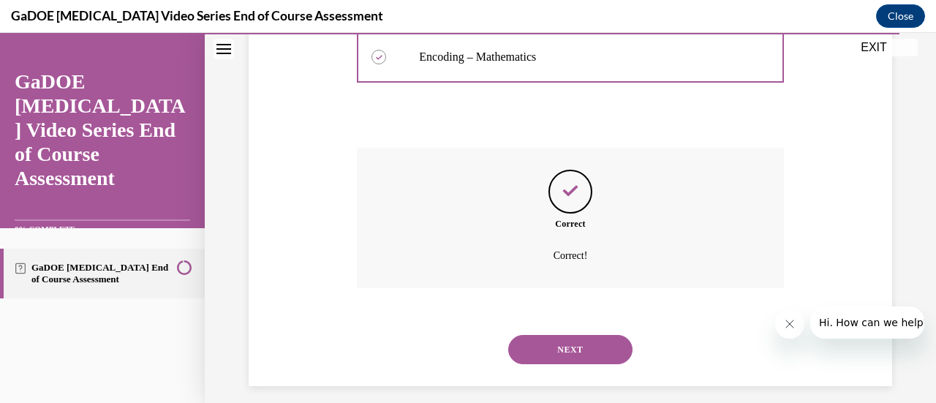
scroll to position [486, 0]
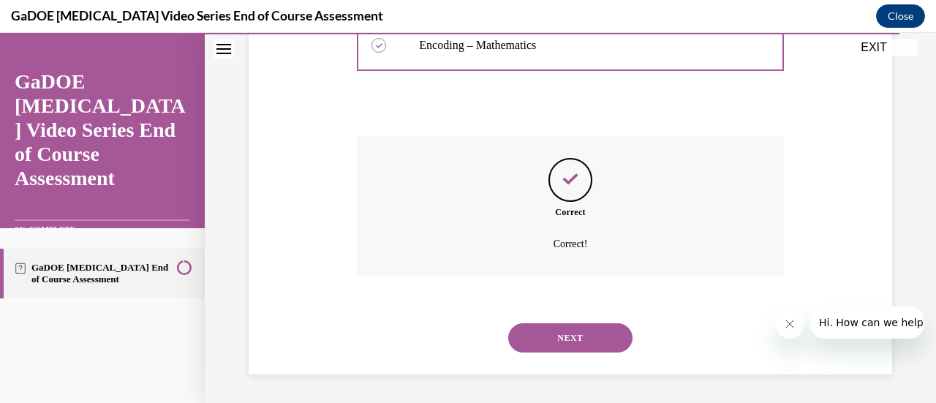
click at [579, 346] on button "NEXT" at bounding box center [570, 337] width 124 height 29
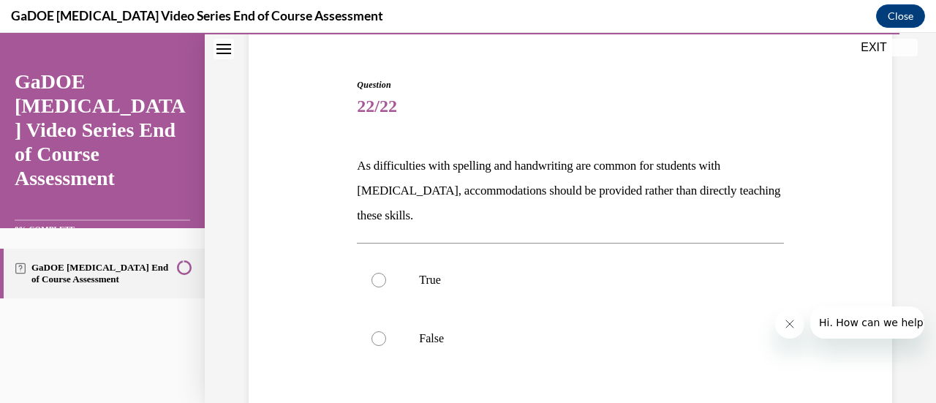
scroll to position [127, 0]
click at [448, 343] on p "False" at bounding box center [583, 337] width 328 height 15
click at [386, 343] on input "False" at bounding box center [378, 337] width 15 height 15
radio input "true"
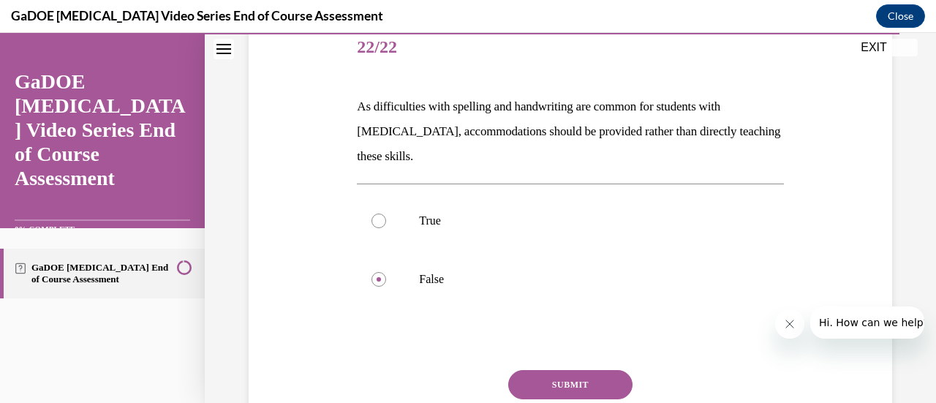
scroll to position [185, 0]
click at [554, 379] on button "SUBMIT" at bounding box center [570, 383] width 124 height 29
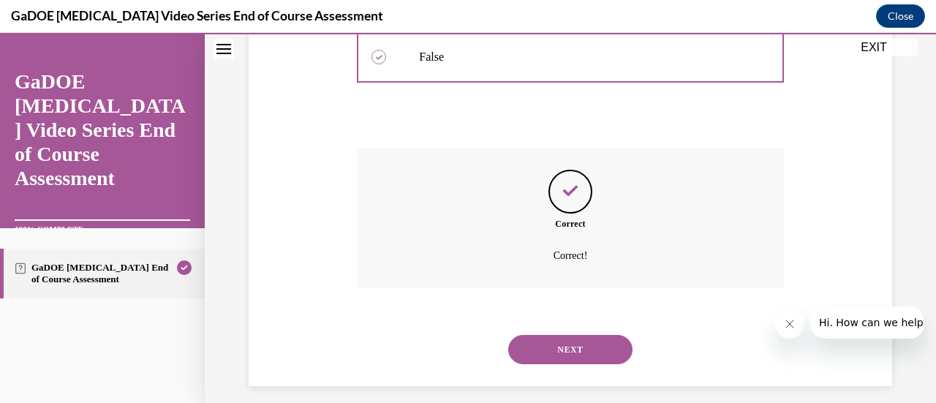
scroll to position [418, 0]
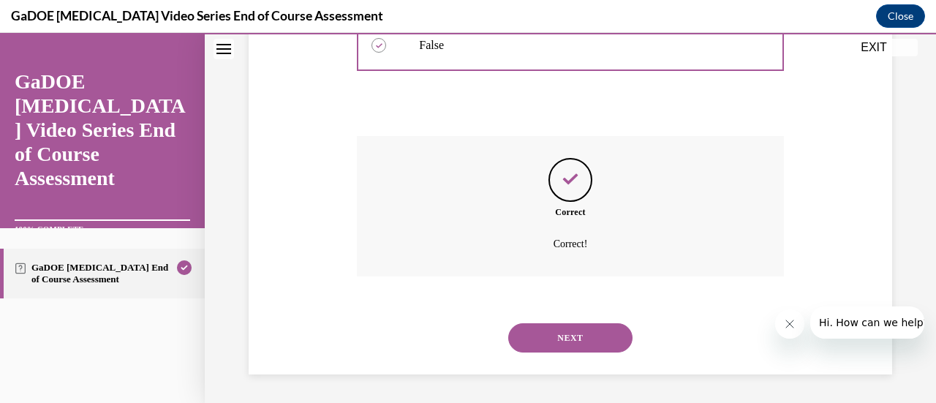
click at [578, 339] on button "NEXT" at bounding box center [570, 337] width 124 height 29
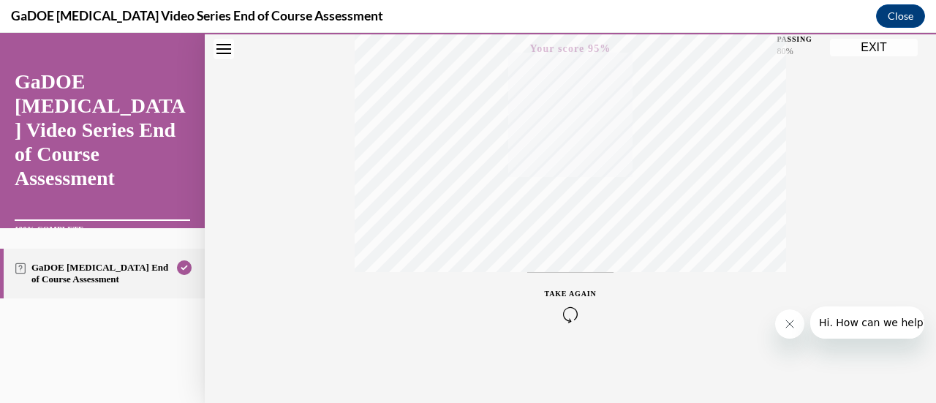
scroll to position [313, 0]
click at [872, 54] on button "EXIT" at bounding box center [874, 48] width 88 height 18
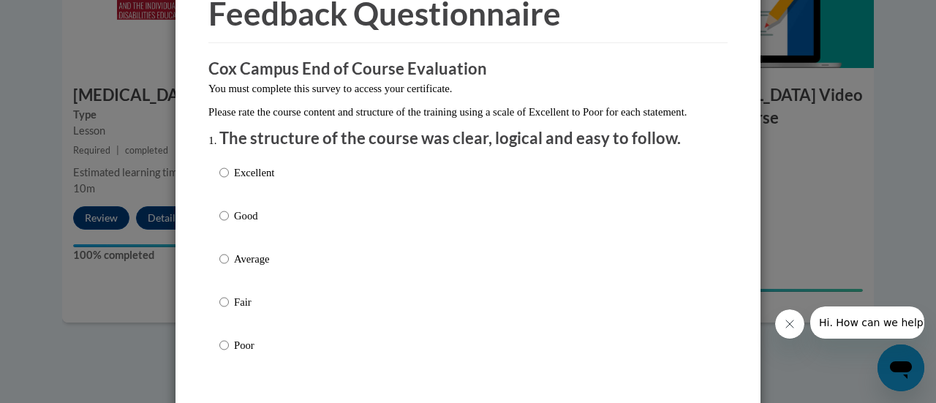
scroll to position [78, 0]
click at [234, 180] on p "Excellent" at bounding box center [254, 172] width 40 height 16
click at [229, 180] on input "Excellent" at bounding box center [224, 172] width 10 height 16
radio input "true"
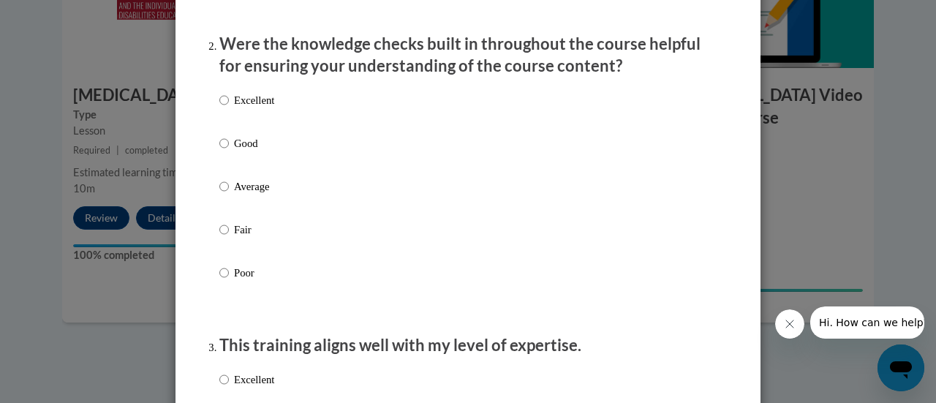
scroll to position [469, 0]
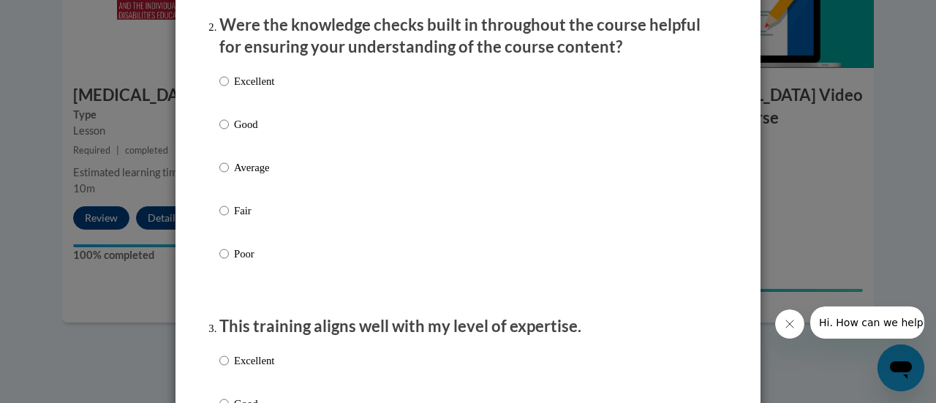
click at [227, 105] on label "Excellent" at bounding box center [246, 92] width 55 height 39
click at [227, 89] on input "Excellent" at bounding box center [224, 81] width 10 height 16
radio input "true"
click at [234, 132] on p "Good" at bounding box center [254, 124] width 40 height 16
click at [229, 132] on input "Good" at bounding box center [224, 124] width 10 height 16
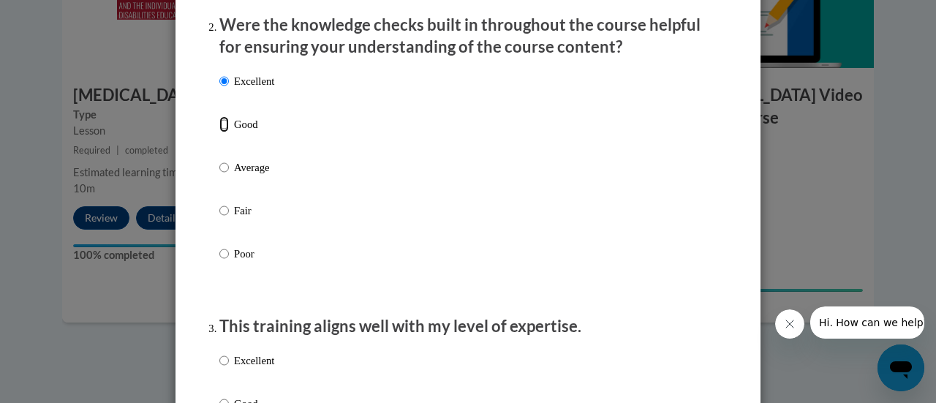
radio input "true"
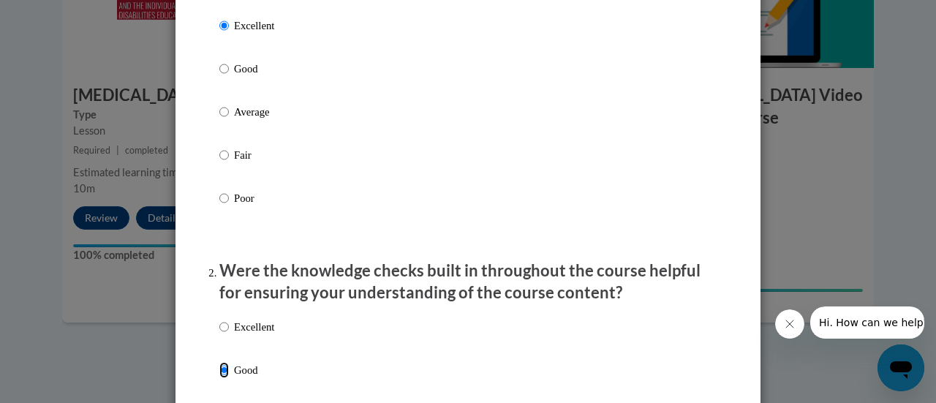
scroll to position [221, 0]
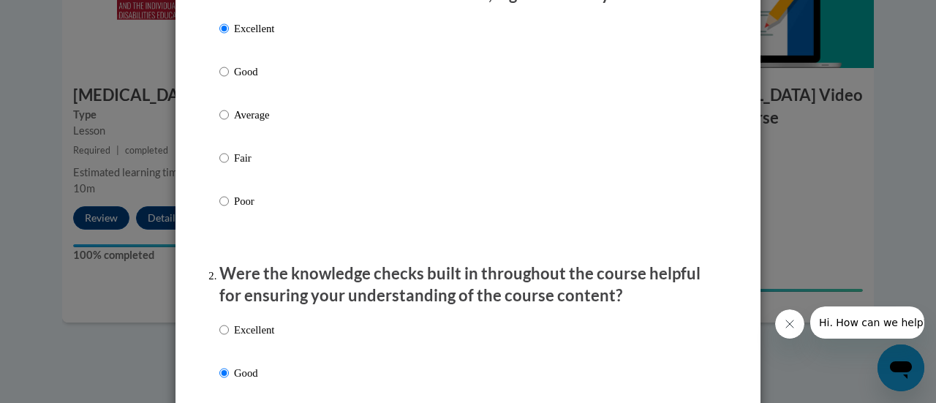
click at [234, 80] on p "Good" at bounding box center [254, 72] width 40 height 16
click at [229, 80] on input "Good" at bounding box center [224, 72] width 10 height 16
radio input "true"
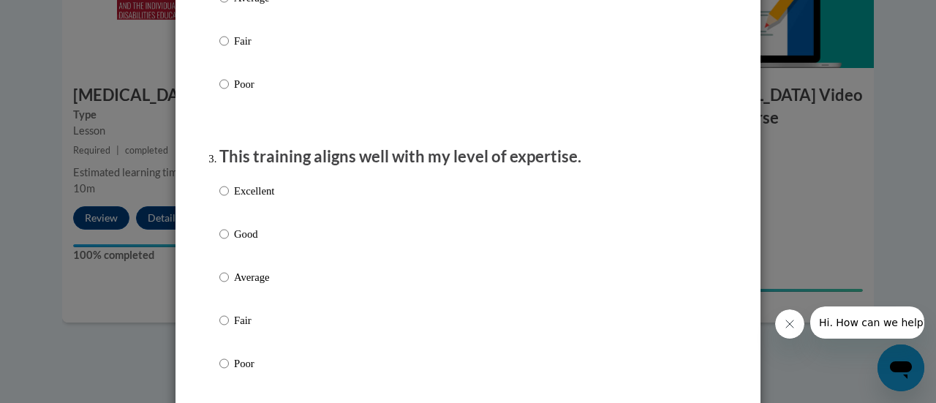
scroll to position [763, 0]
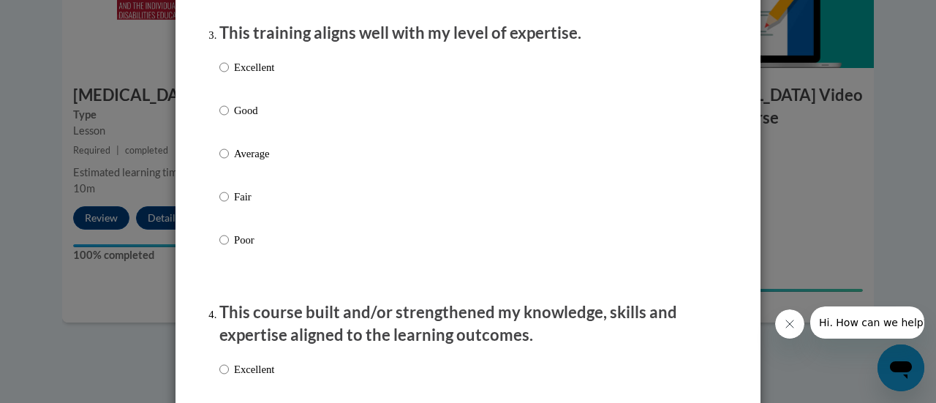
click at [241, 118] on p "Good" at bounding box center [254, 110] width 40 height 16
click at [229, 118] on input "Good" at bounding box center [224, 110] width 10 height 16
radio input "true"
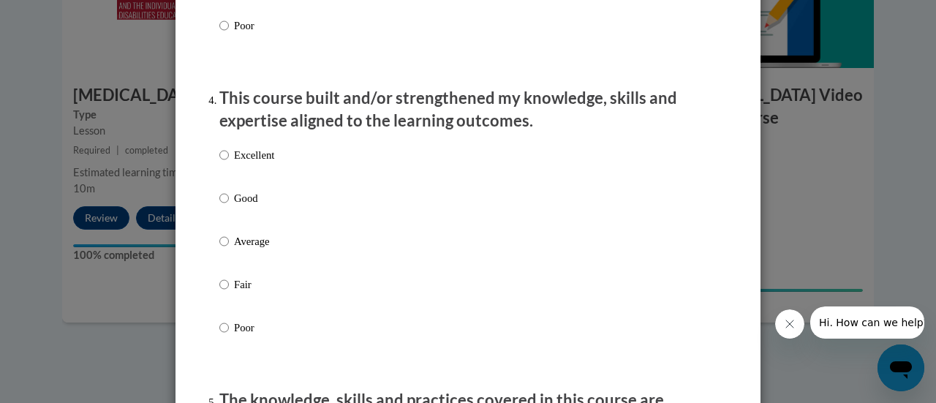
scroll to position [978, 0]
click at [257, 205] on p "Good" at bounding box center [254, 197] width 40 height 16
click at [229, 205] on input "Good" at bounding box center [224, 197] width 10 height 16
radio input "true"
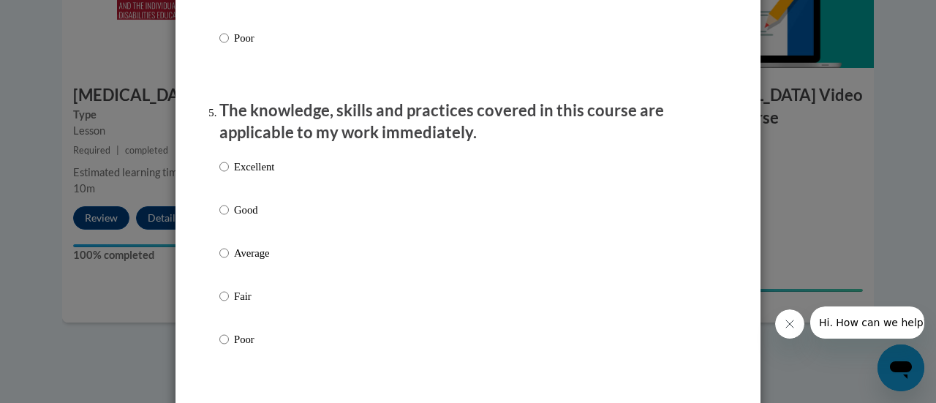
scroll to position [1272, 0]
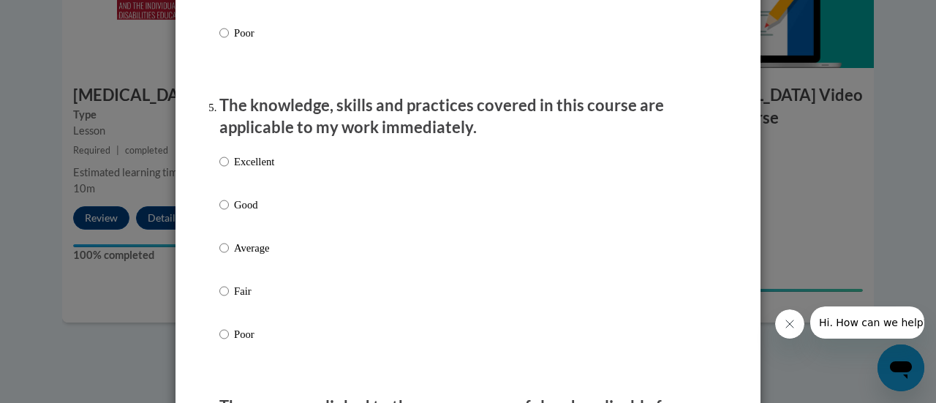
click at [250, 213] on p "Good" at bounding box center [254, 205] width 40 height 16
click at [229, 213] on input "Good" at bounding box center [224, 205] width 10 height 16
radio input "true"
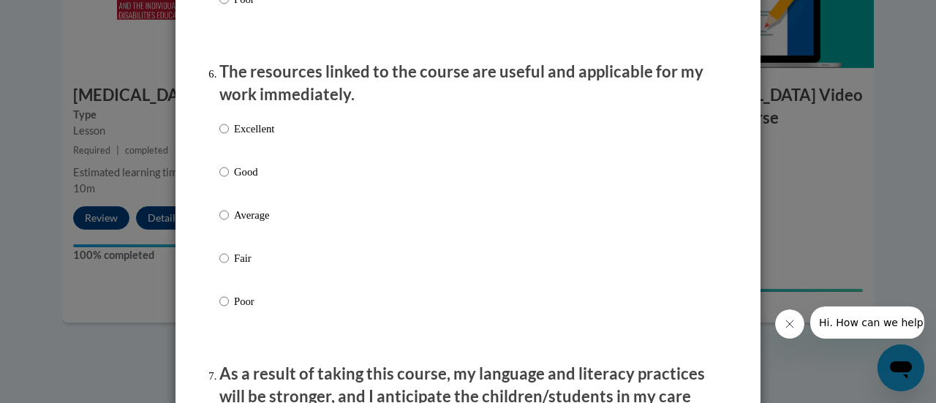
scroll to position [1607, 0]
click at [244, 176] on p "Good" at bounding box center [254, 171] width 40 height 16
click at [229, 176] on input "Good" at bounding box center [224, 171] width 10 height 16
radio input "true"
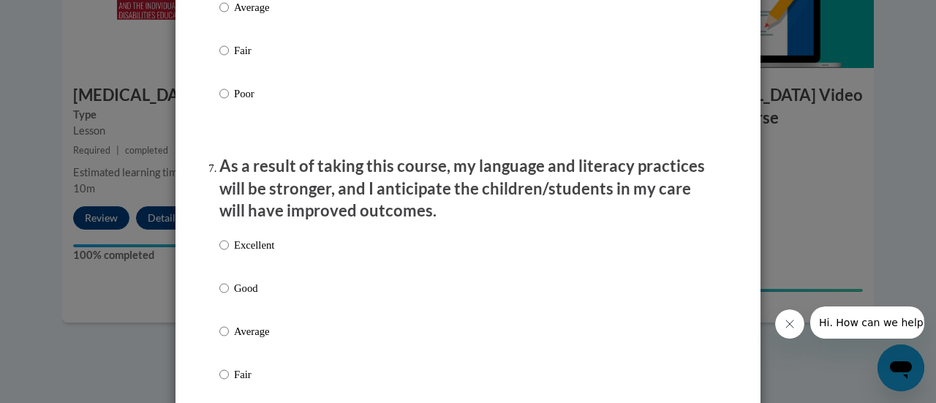
scroll to position [1815, 0]
click at [243, 292] on p "Good" at bounding box center [254, 287] width 40 height 16
click at [229, 292] on input "Good" at bounding box center [224, 287] width 10 height 16
radio input "true"
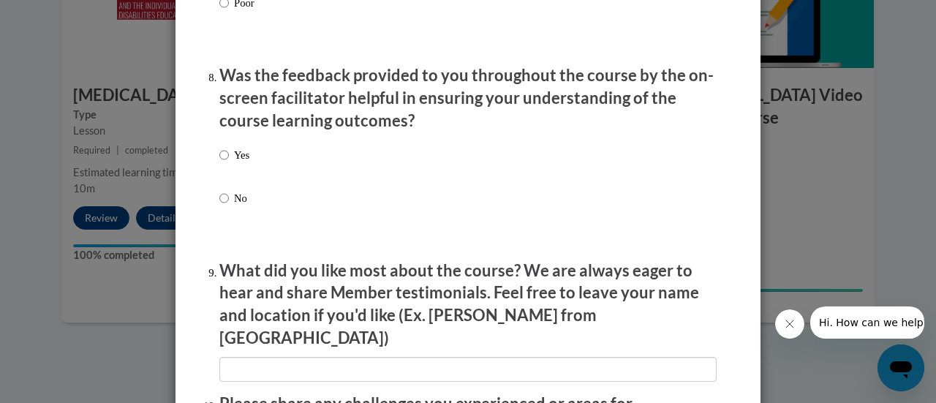
scroll to position [2229, 0]
click at [226, 165] on label "Yes" at bounding box center [234, 165] width 30 height 39
click at [226, 162] on input "Yes" at bounding box center [224, 154] width 10 height 16
radio input "true"
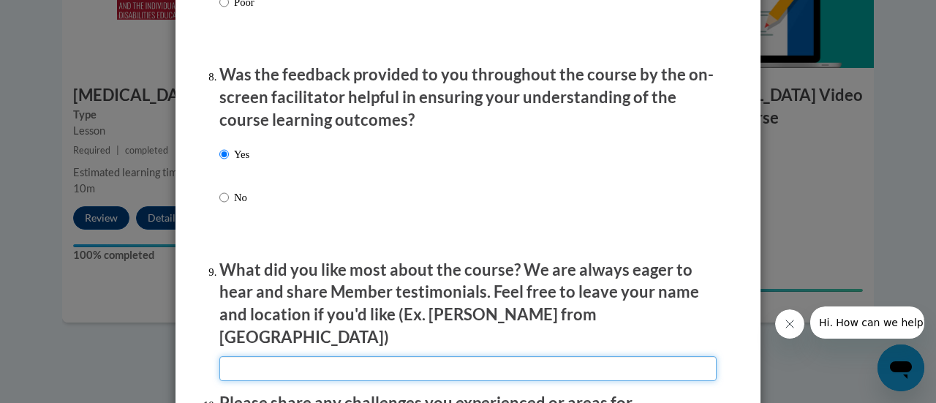
click at [361, 365] on input "textbox" at bounding box center [467, 368] width 497 height 25
type input "I"
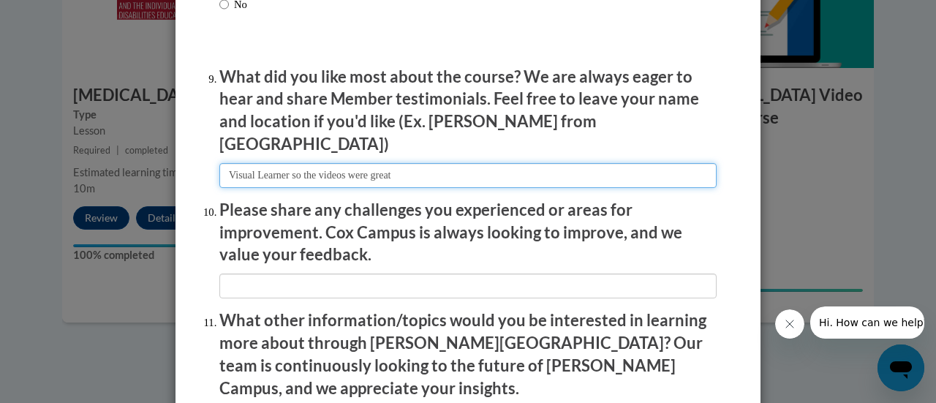
scroll to position [2455, 0]
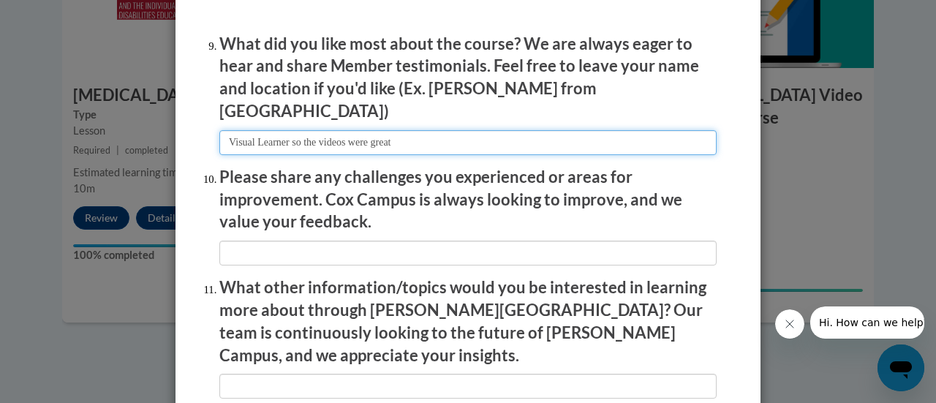
type input "Visual Learner so the videos were great"
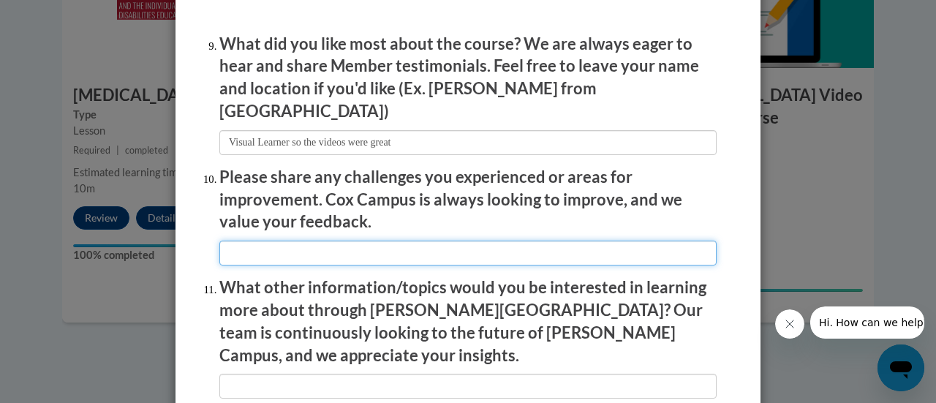
click at [364, 248] on input "textbox" at bounding box center [467, 253] width 497 height 25
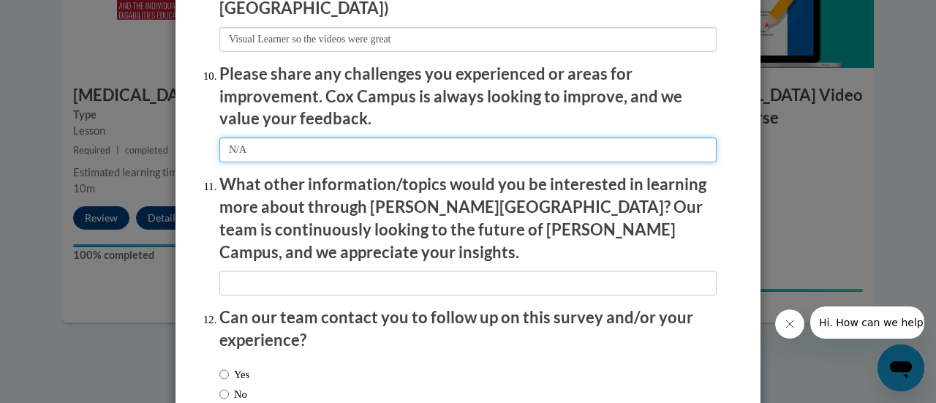
scroll to position [2560, 0]
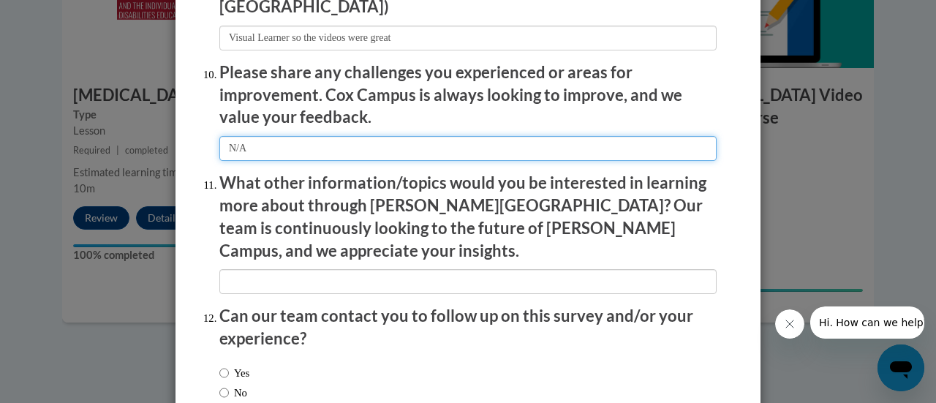
type input "N/A"
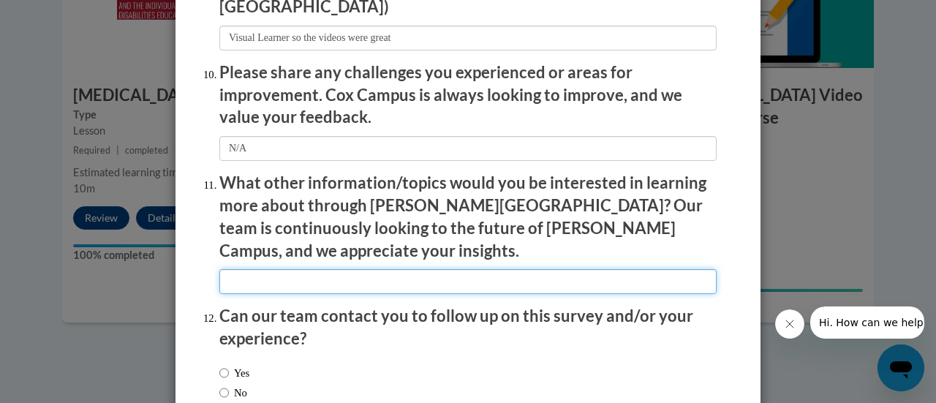
click at [364, 269] on input "textbox" at bounding box center [467, 281] width 497 height 25
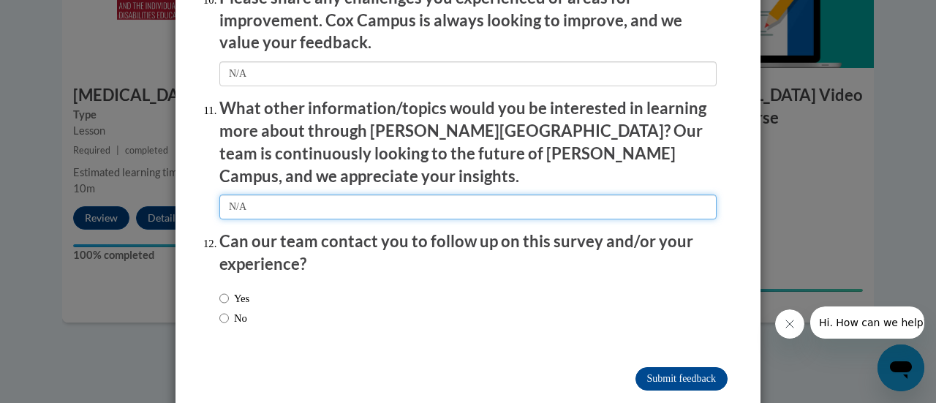
scroll to position [2638, 0]
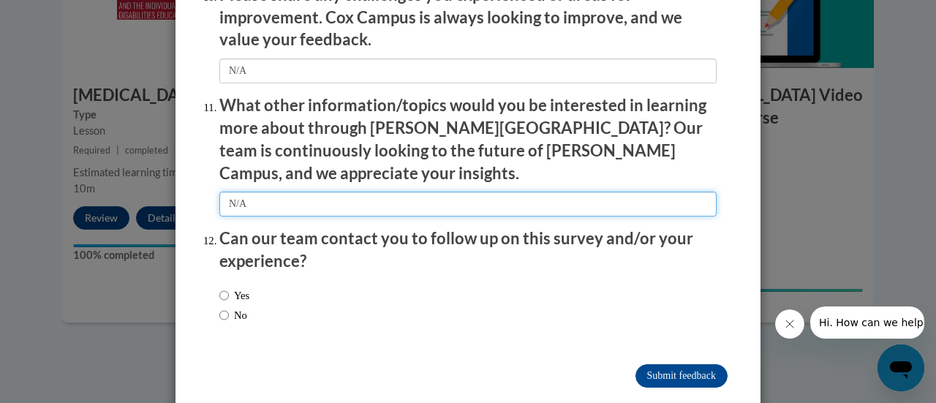
type input "N/A"
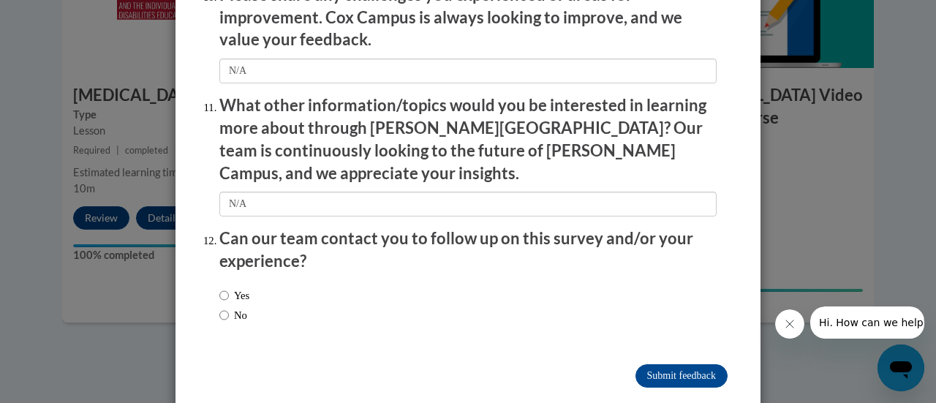
click at [232, 307] on label "No" at bounding box center [233, 315] width 28 height 16
click at [229, 307] on input "No" at bounding box center [224, 315] width 10 height 16
radio input "true"
click at [691, 364] on input "Submit feedback" at bounding box center [681, 375] width 92 height 23
